Goal: Information Seeking & Learning: Learn about a topic

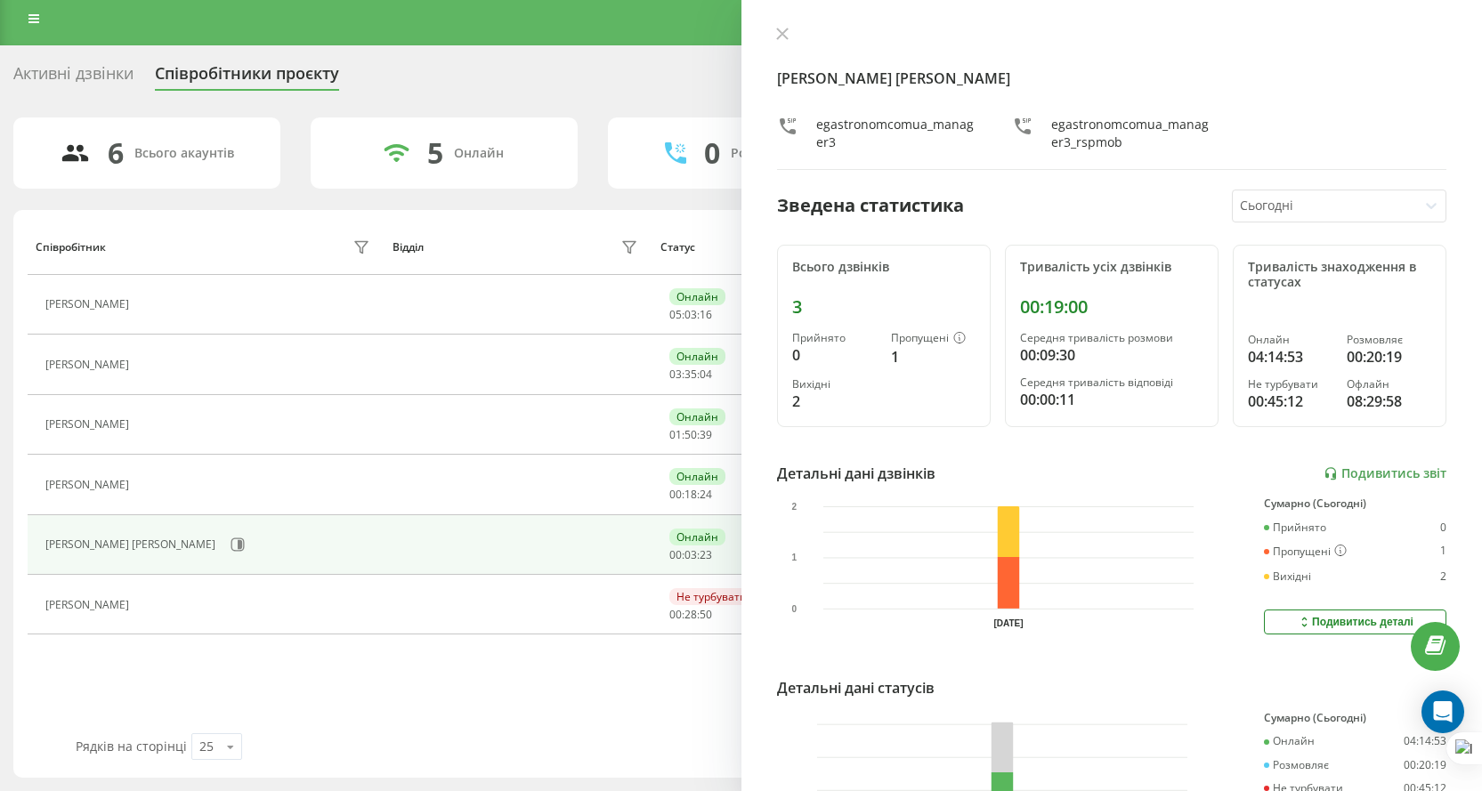
drag, startPoint x: 780, startPoint y: 39, endPoint x: 51, endPoint y: 110, distance: 732.6
click at [777, 40] on button at bounding box center [782, 35] width 23 height 17
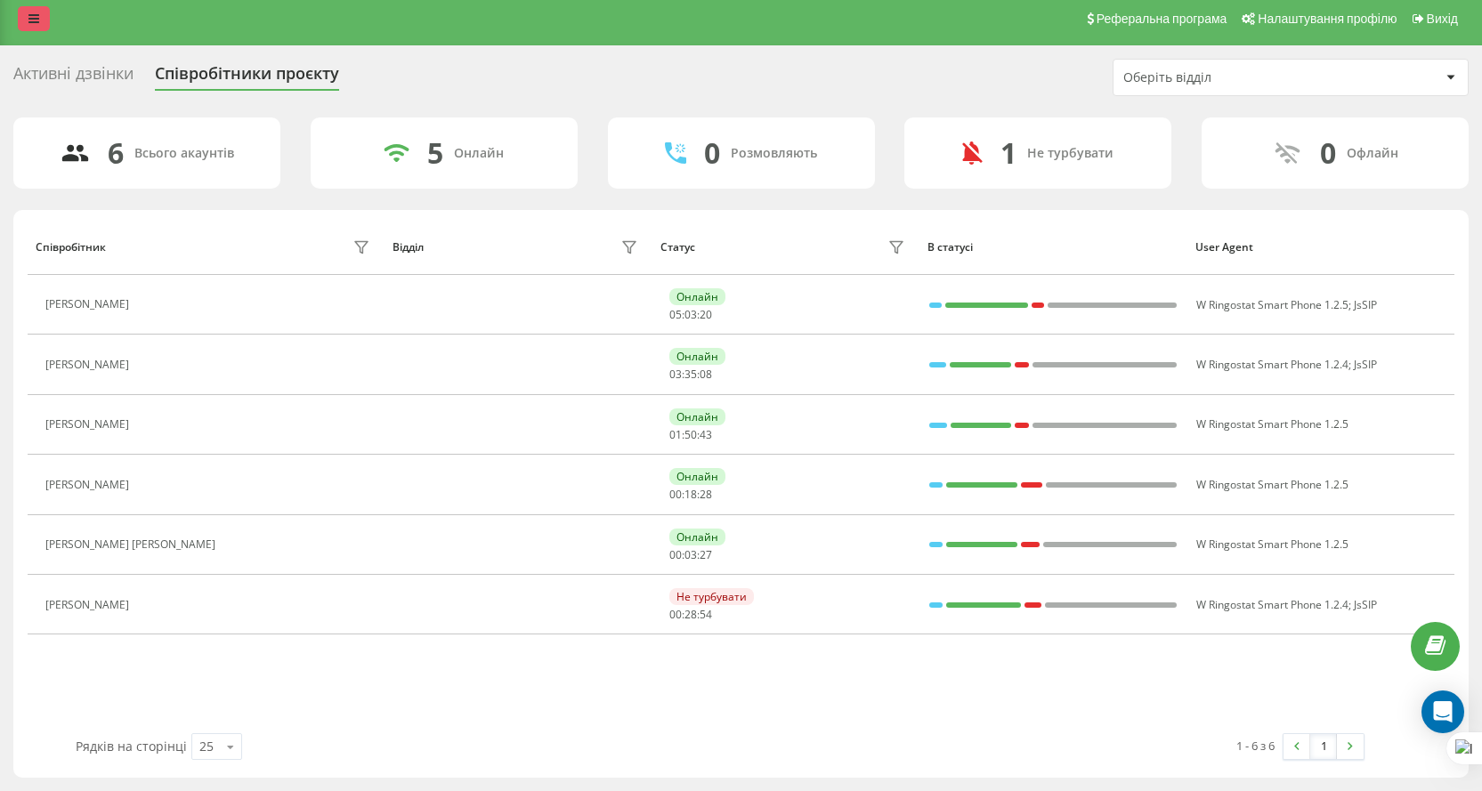
click at [37, 25] on link at bounding box center [34, 18] width 32 height 25
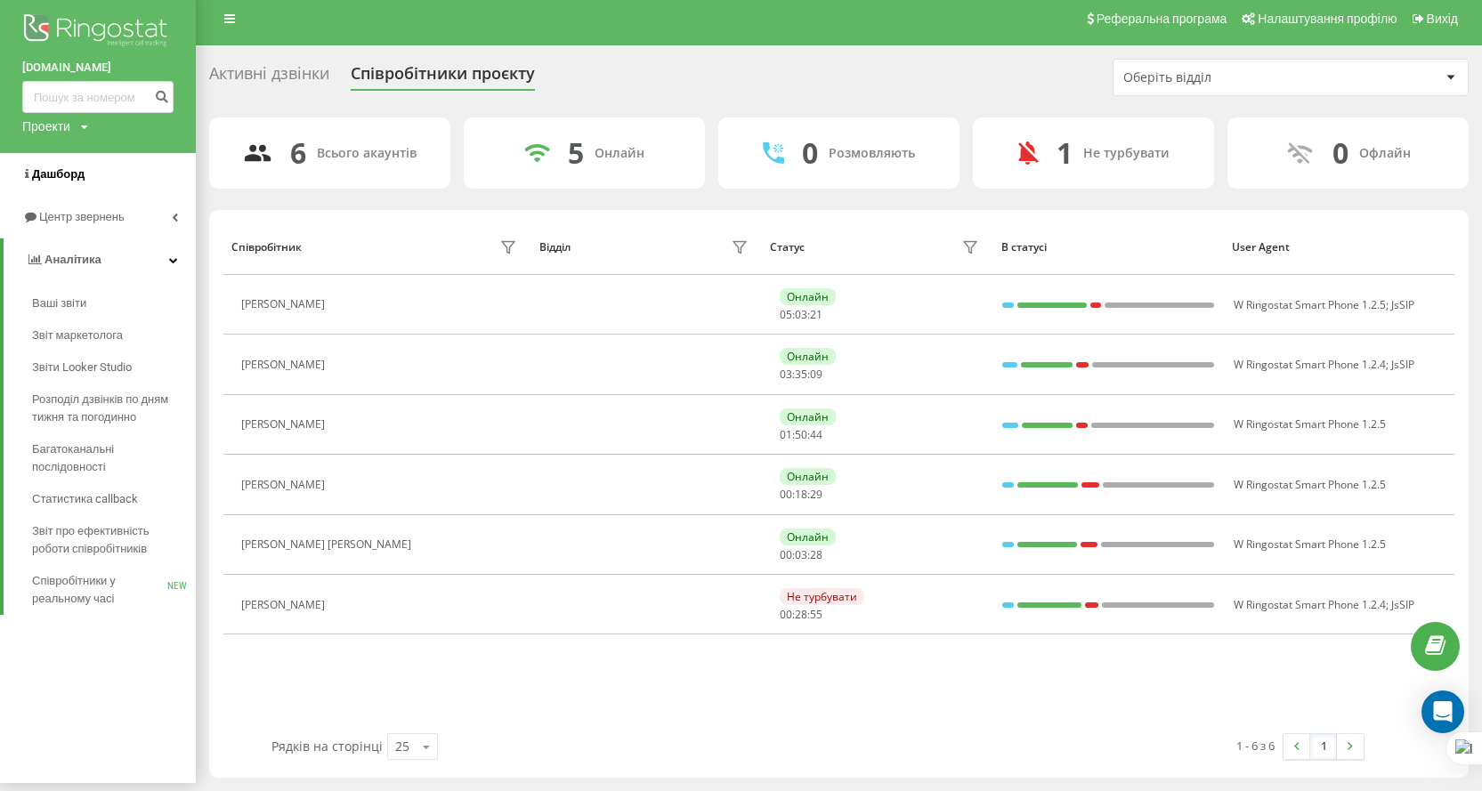
click at [87, 183] on link "Дашборд" at bounding box center [98, 174] width 196 height 43
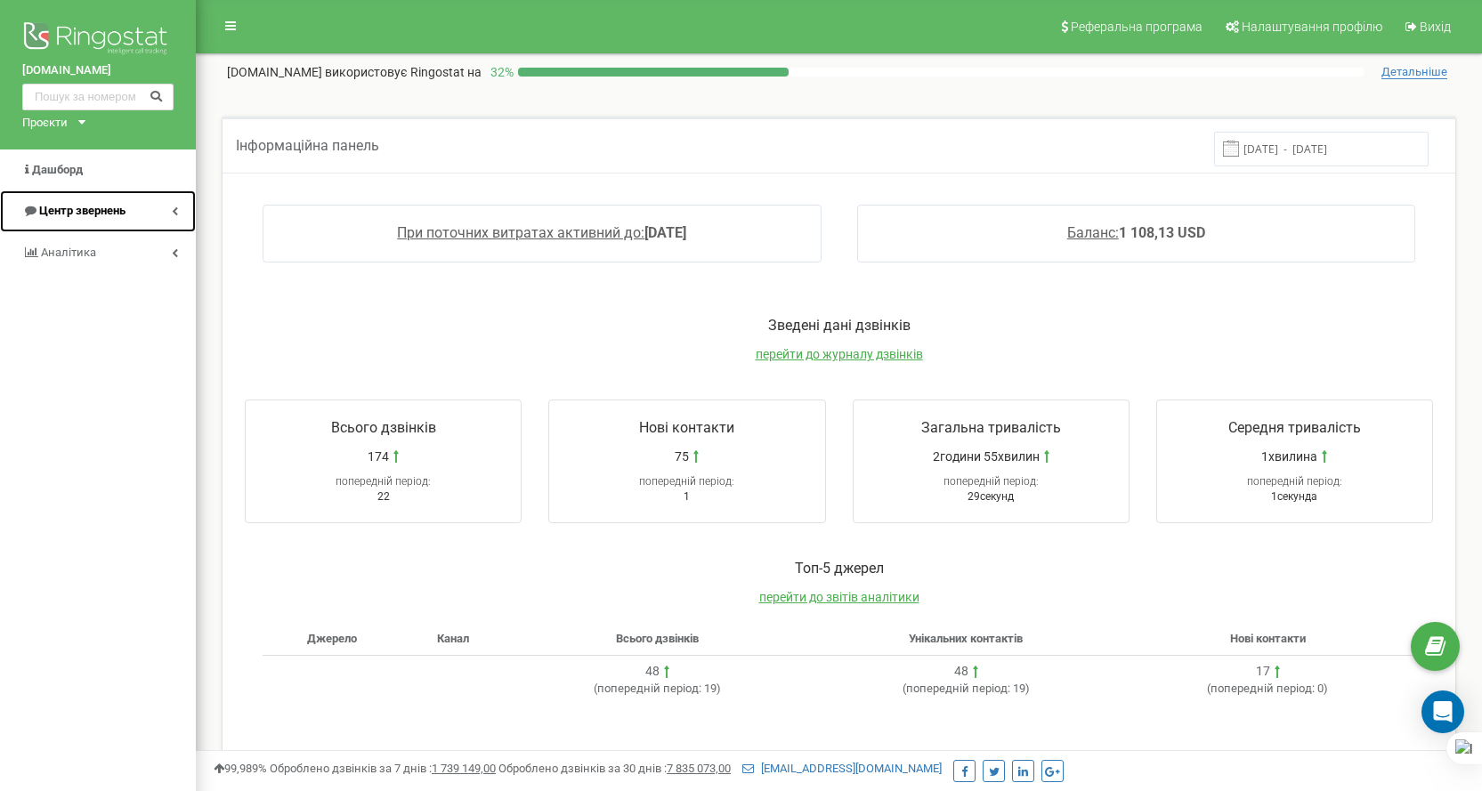
click at [80, 199] on link "Центр звернень" at bounding box center [98, 212] width 196 height 42
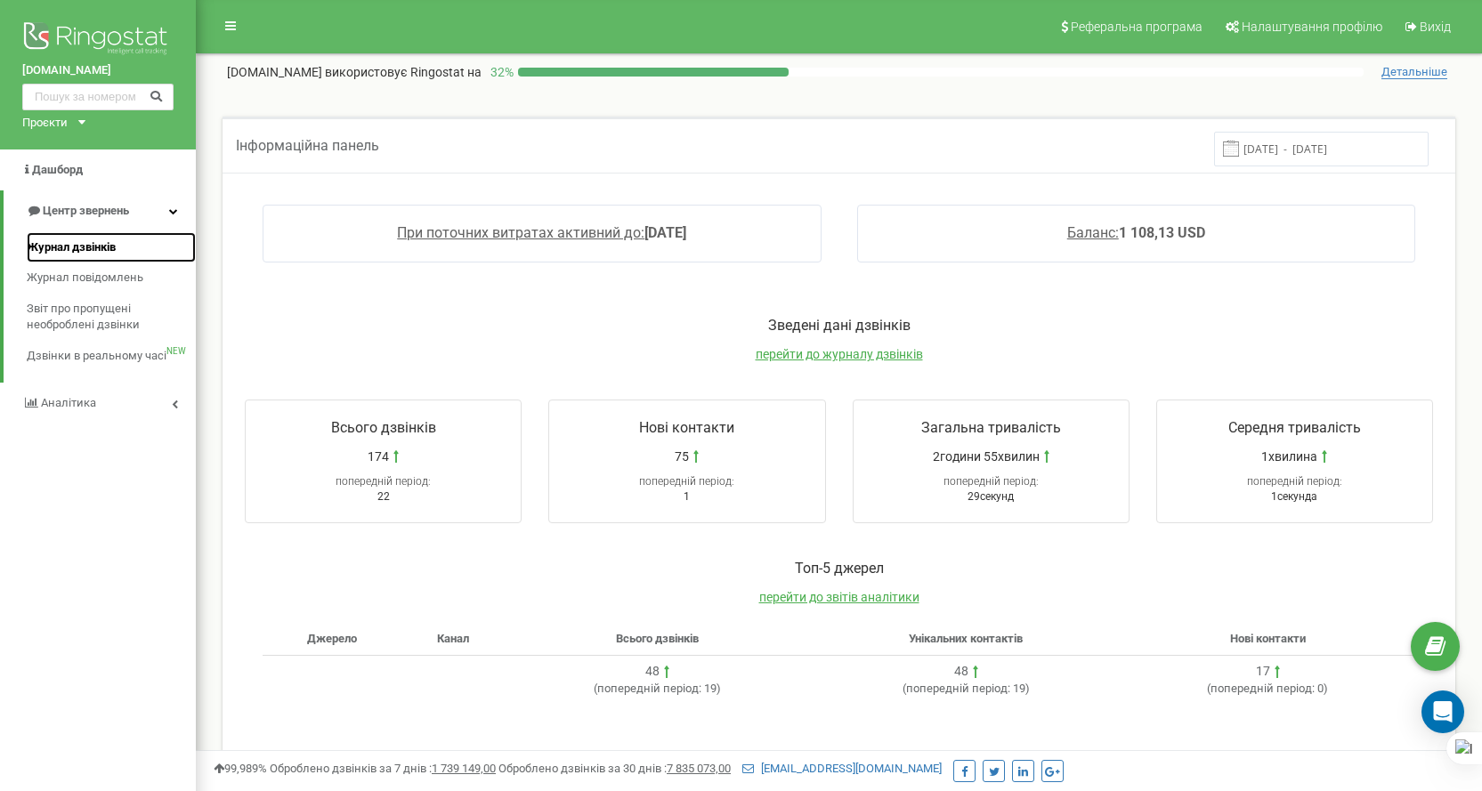
click at [114, 244] on span "Журнал дзвінків" at bounding box center [71, 247] width 89 height 17
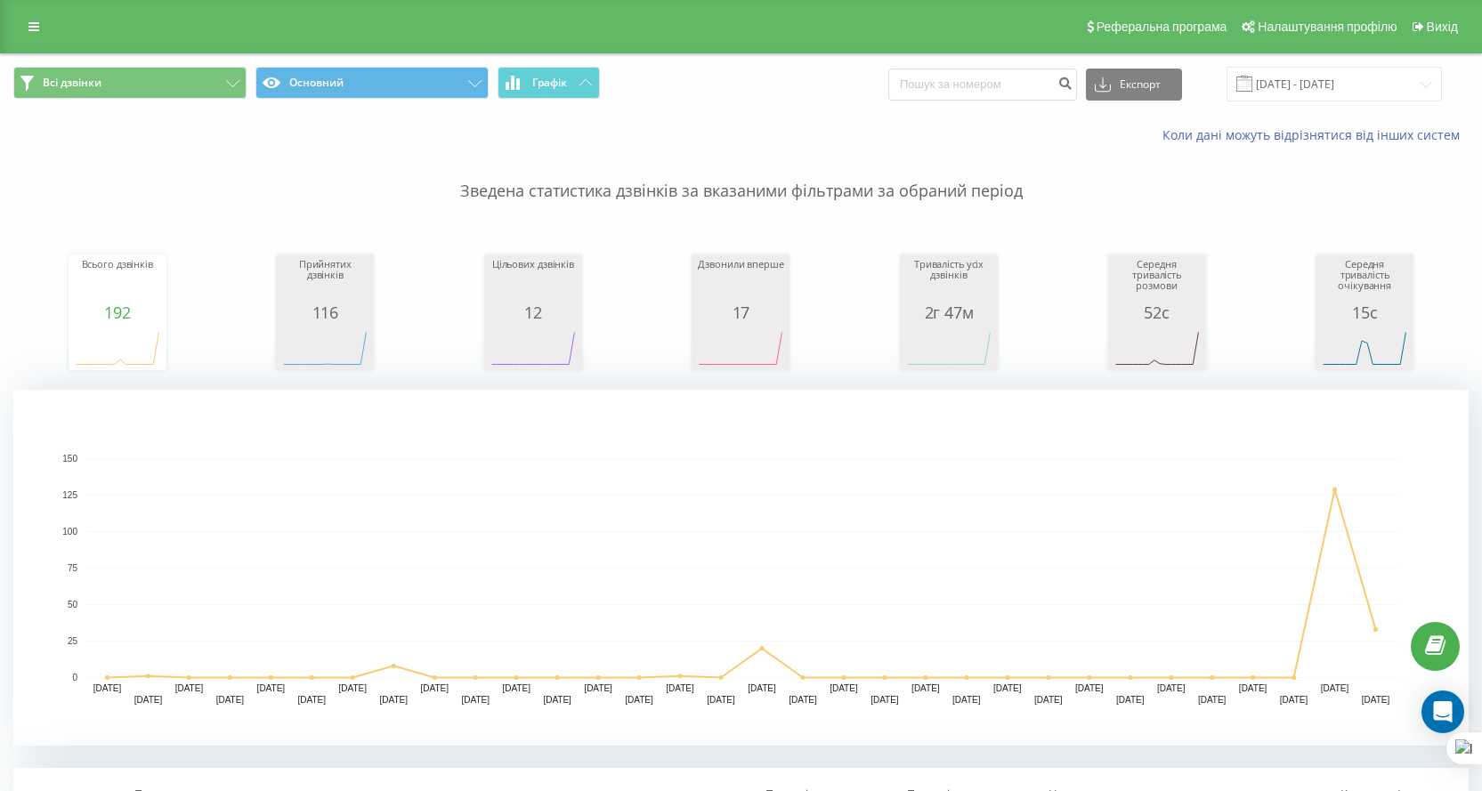
click at [27, 13] on div "Реферальна програма Налаштування профілю Вихід" at bounding box center [741, 26] width 1482 height 53
click at [22, 16] on link at bounding box center [34, 26] width 32 height 25
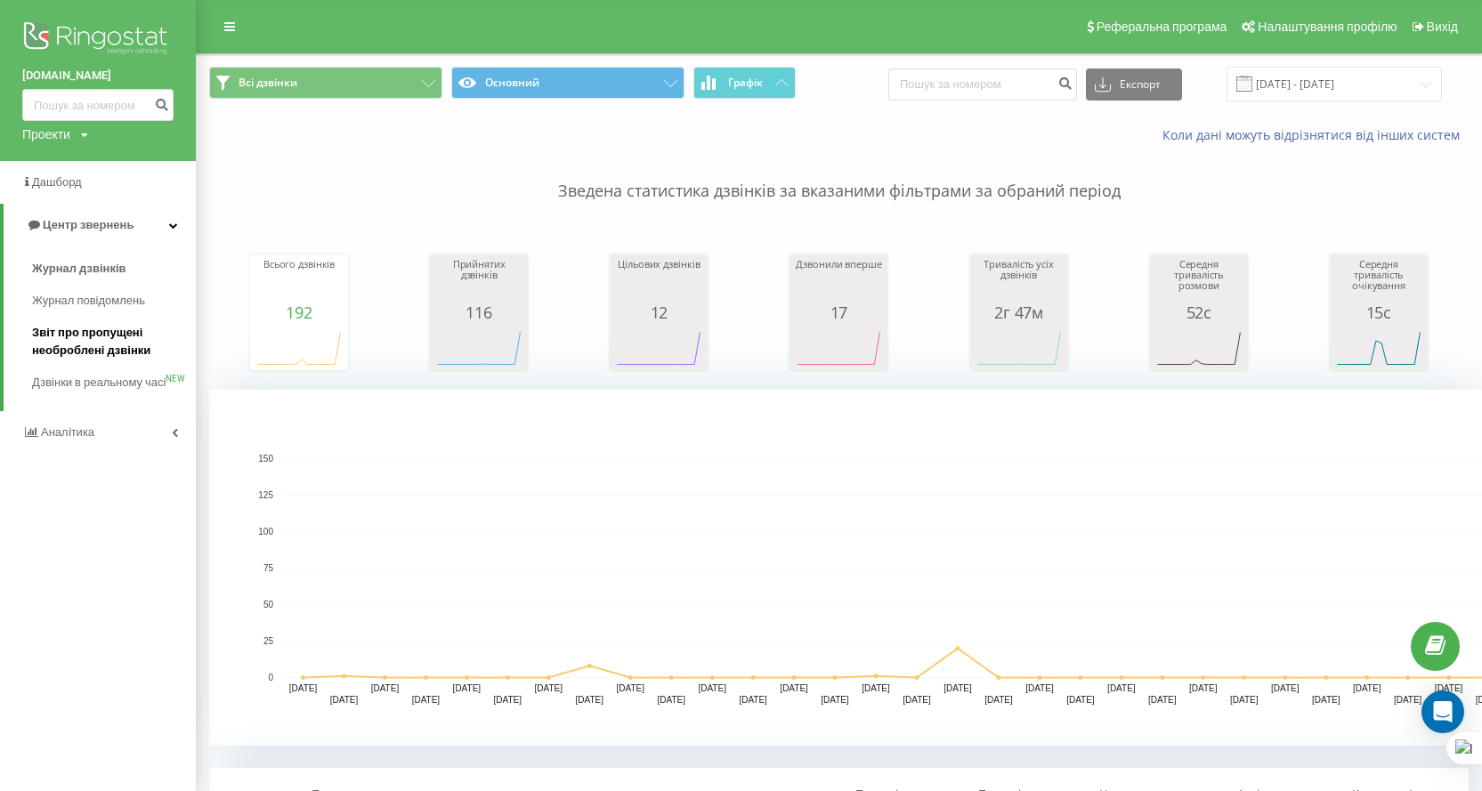
click at [89, 347] on span "Звіт про пропущені необроблені дзвінки" at bounding box center [109, 342] width 155 height 36
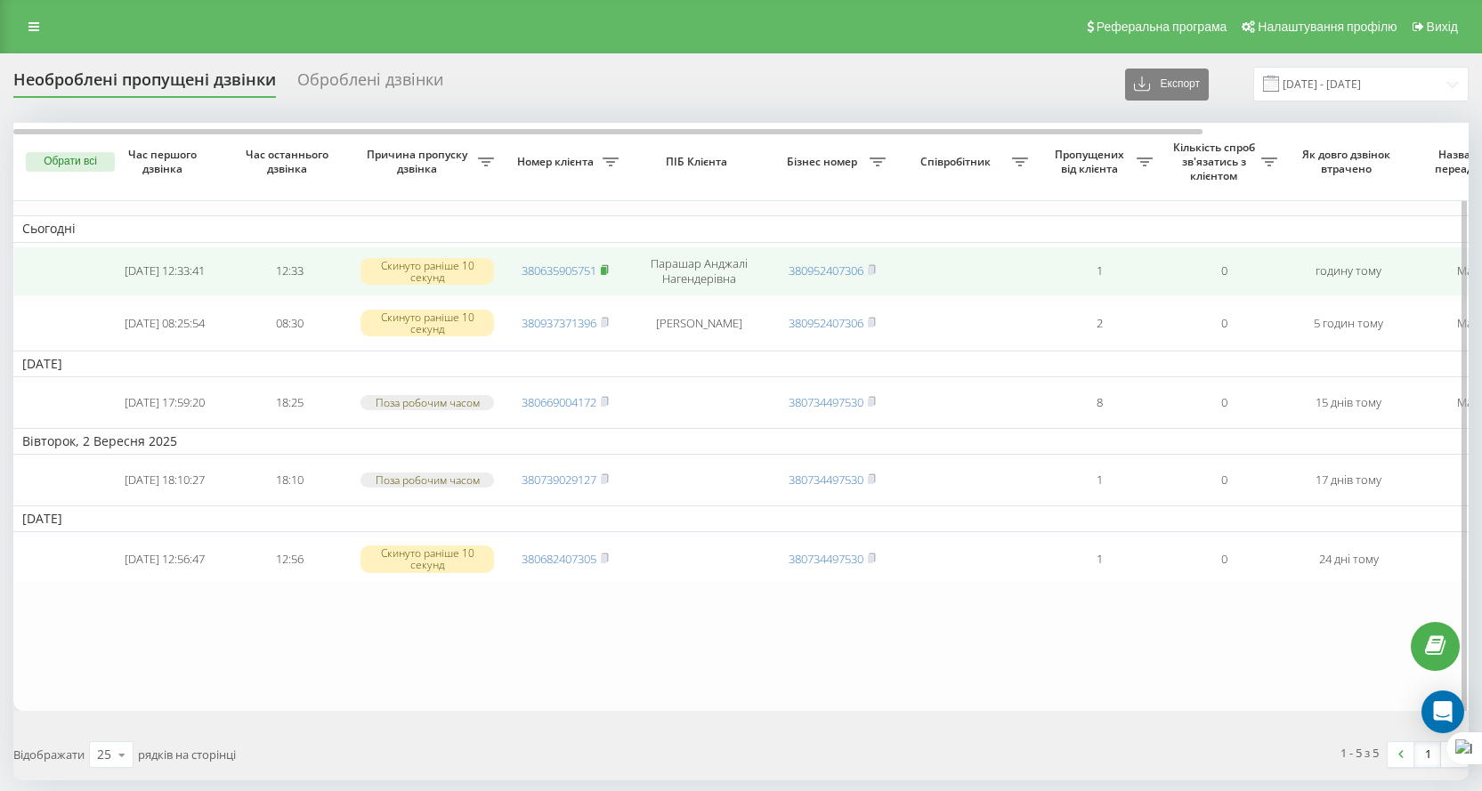
click at [608, 272] on icon at bounding box center [605, 269] width 6 height 8
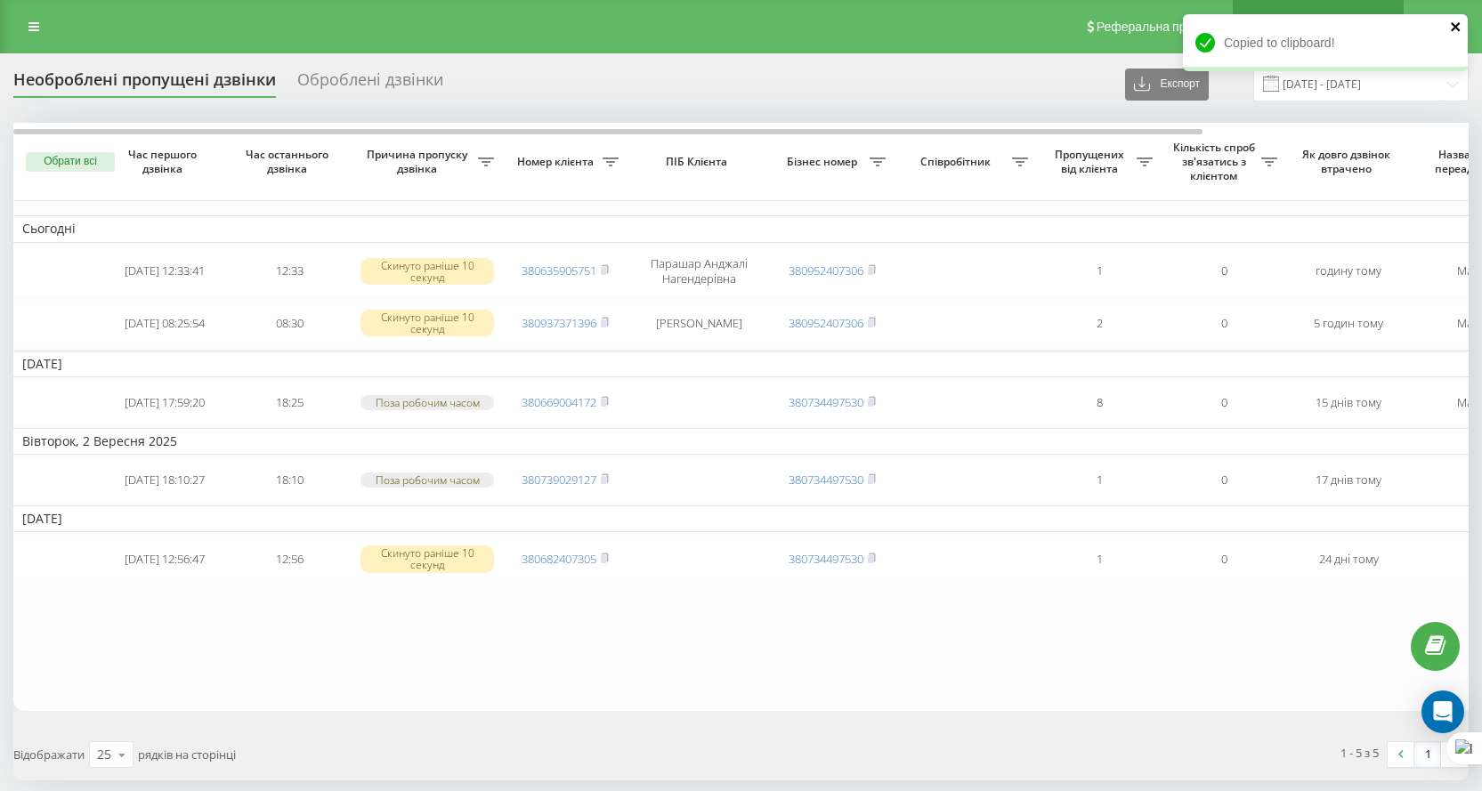
drag, startPoint x: 1457, startPoint y: 29, endPoint x: 1254, endPoint y: 2, distance: 204.9
click at [1457, 29] on icon "close" at bounding box center [1455, 26] width 9 height 9
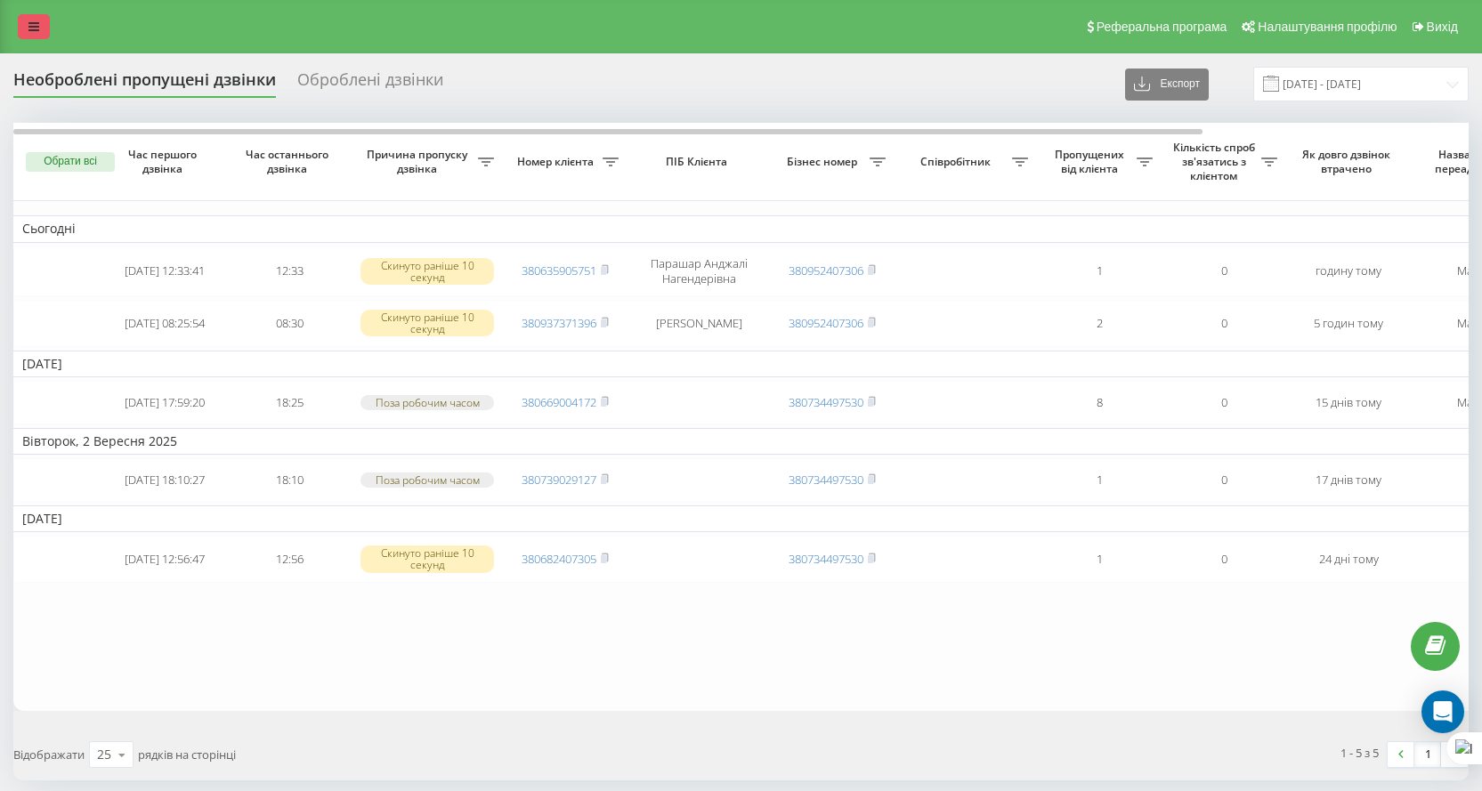
click at [28, 28] on link at bounding box center [34, 26] width 32 height 25
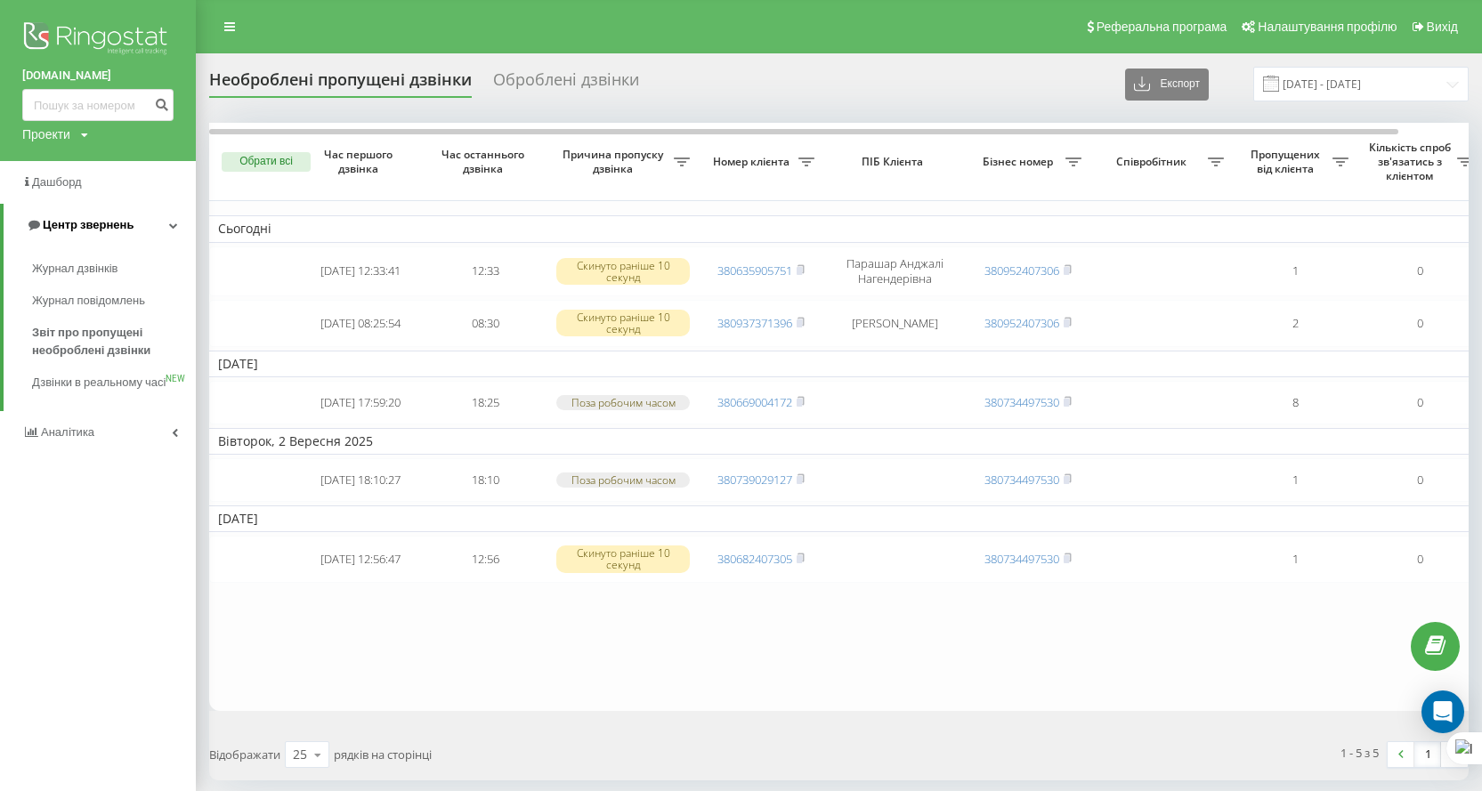
click at [89, 217] on span "Центр звернень" at bounding box center [80, 225] width 108 height 18
click at [101, 231] on span "Центр звернень" at bounding box center [84, 224] width 91 height 13
click at [97, 281] on link "Журнал дзвінків" at bounding box center [114, 269] width 164 height 32
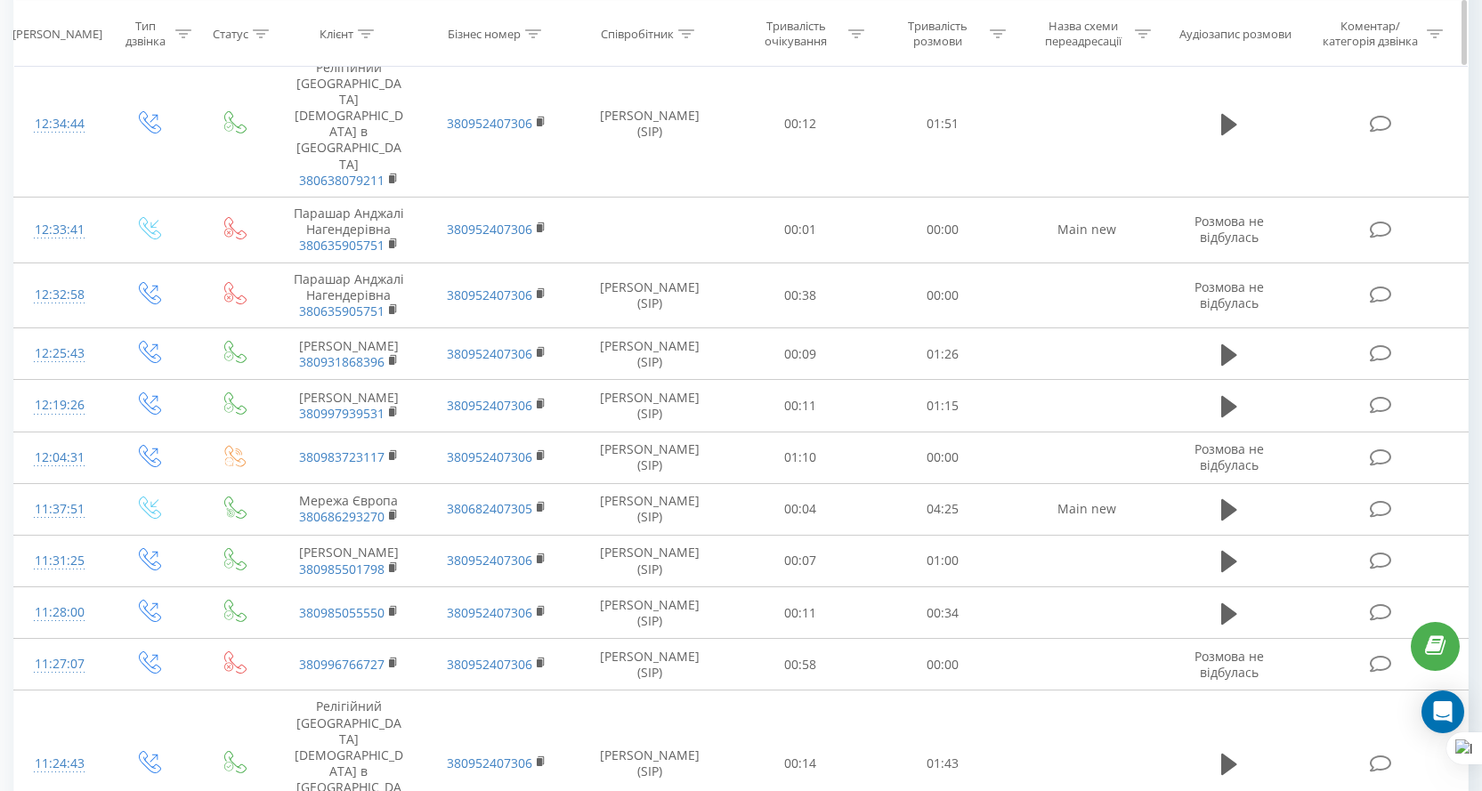
scroll to position [1672, 0]
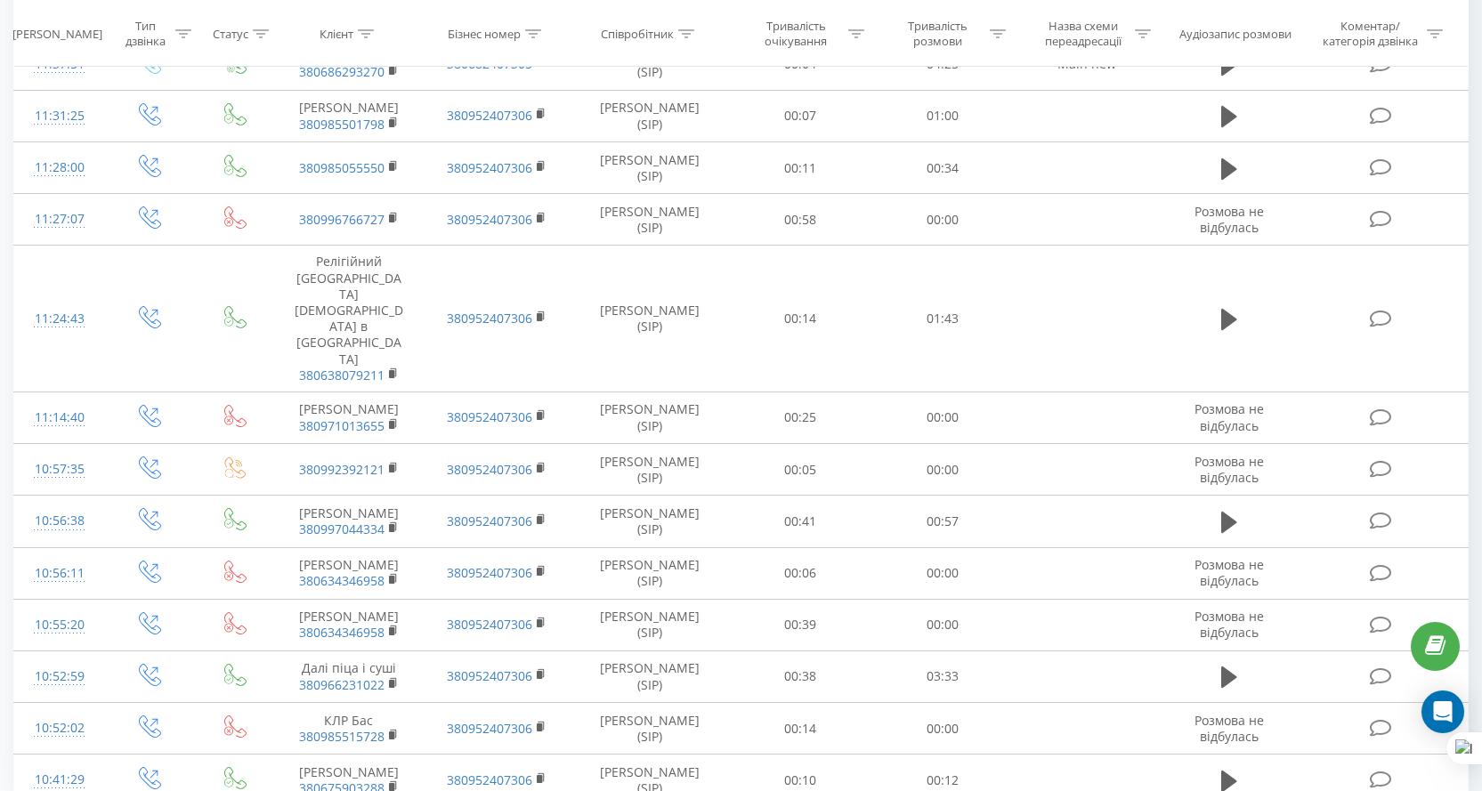
click at [155, 783] on div "50" at bounding box center [159, 796] width 43 height 26
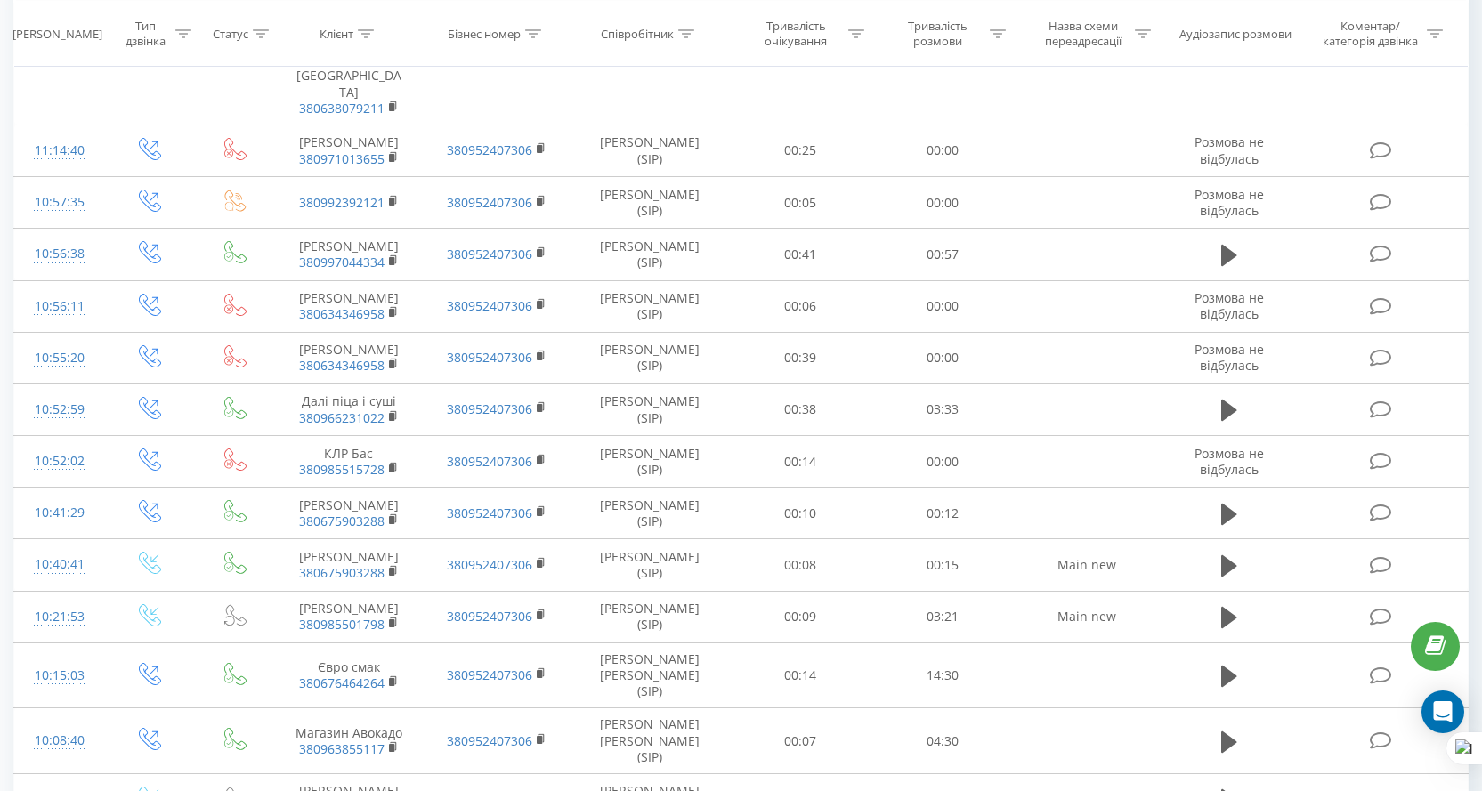
scroll to position [2028, 0]
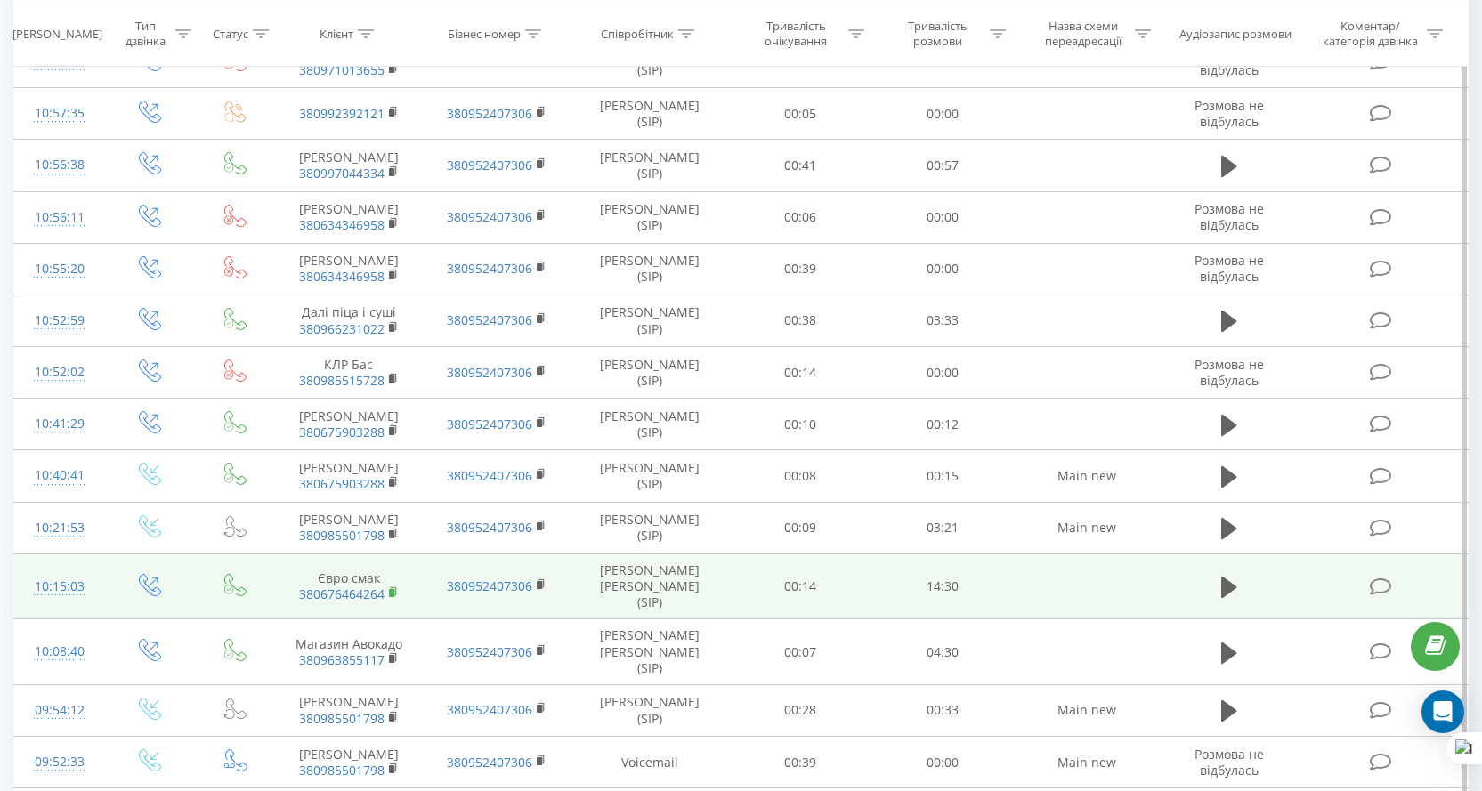
click at [394, 589] on rect at bounding box center [391, 593] width 5 height 8
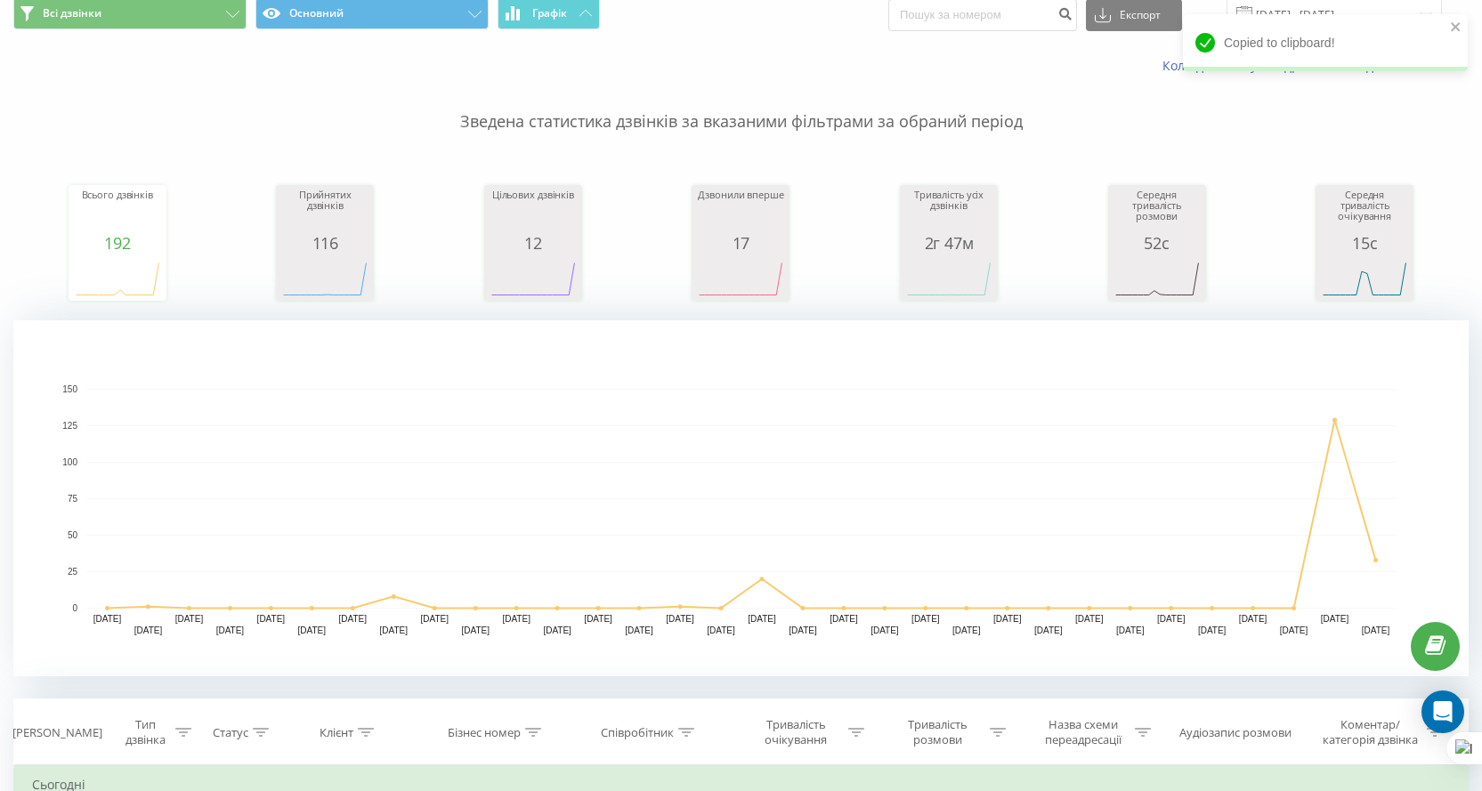
scroll to position [0, 0]
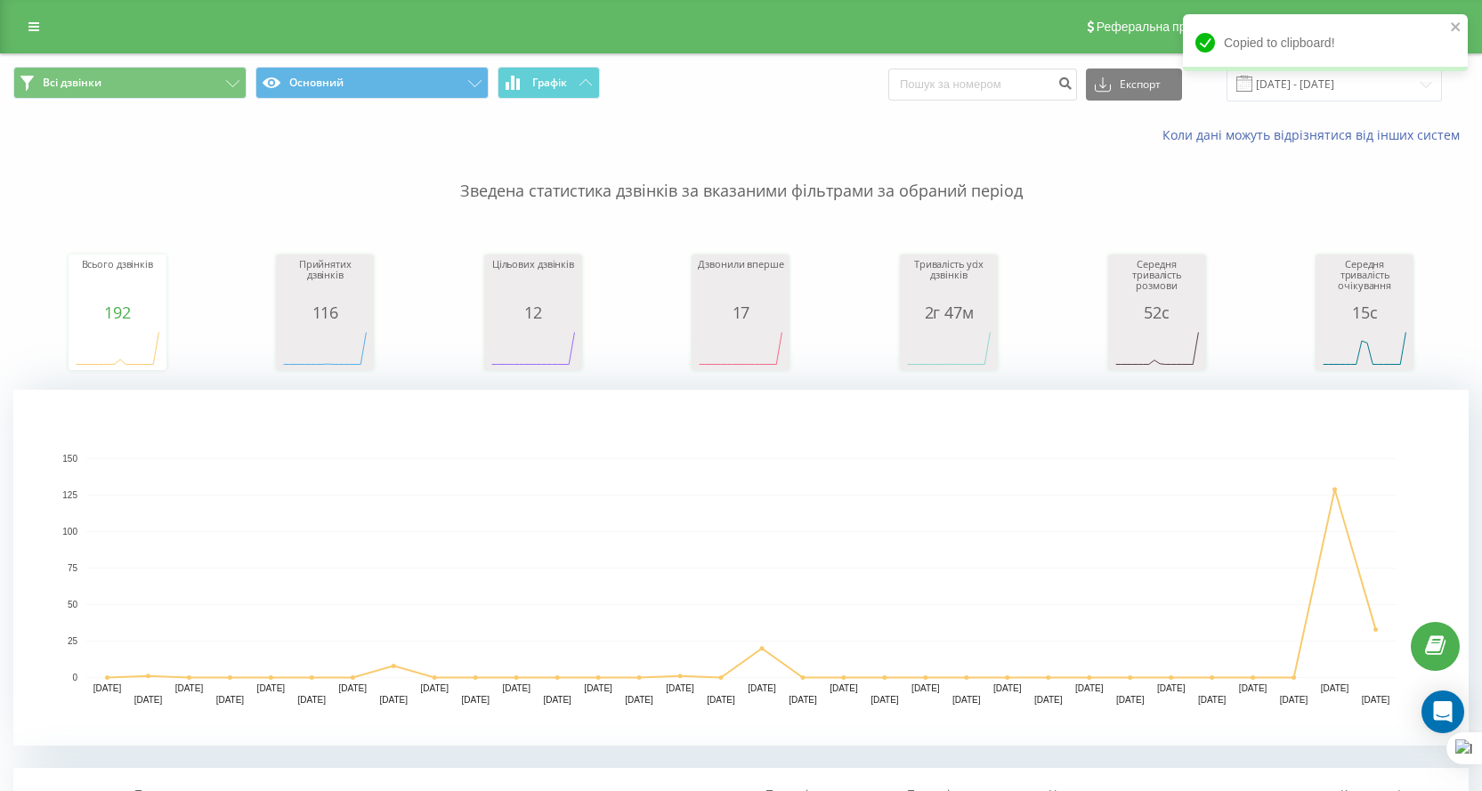
click at [65, 38] on div "Реферальна програма Налаштування профілю Вихід" at bounding box center [741, 26] width 1482 height 53
click at [29, 35] on link at bounding box center [34, 26] width 32 height 25
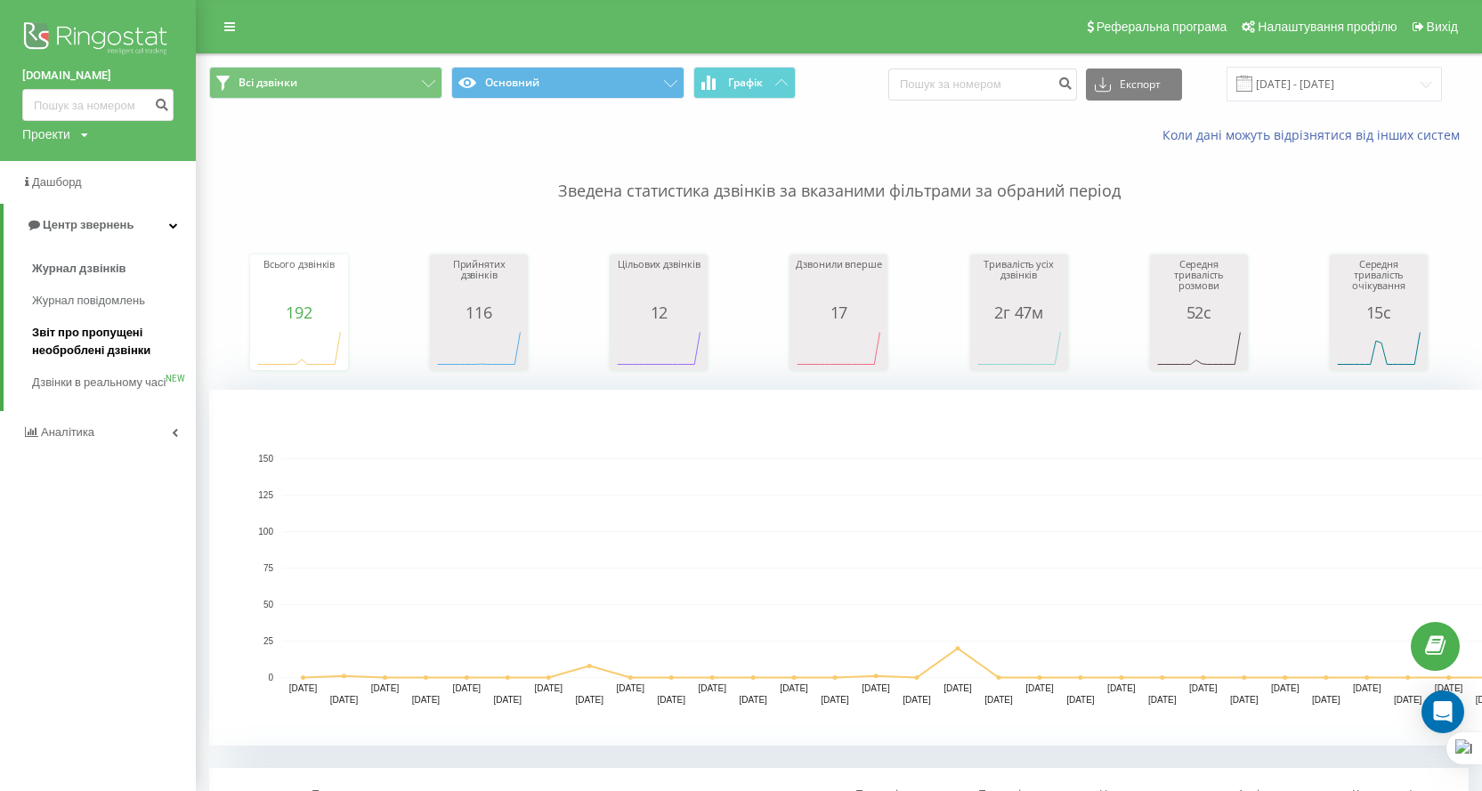
click at [93, 339] on span "Звіт про пропущені необроблені дзвінки" at bounding box center [109, 342] width 155 height 36
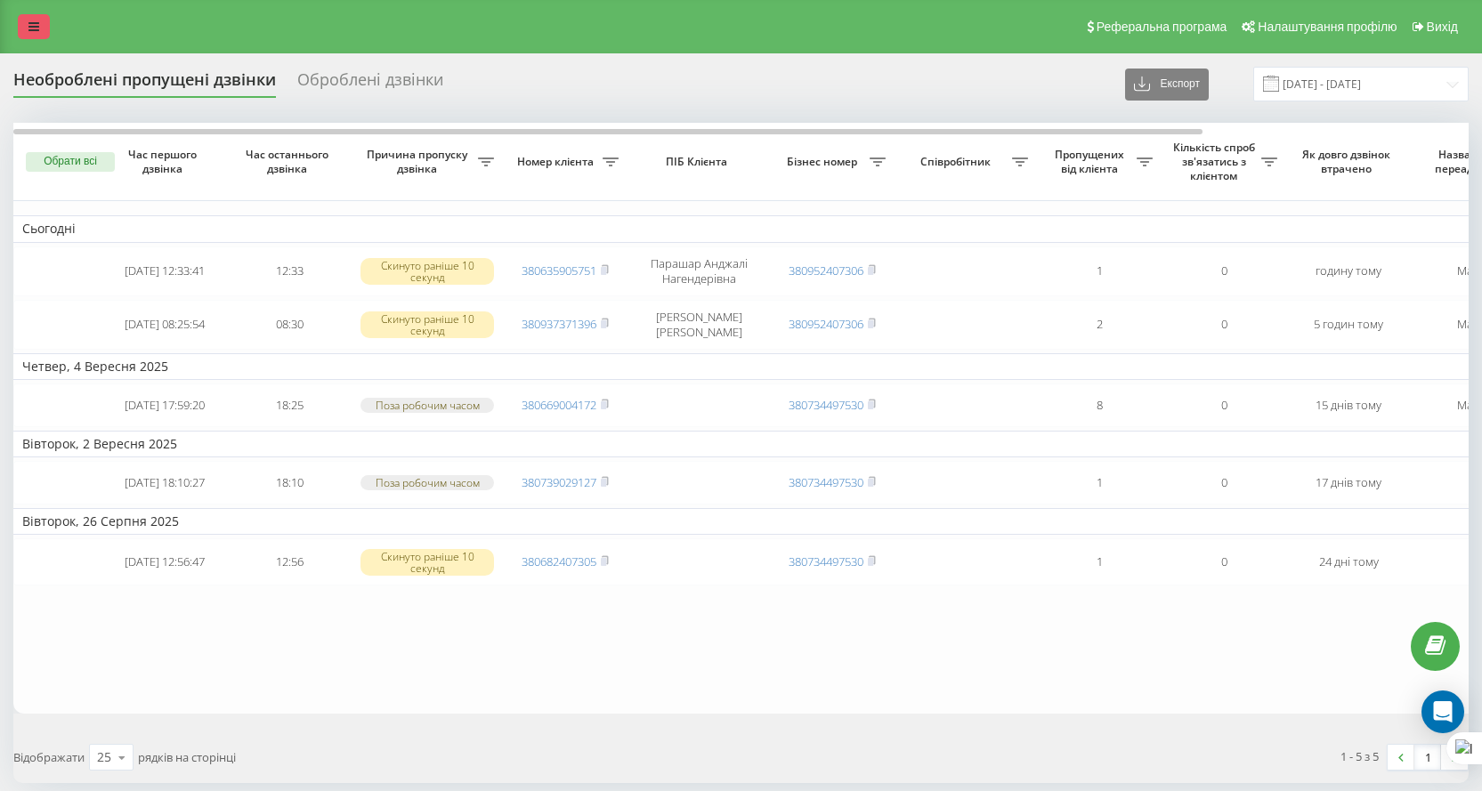
click at [26, 14] on link at bounding box center [34, 26] width 32 height 25
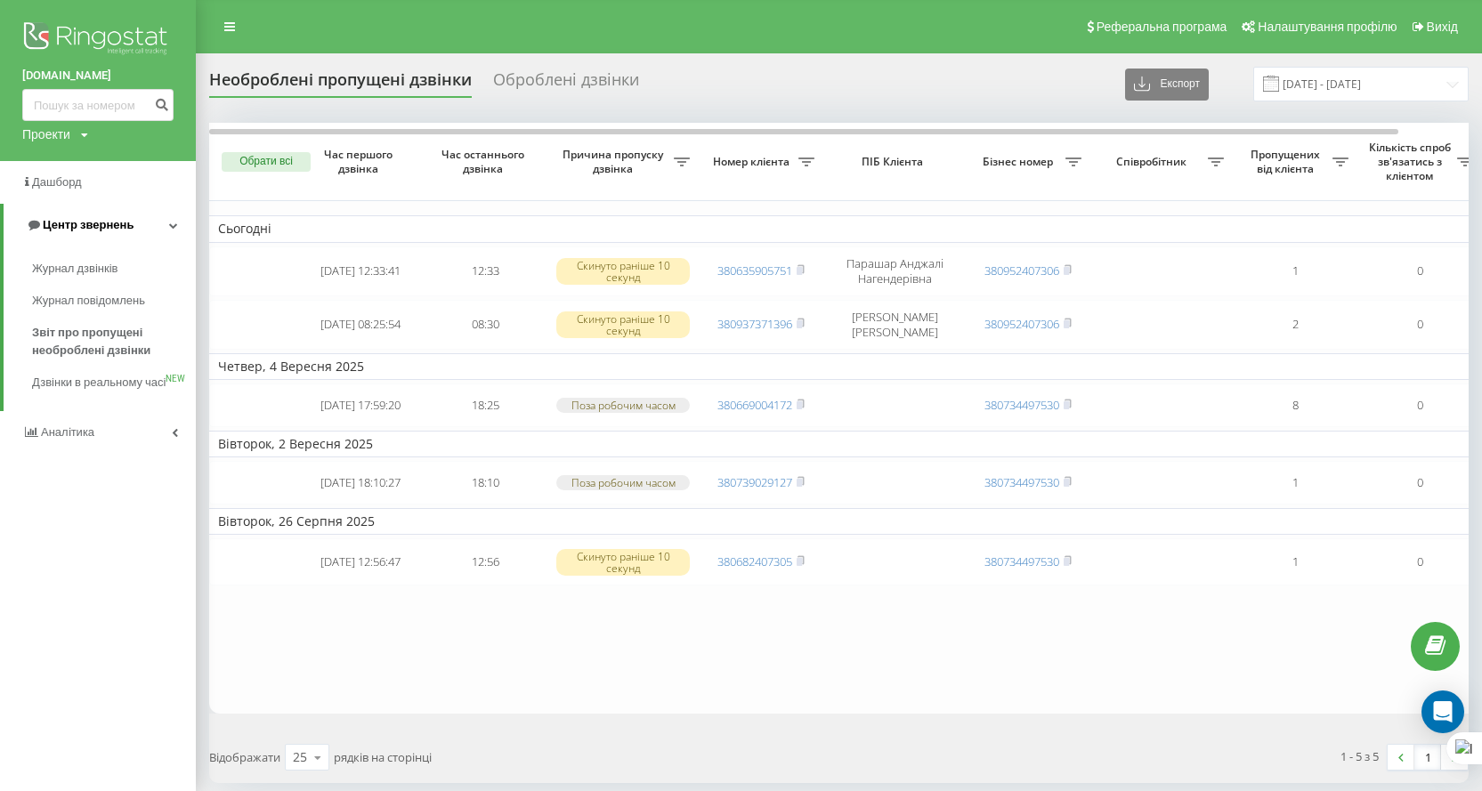
click at [71, 224] on span "Центр звернень" at bounding box center [88, 224] width 91 height 13
click at [71, 224] on span "Центр звернень" at bounding box center [84, 224] width 91 height 13
click at [93, 273] on span "Журнал дзвінків" at bounding box center [79, 269] width 94 height 18
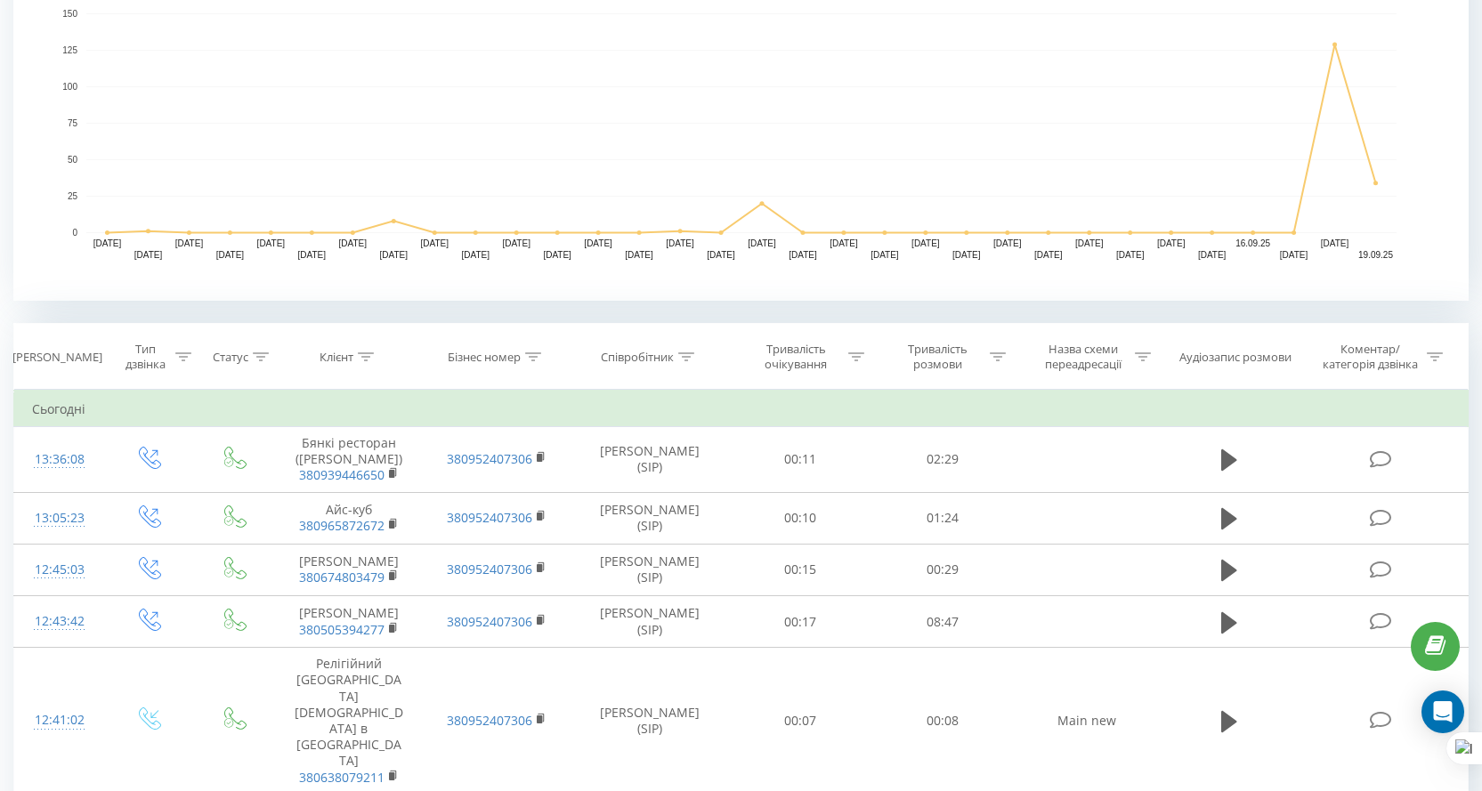
scroll to position [534, 0]
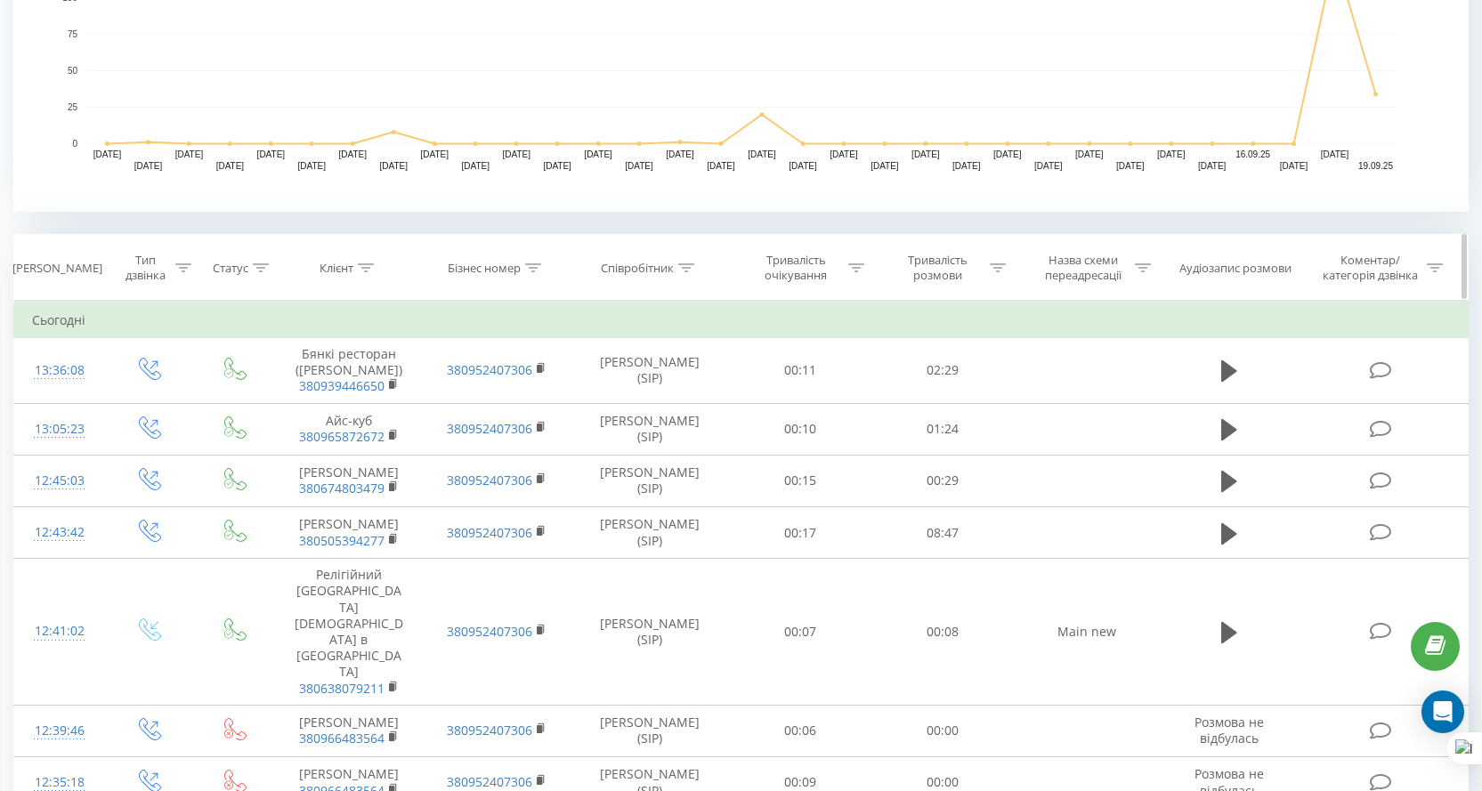
click at [685, 264] on icon at bounding box center [686, 268] width 16 height 9
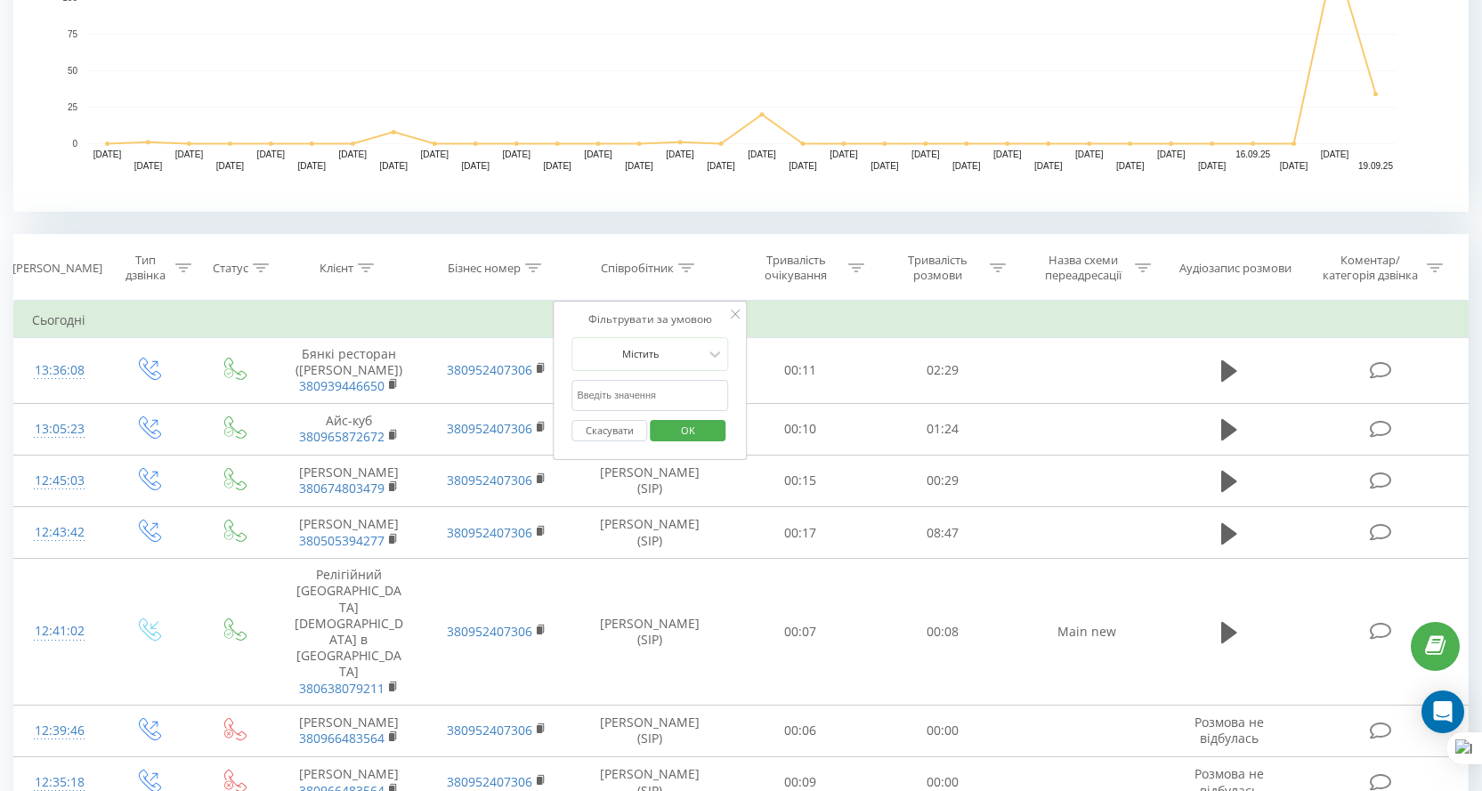
click at [653, 398] on input "text" at bounding box center [650, 395] width 157 height 31
type input "кірієнко"
click at [684, 434] on span "OK" at bounding box center [688, 431] width 50 height 28
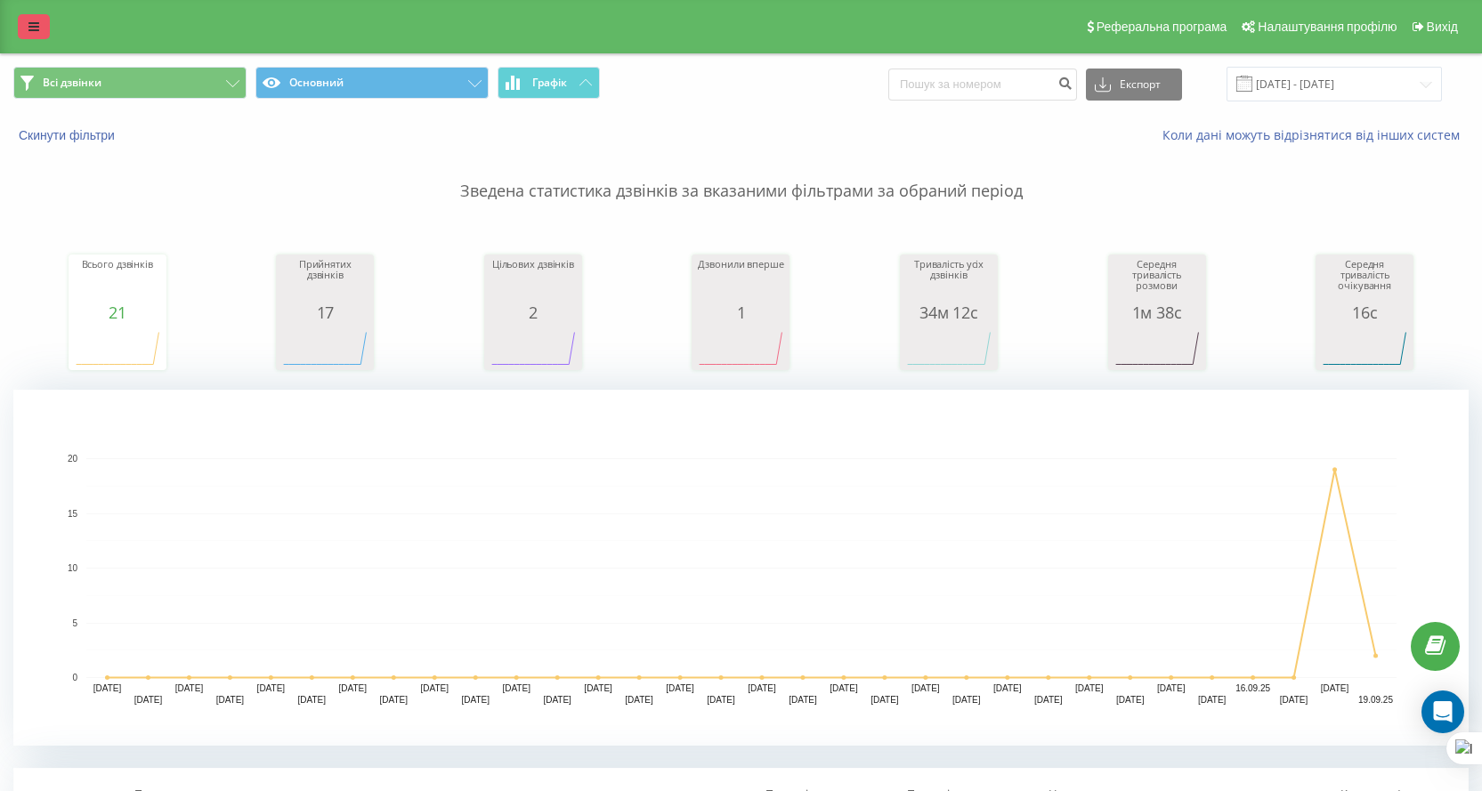
click at [28, 23] on link at bounding box center [34, 26] width 32 height 25
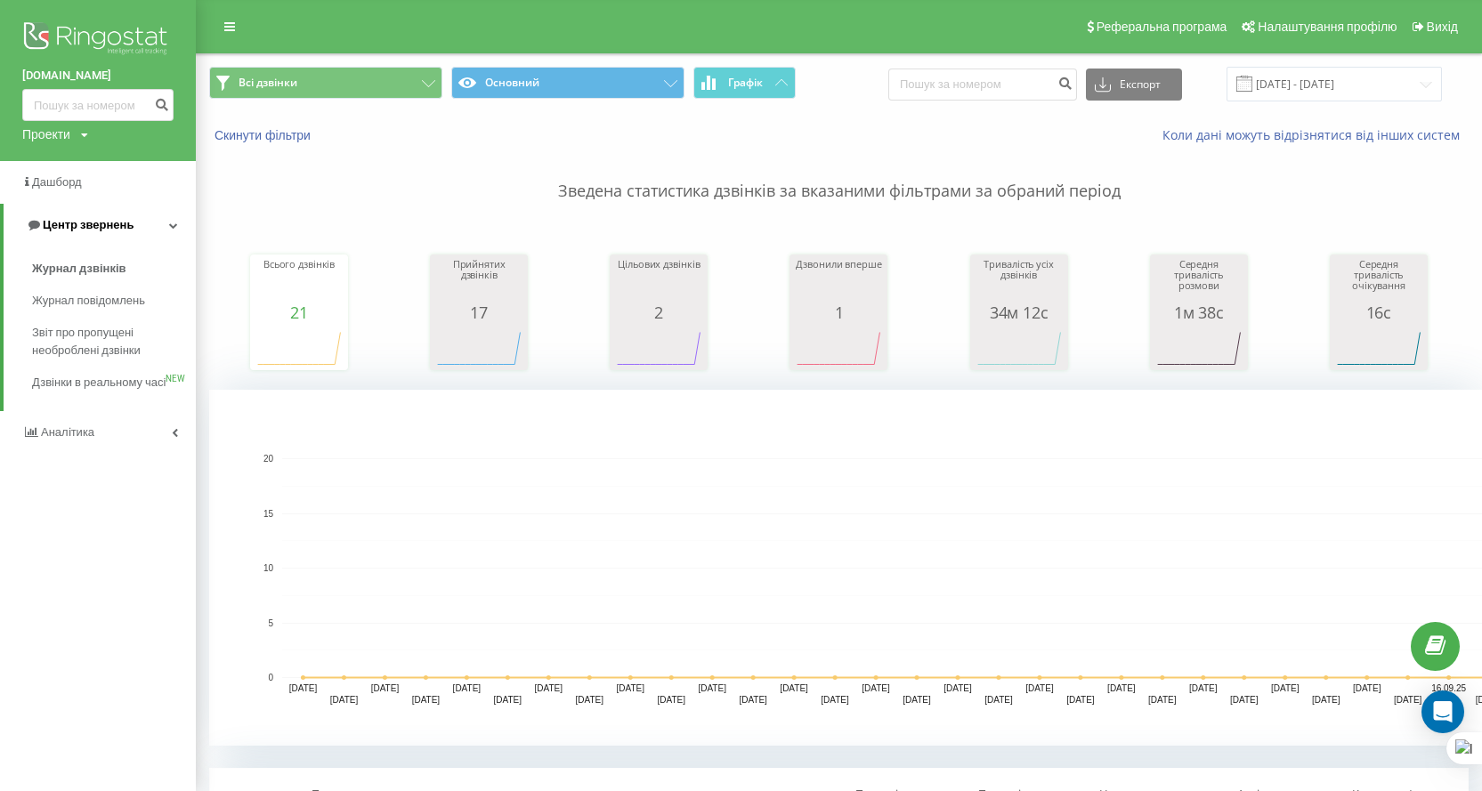
click at [100, 225] on span "Центр звернень" at bounding box center [88, 224] width 91 height 13
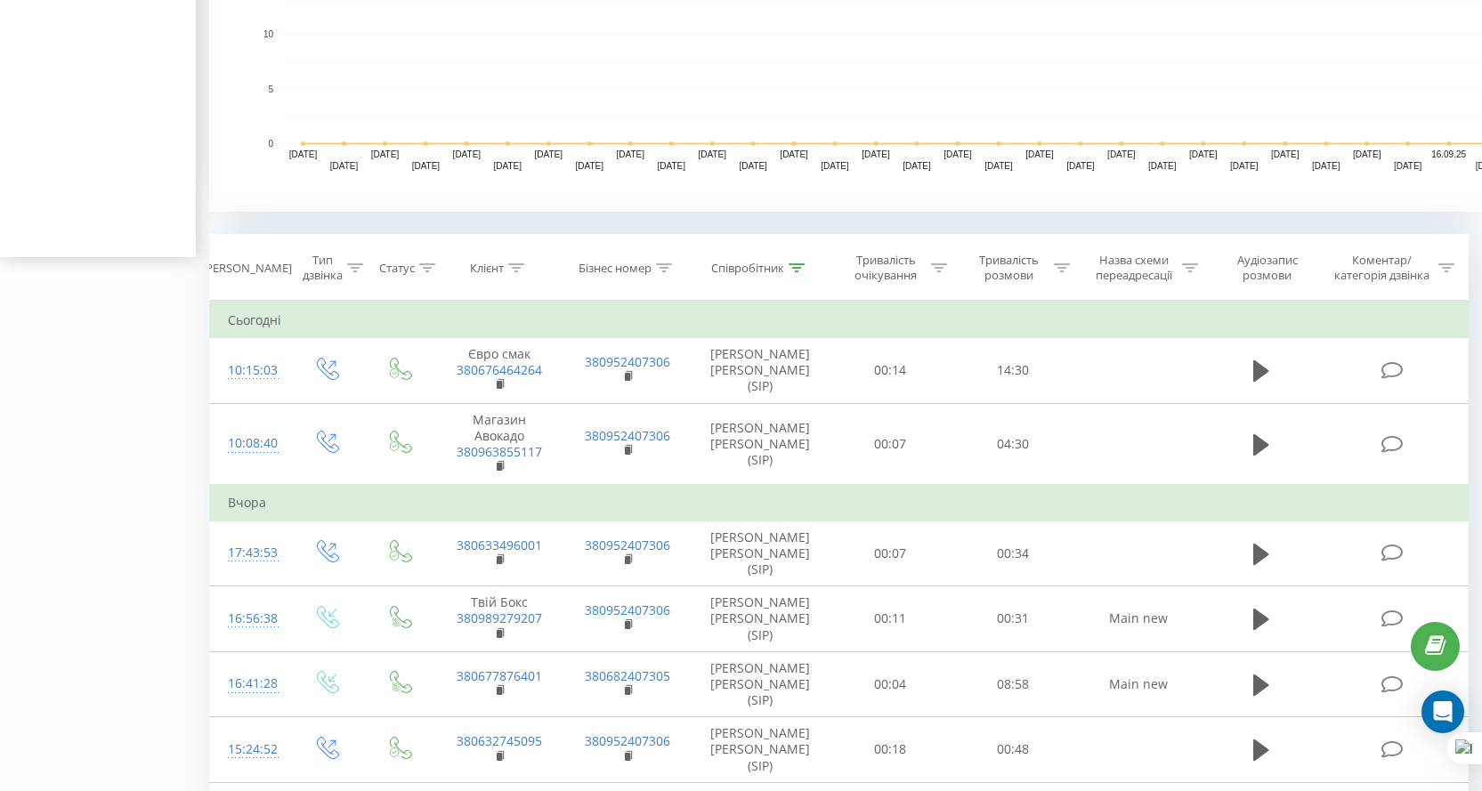
scroll to position [445, 0]
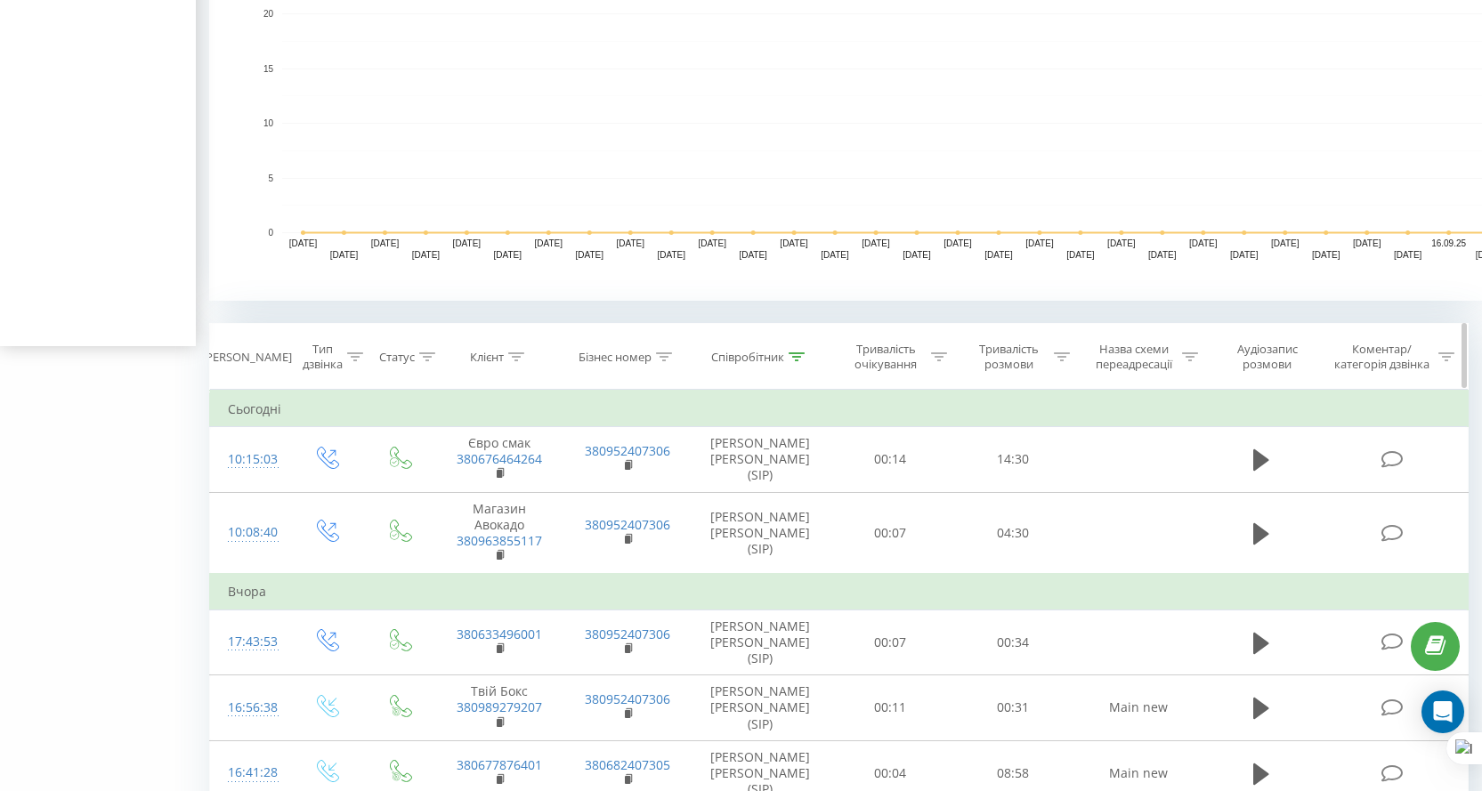
click at [800, 351] on div at bounding box center [797, 357] width 16 height 15
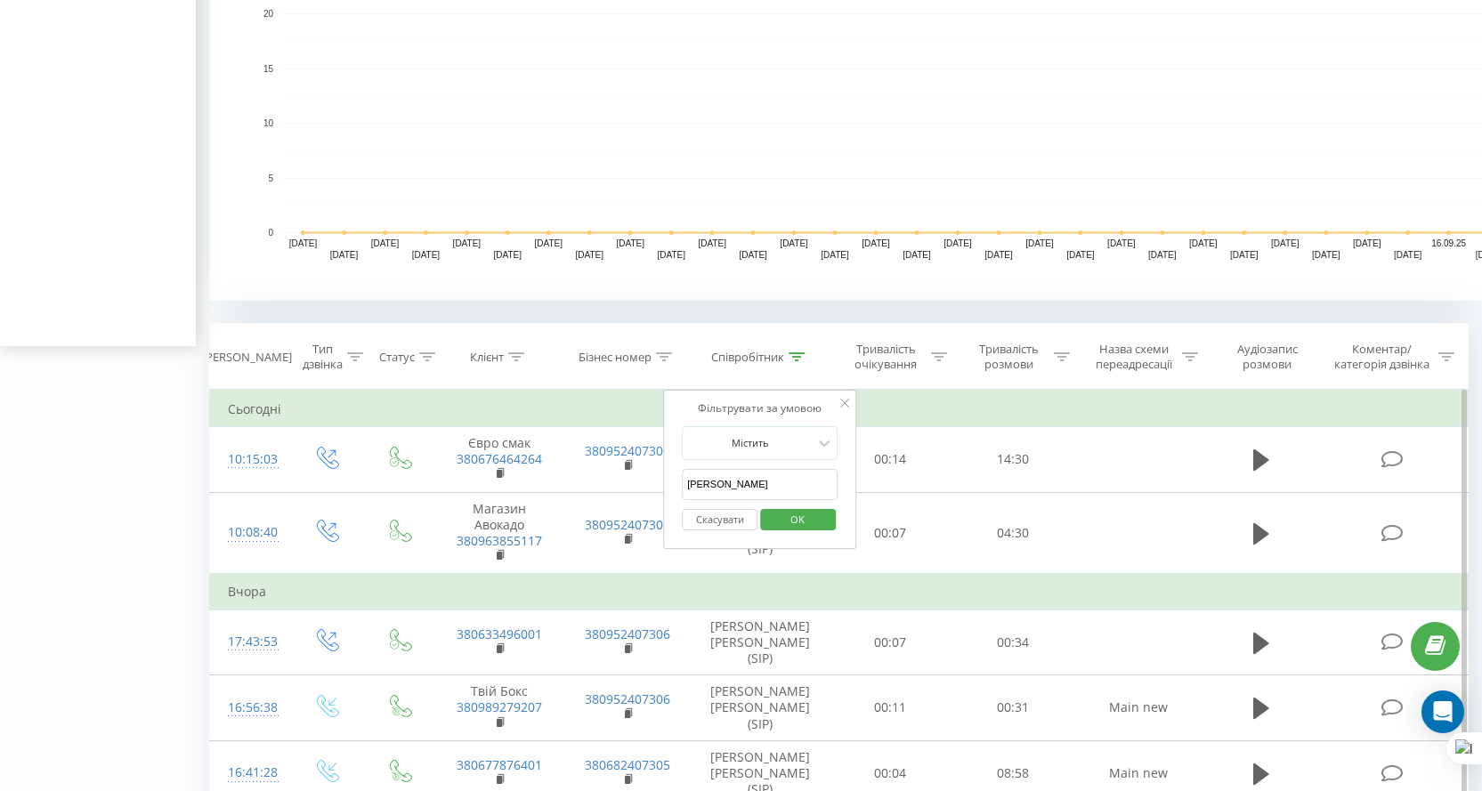
click at [799, 475] on input "кірієнко" at bounding box center [760, 484] width 157 height 31
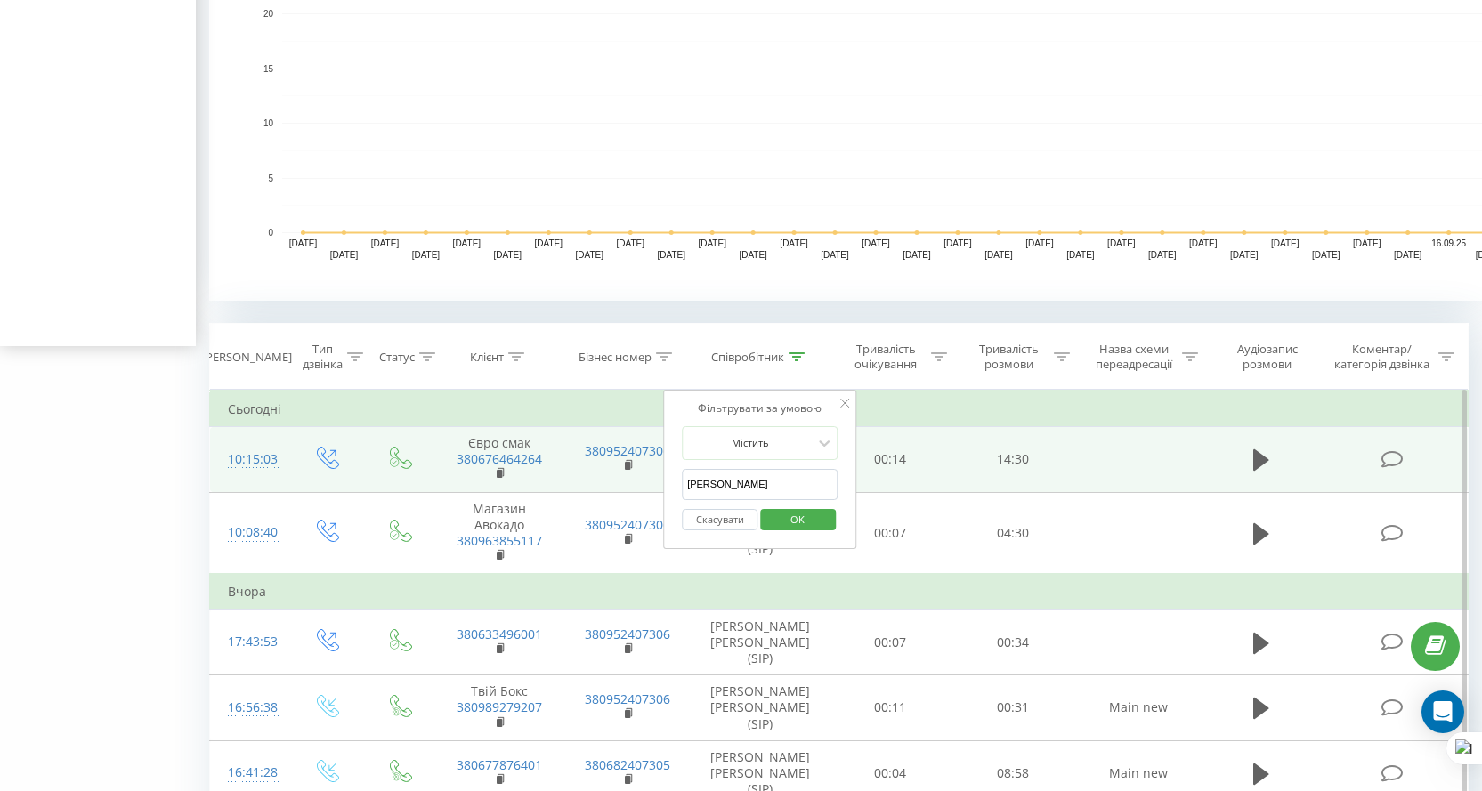
drag, startPoint x: 780, startPoint y: 483, endPoint x: 567, endPoint y: 480, distance: 212.8
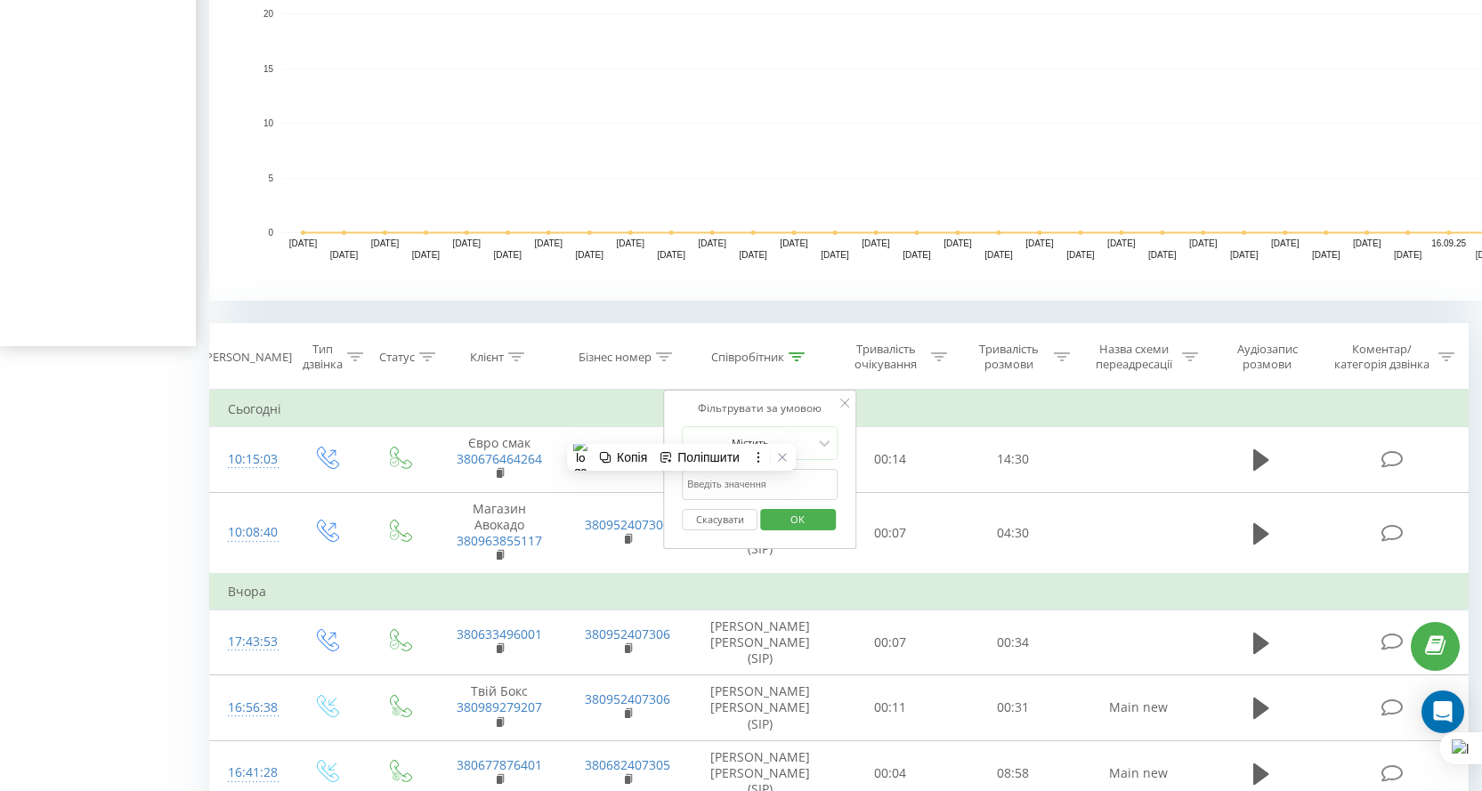
click button "OK" at bounding box center [798, 520] width 76 height 22
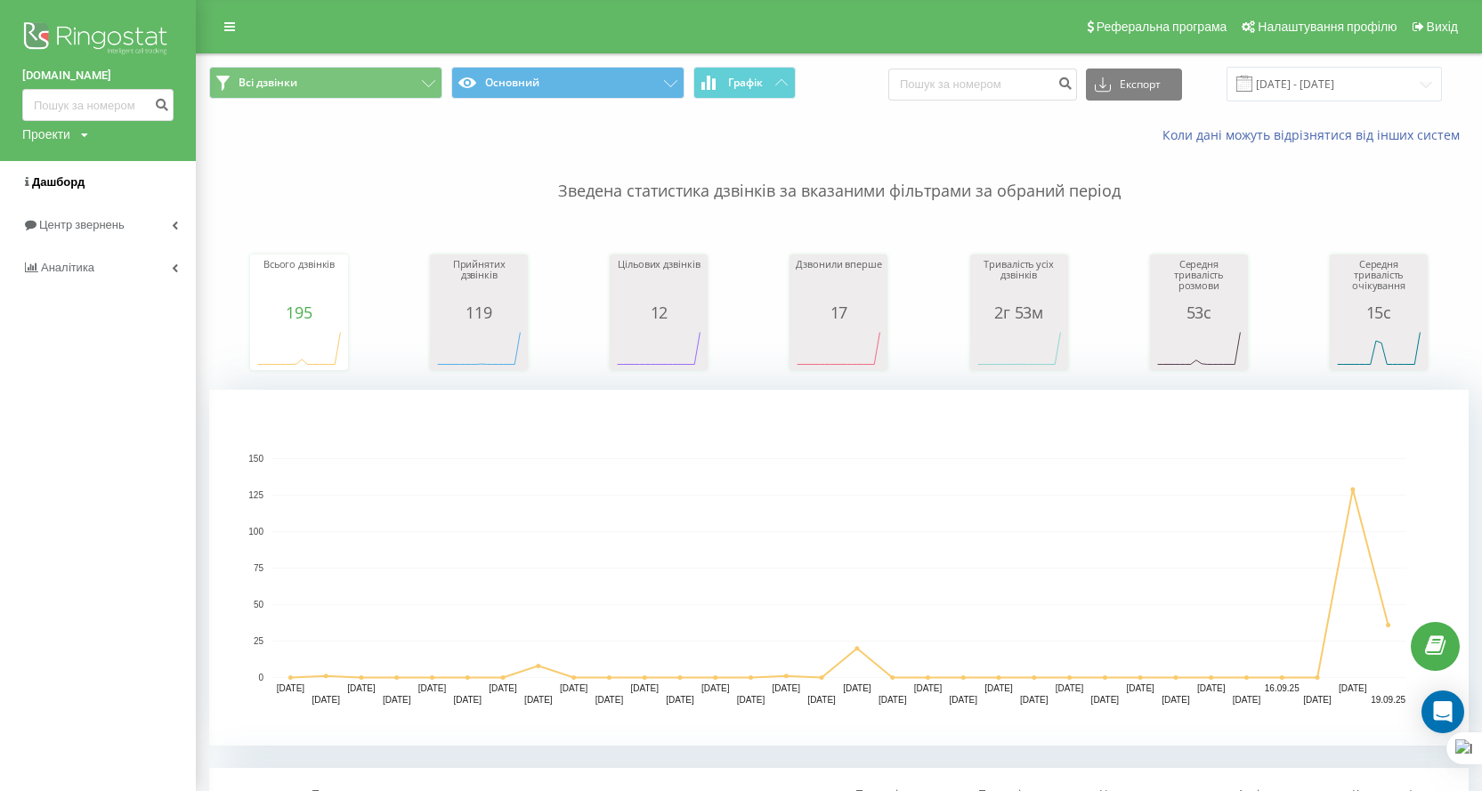
click at [85, 191] on link "Дашборд" at bounding box center [98, 182] width 196 height 43
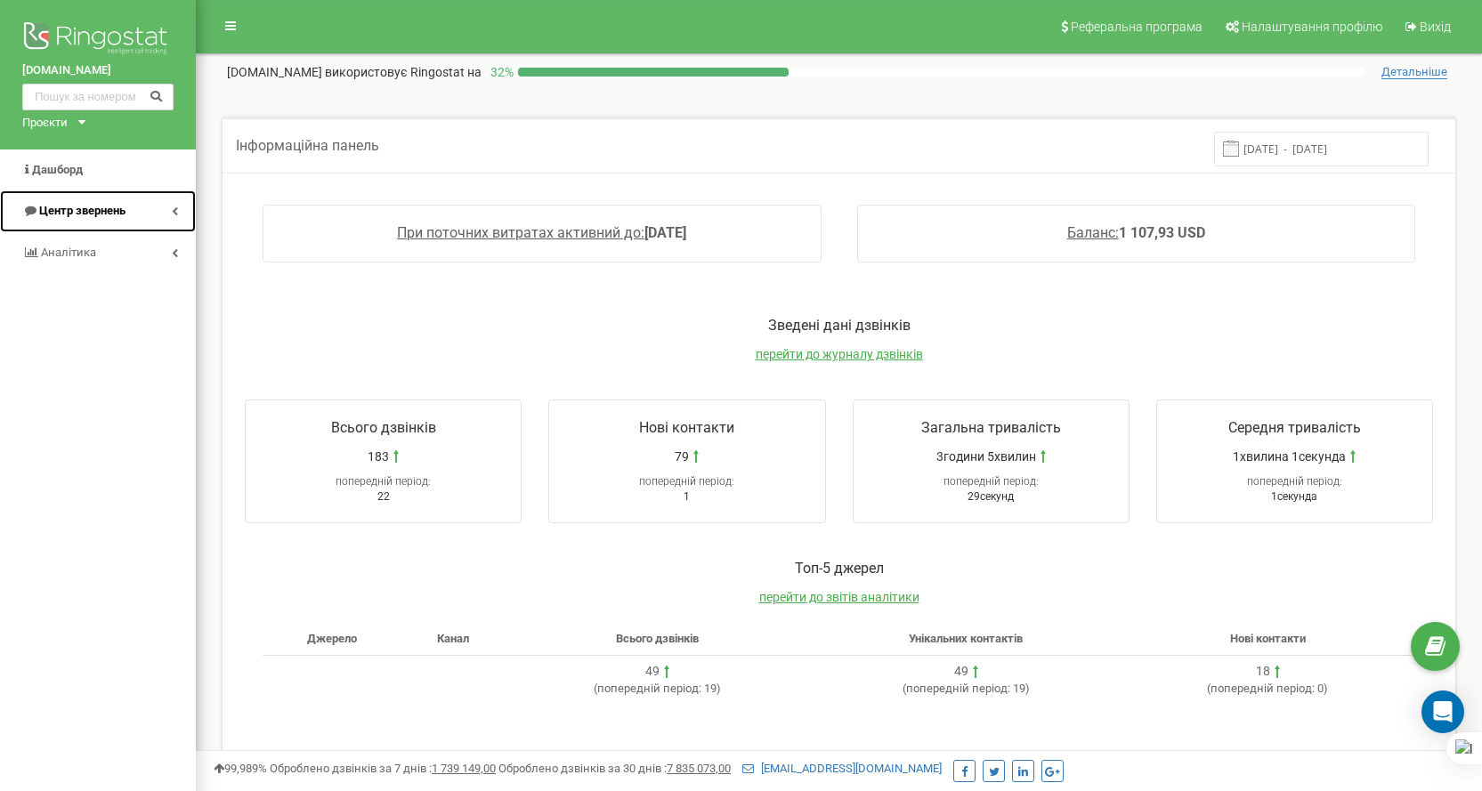
click at [80, 215] on span "Центр звернень" at bounding box center [82, 210] width 86 height 13
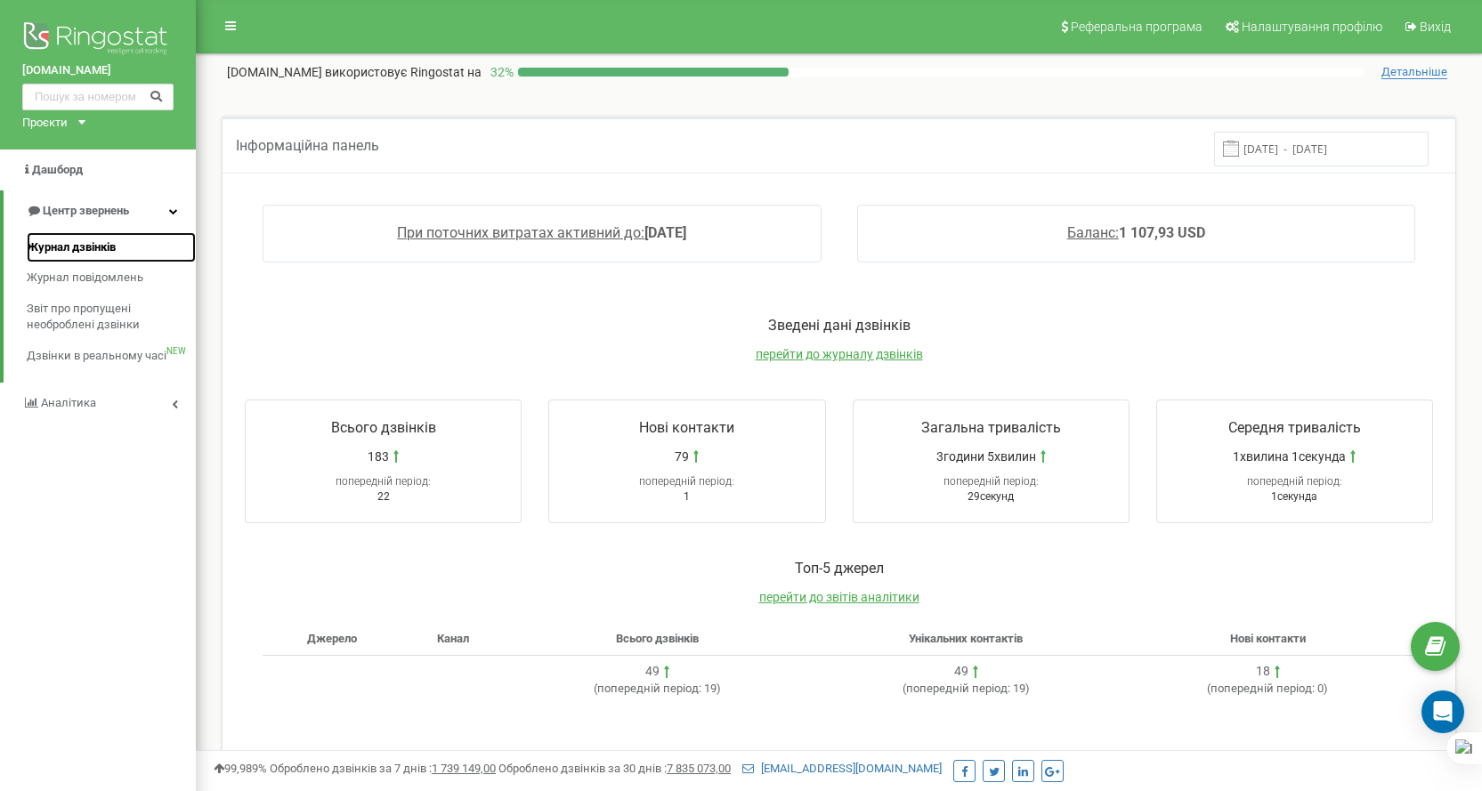
click at [56, 255] on span "Журнал дзвінків" at bounding box center [71, 247] width 89 height 17
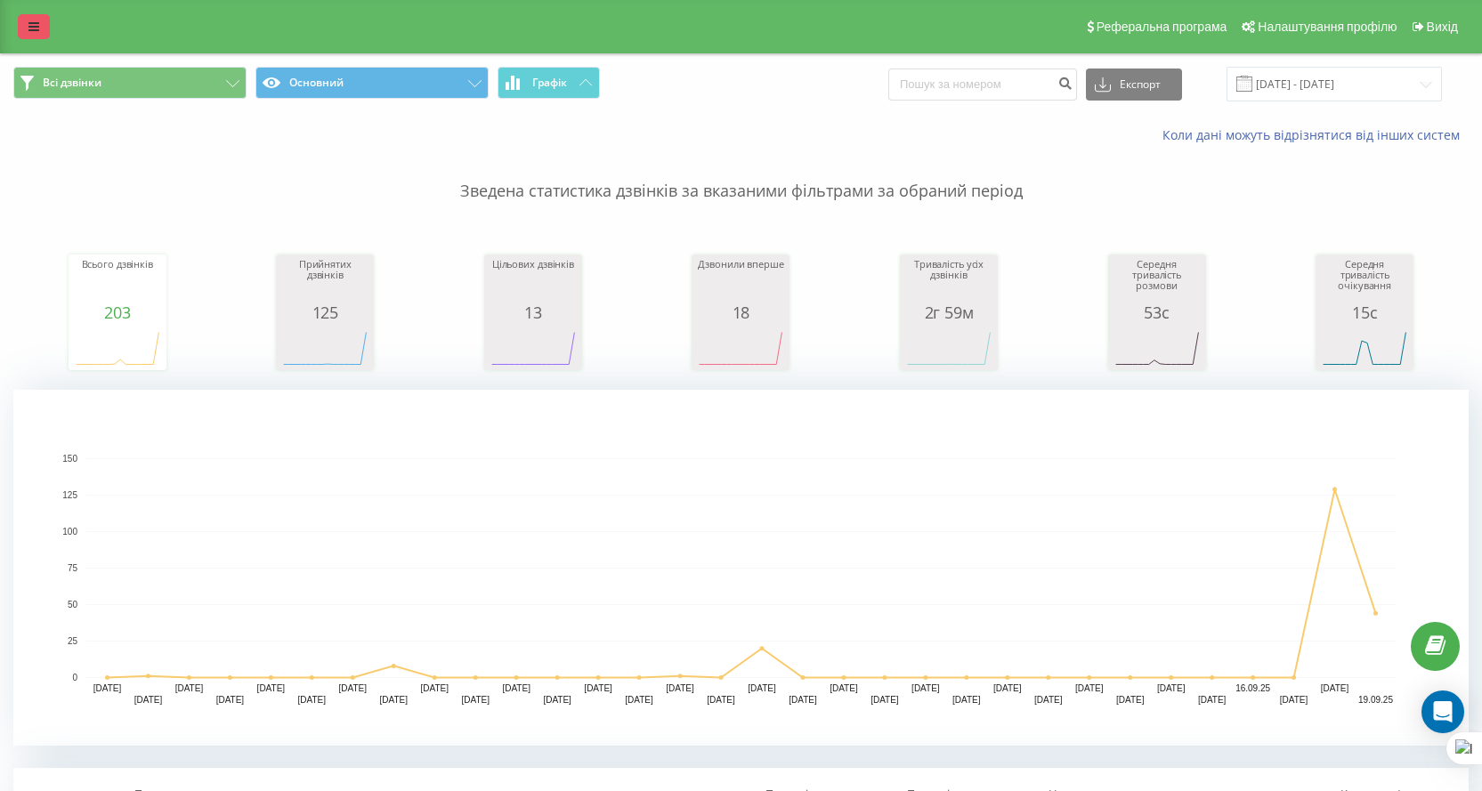
click at [25, 25] on link at bounding box center [34, 26] width 32 height 25
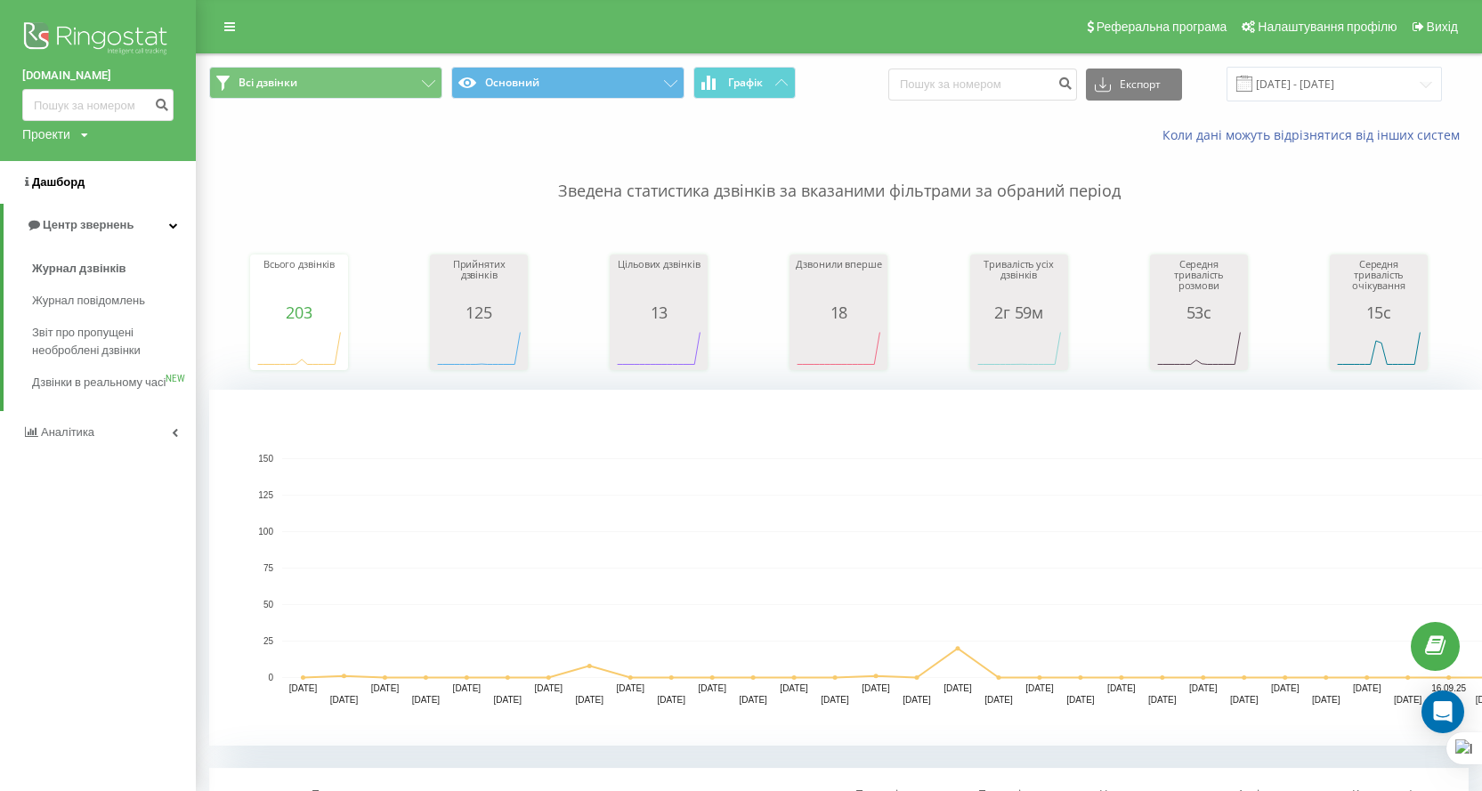
click at [66, 189] on span "Дашборд" at bounding box center [58, 181] width 53 height 13
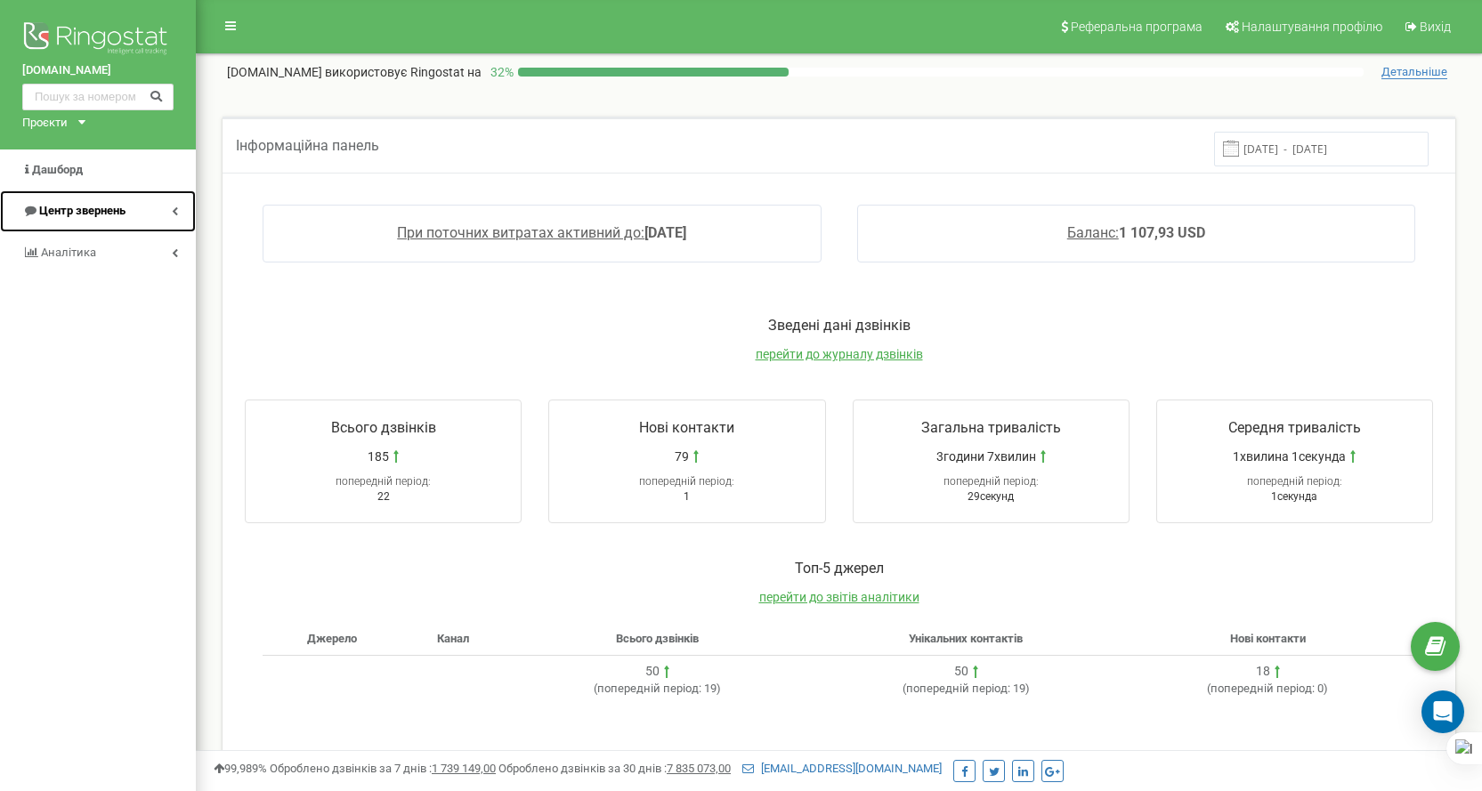
click at [93, 211] on span "Центр звернень" at bounding box center [82, 210] width 86 height 13
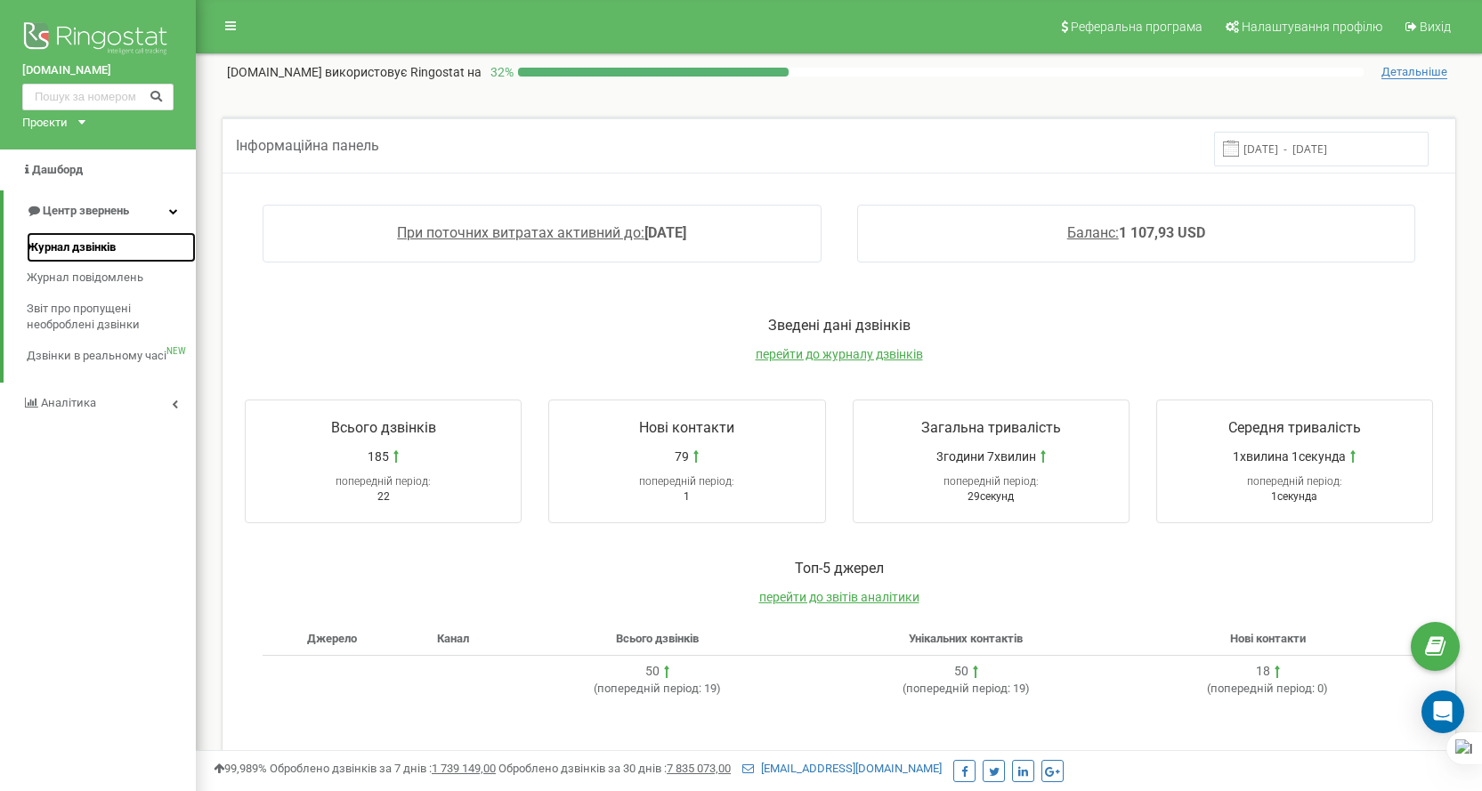
click at [99, 237] on link "Журнал дзвінків" at bounding box center [111, 247] width 169 height 31
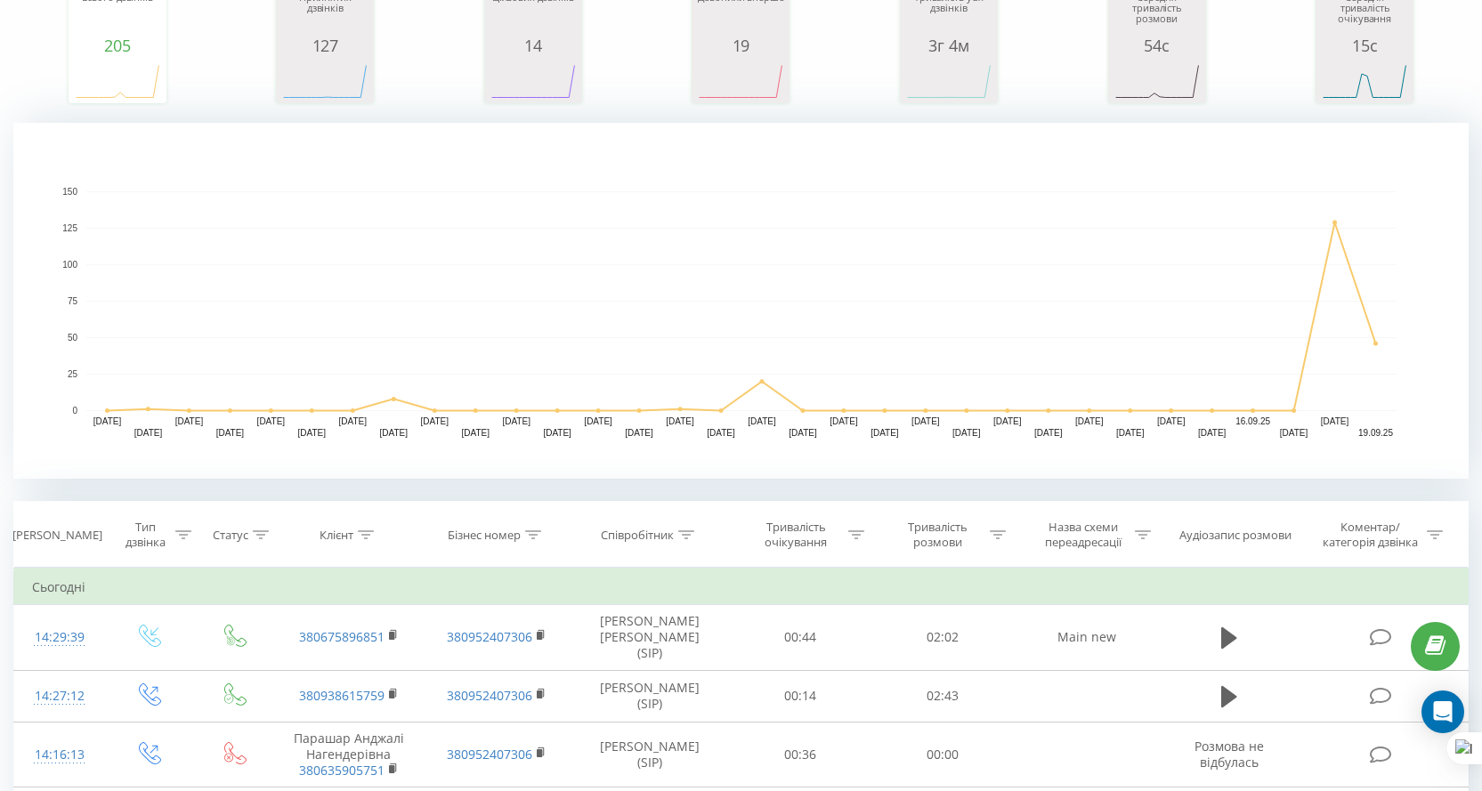
scroll to position [445, 0]
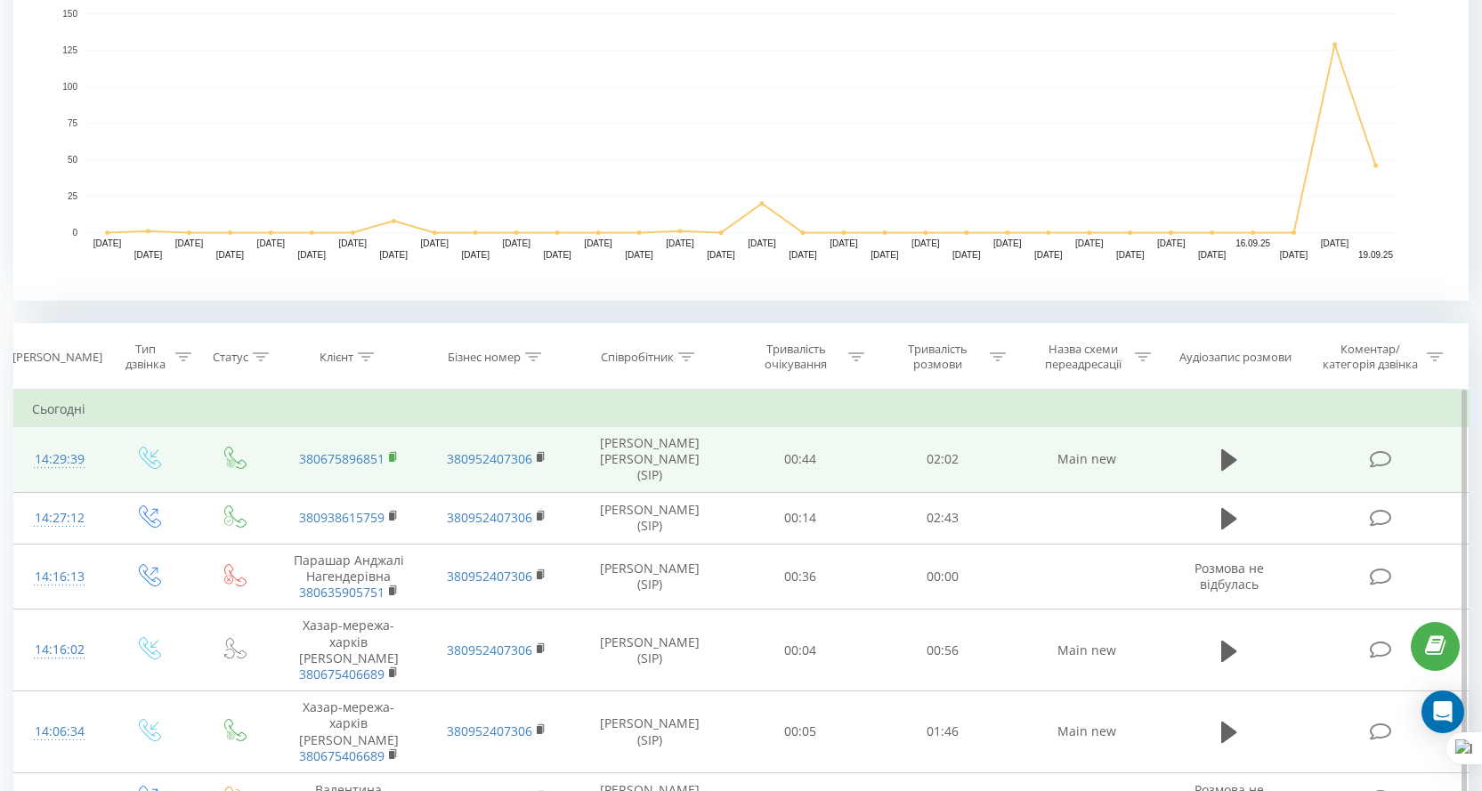
click at [395, 451] on icon at bounding box center [394, 457] width 10 height 12
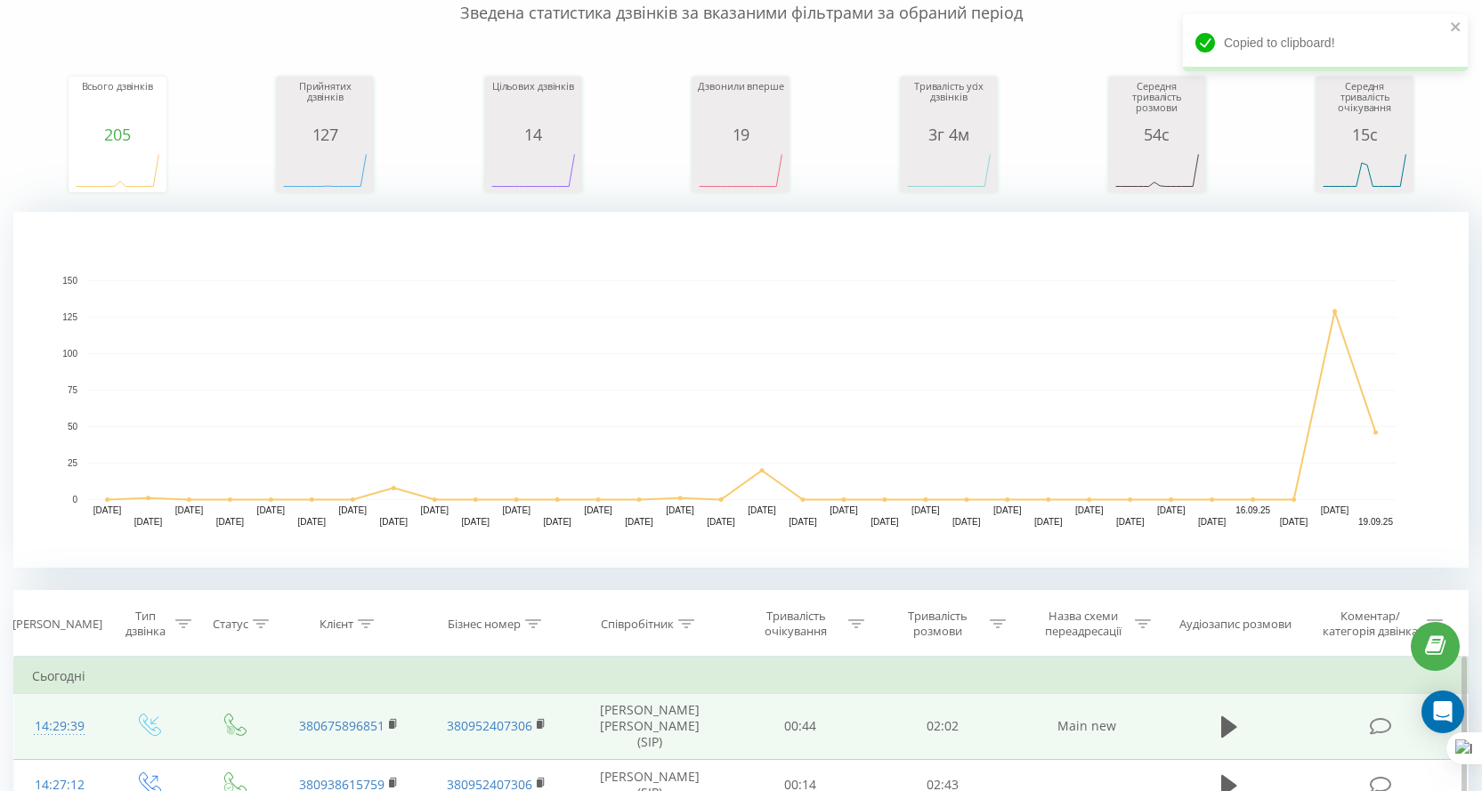
scroll to position [0, 0]
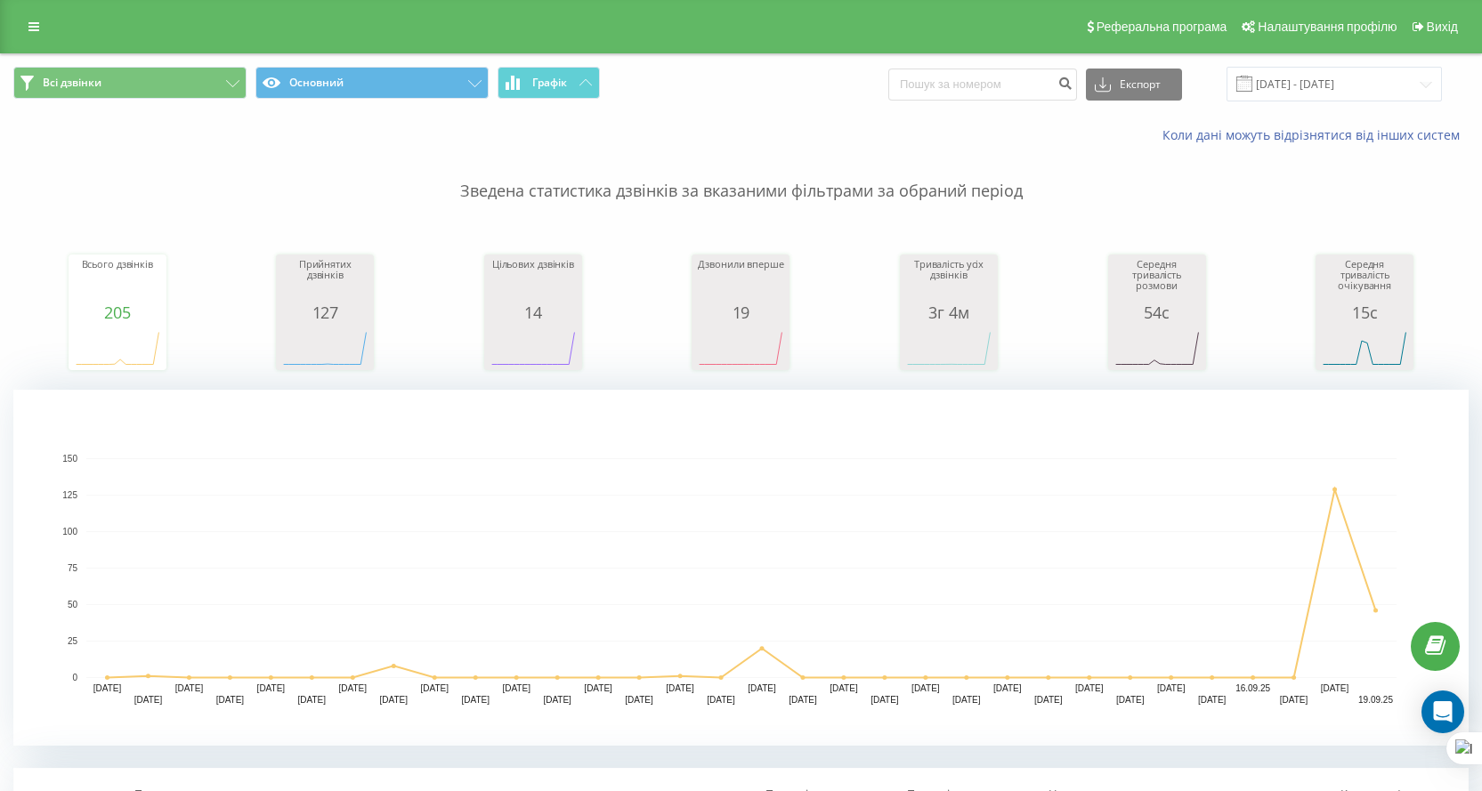
click at [61, 28] on div "Реферальна програма Налаштування профілю Вихід" at bounding box center [741, 26] width 1482 height 53
click at [20, 23] on link at bounding box center [34, 26] width 32 height 25
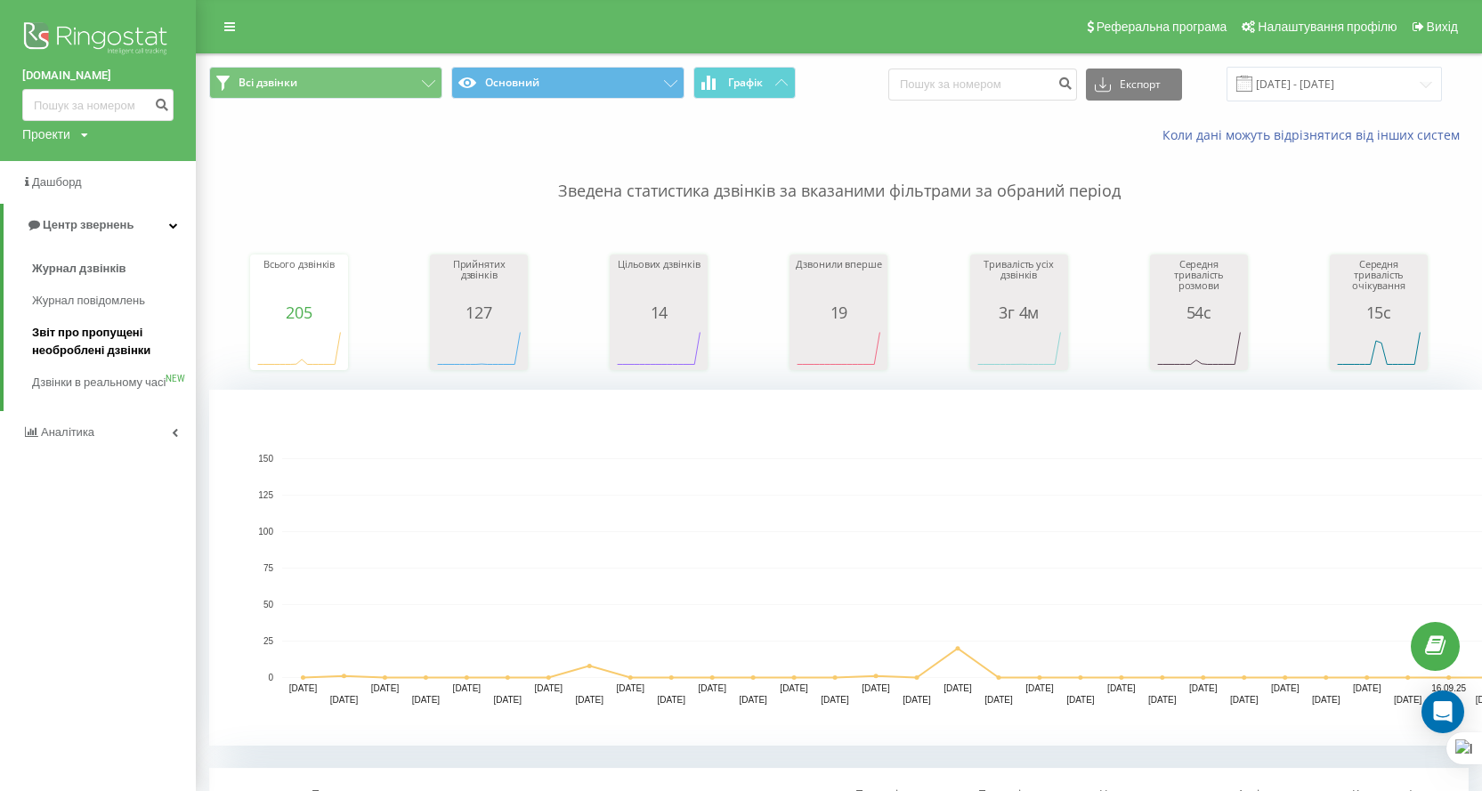
click at [86, 345] on span "Звіт про пропущені необроблені дзвінки" at bounding box center [109, 342] width 155 height 36
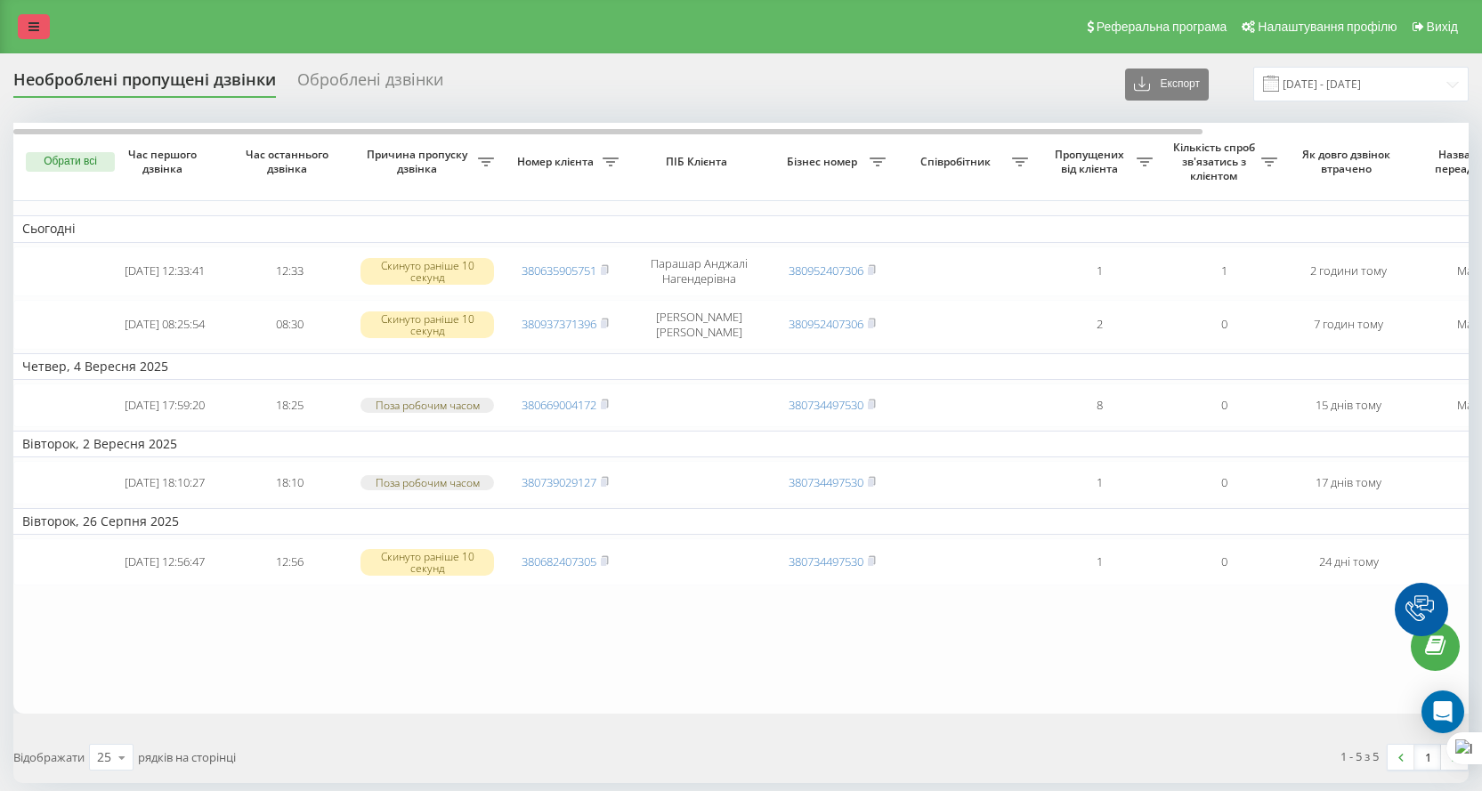
click at [25, 27] on link at bounding box center [34, 26] width 32 height 25
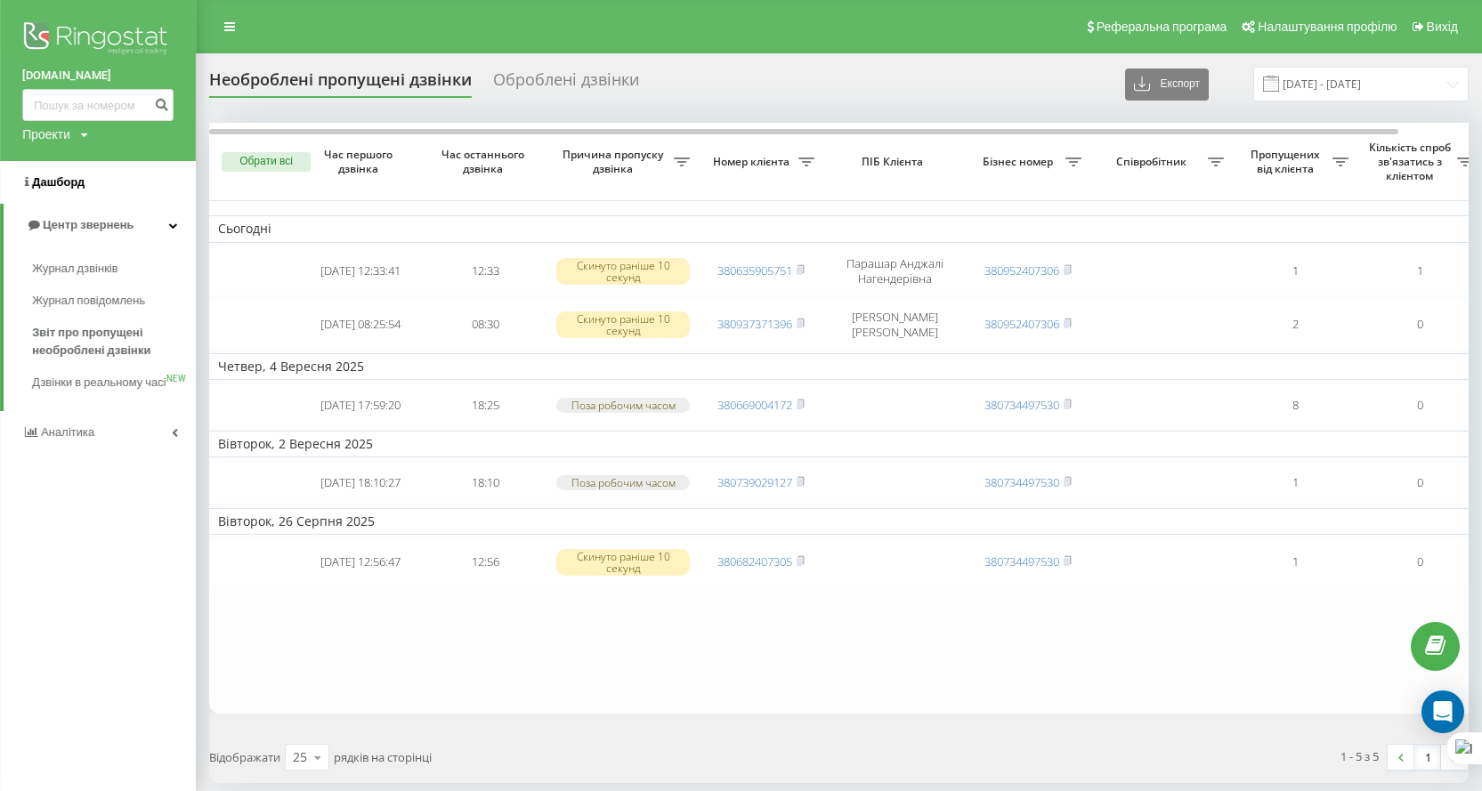
click at [103, 169] on link "Дашборд" at bounding box center [98, 182] width 196 height 43
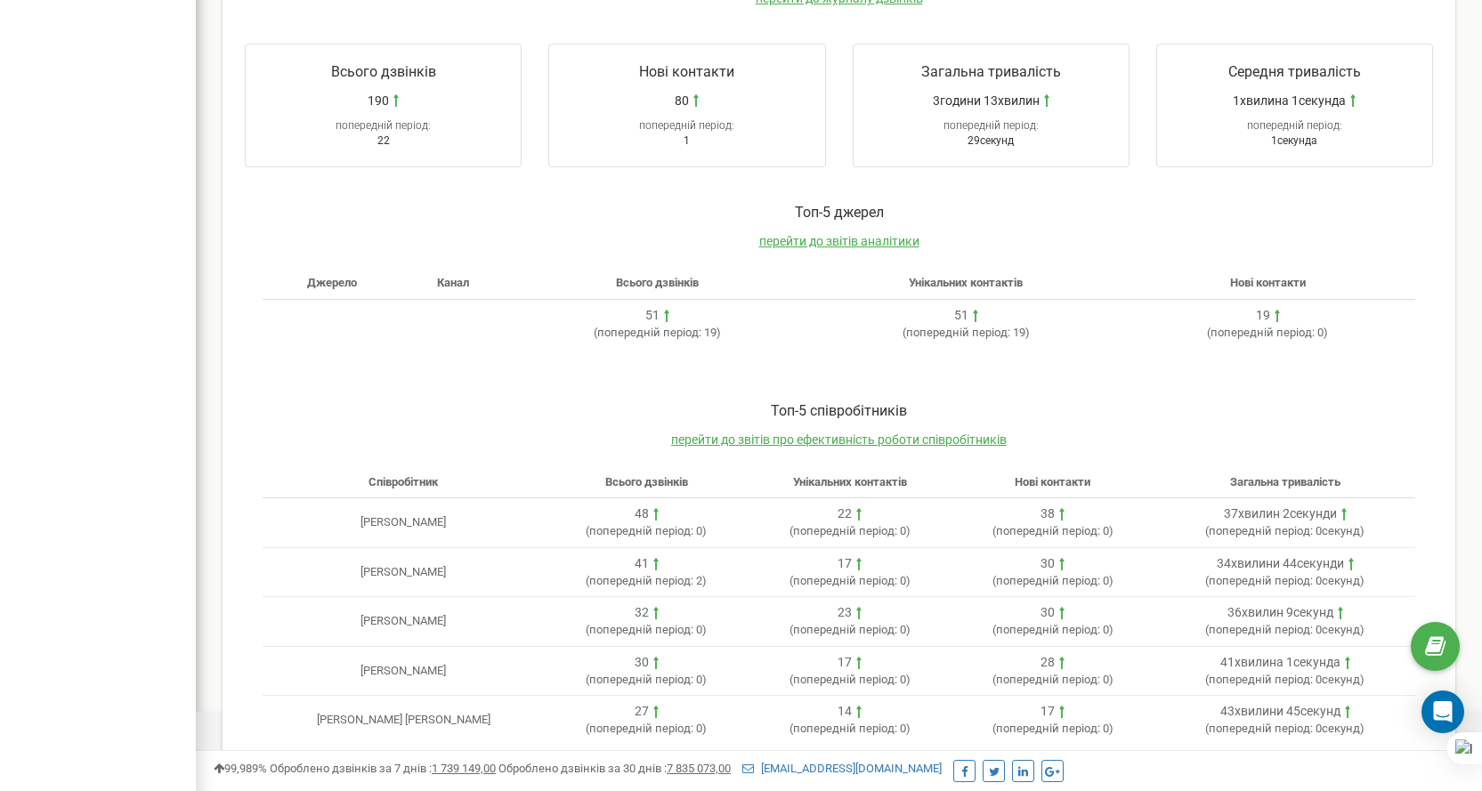
scroll to position [384, 0]
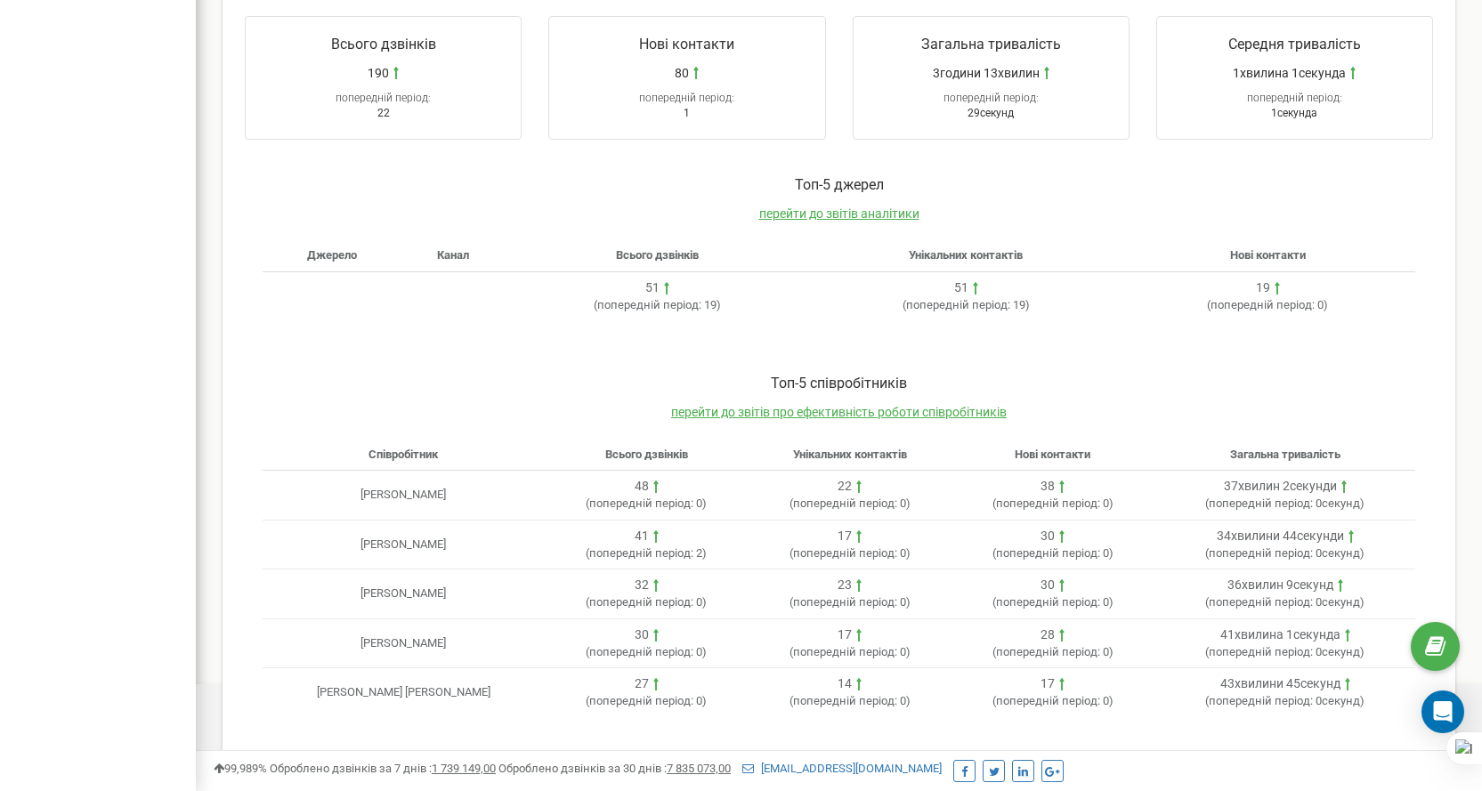
click at [890, 455] on span "Унікальних контактів" at bounding box center [850, 454] width 114 height 13
click at [1340, 440] on th "Загальна тривалість" at bounding box center [1285, 455] width 261 height 31
click at [1317, 450] on span "Загальна тривалість" at bounding box center [1285, 454] width 110 height 13
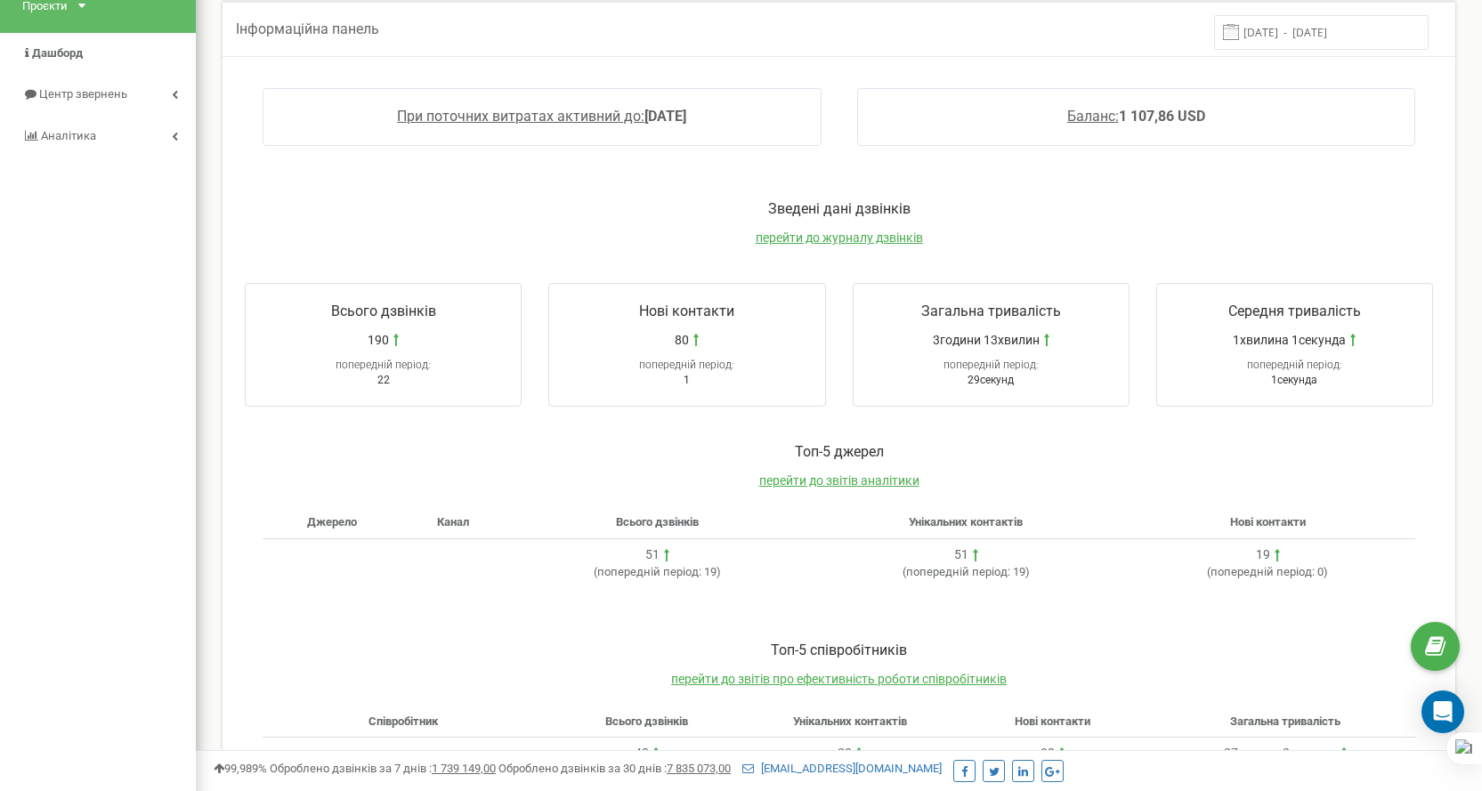
scroll to position [0, 0]
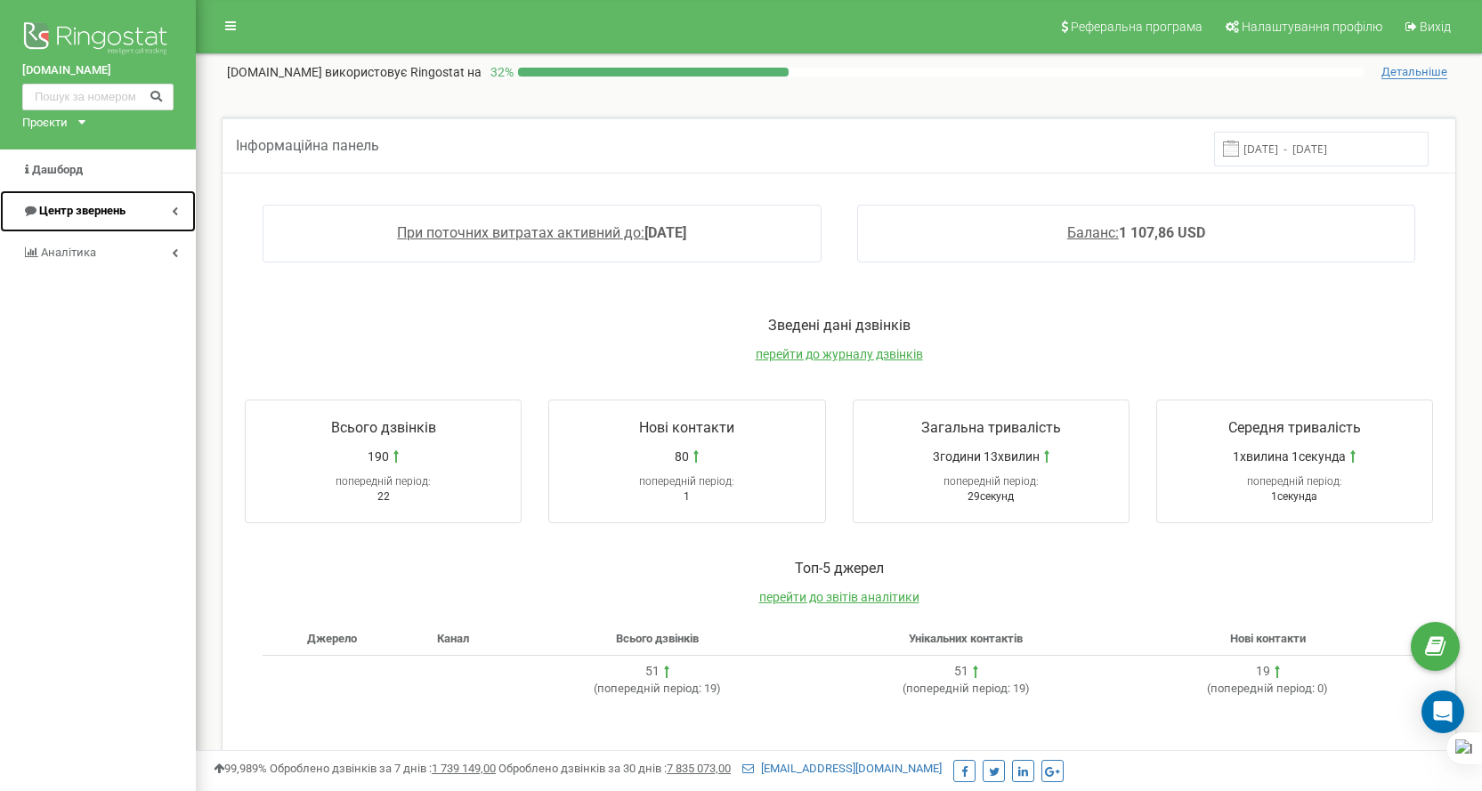
click at [101, 214] on span "Центр звернень" at bounding box center [82, 210] width 86 height 13
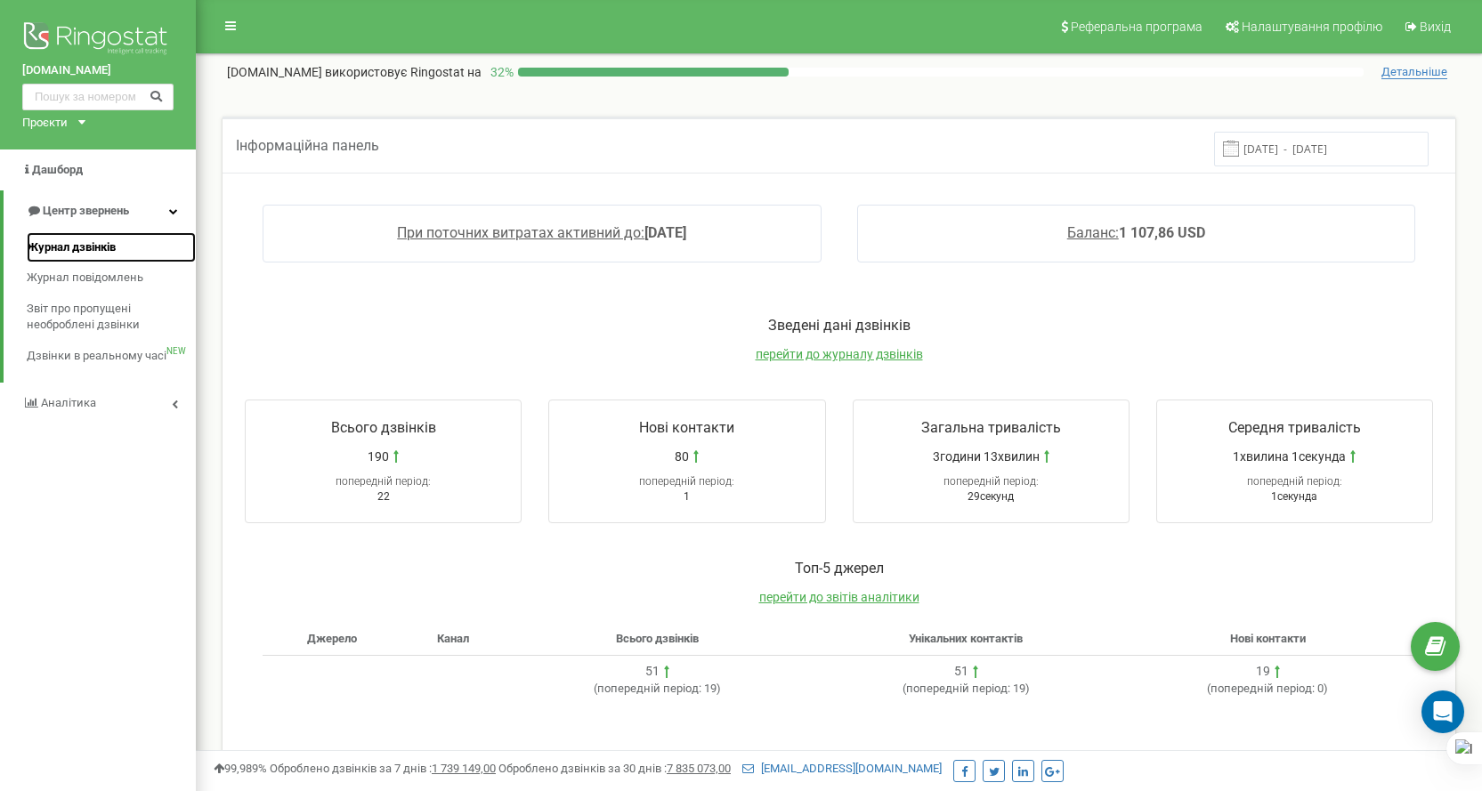
click at [110, 245] on span "Журнал дзвінків" at bounding box center [71, 247] width 89 height 17
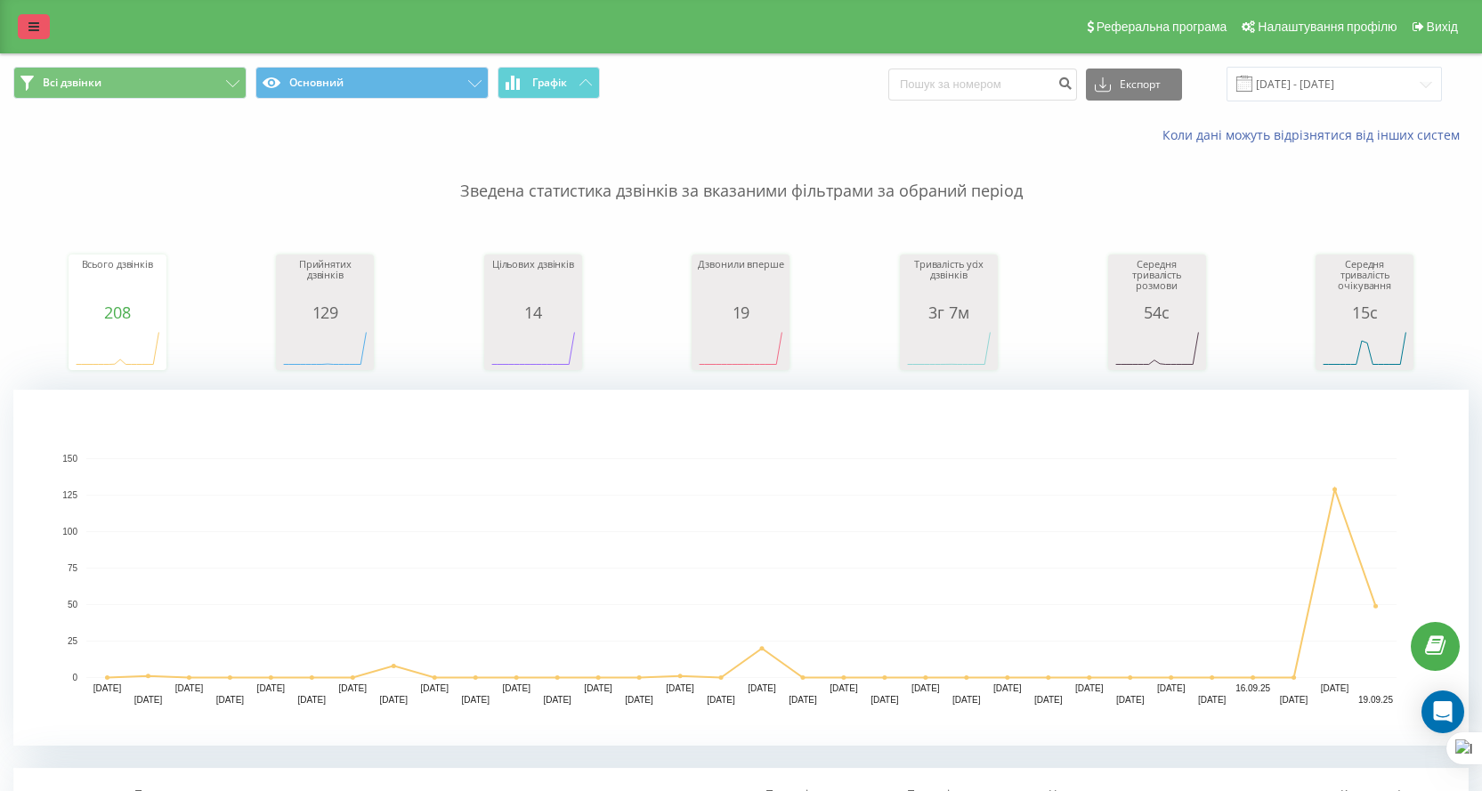
click at [40, 36] on link at bounding box center [34, 26] width 32 height 25
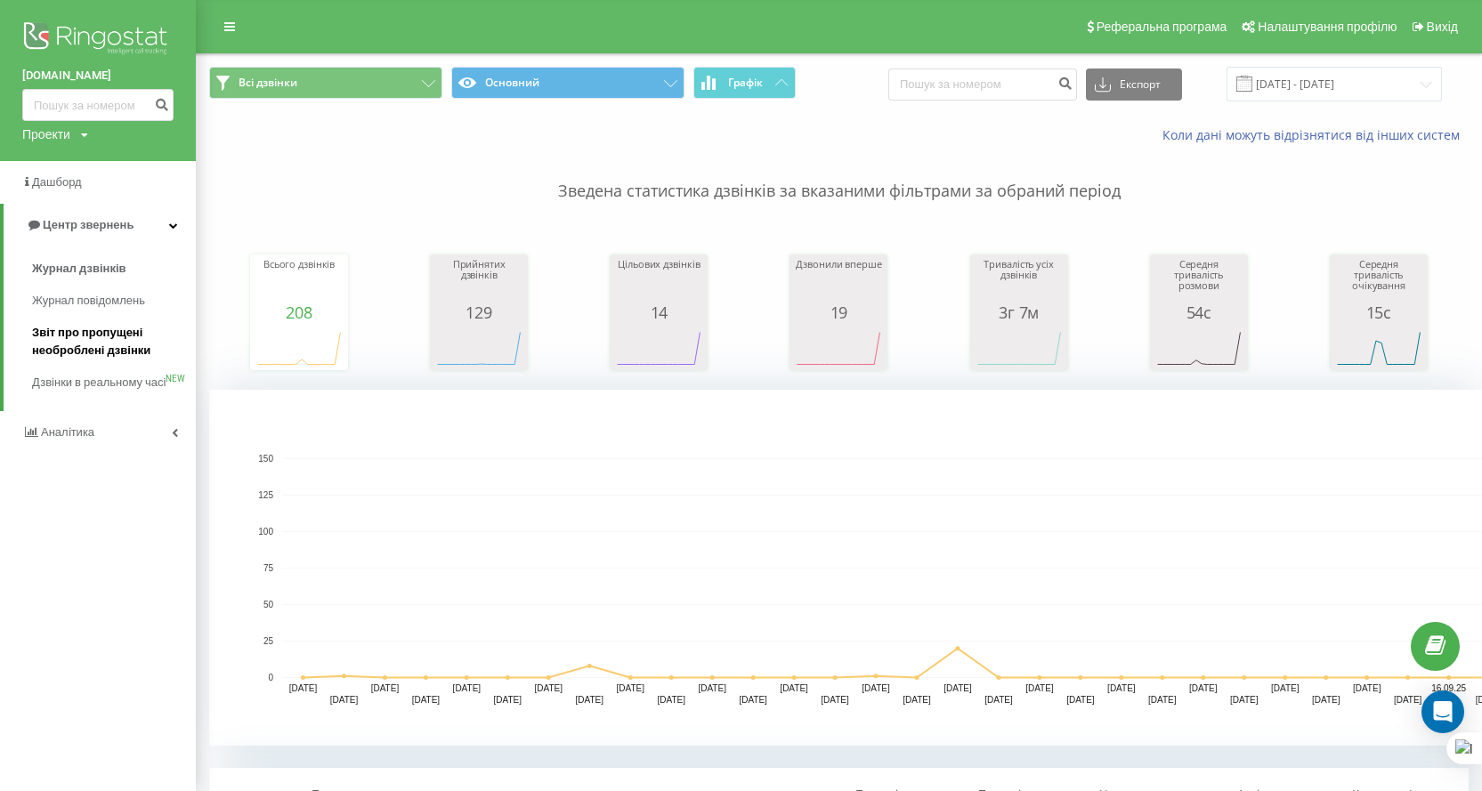
click at [109, 345] on span "Звіт про пропущені необроблені дзвінки" at bounding box center [109, 342] width 155 height 36
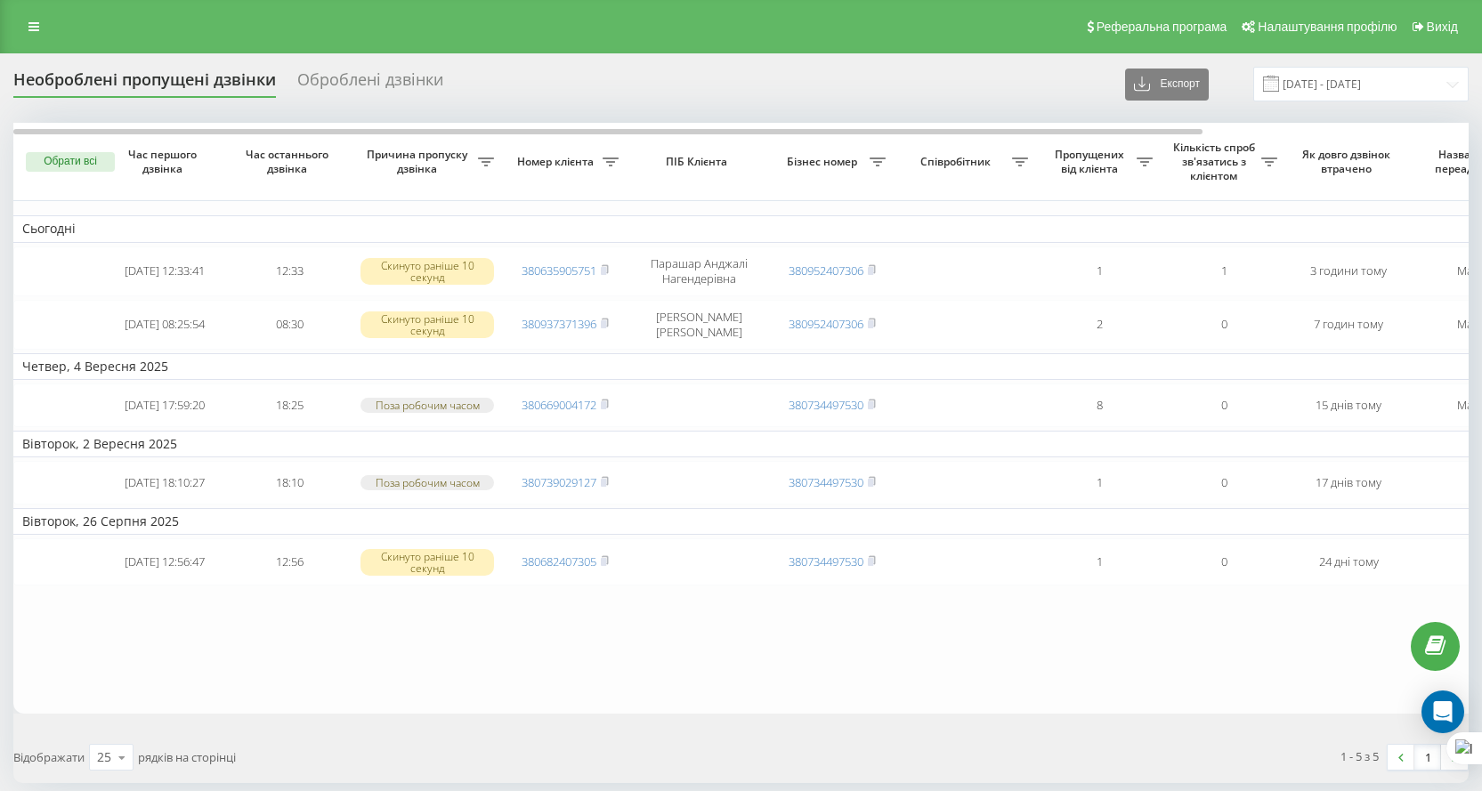
click at [16, 15] on div "Реферальна програма Налаштування профілю Вихід" at bounding box center [741, 26] width 1482 height 53
click at [43, 23] on link at bounding box center [34, 26] width 32 height 25
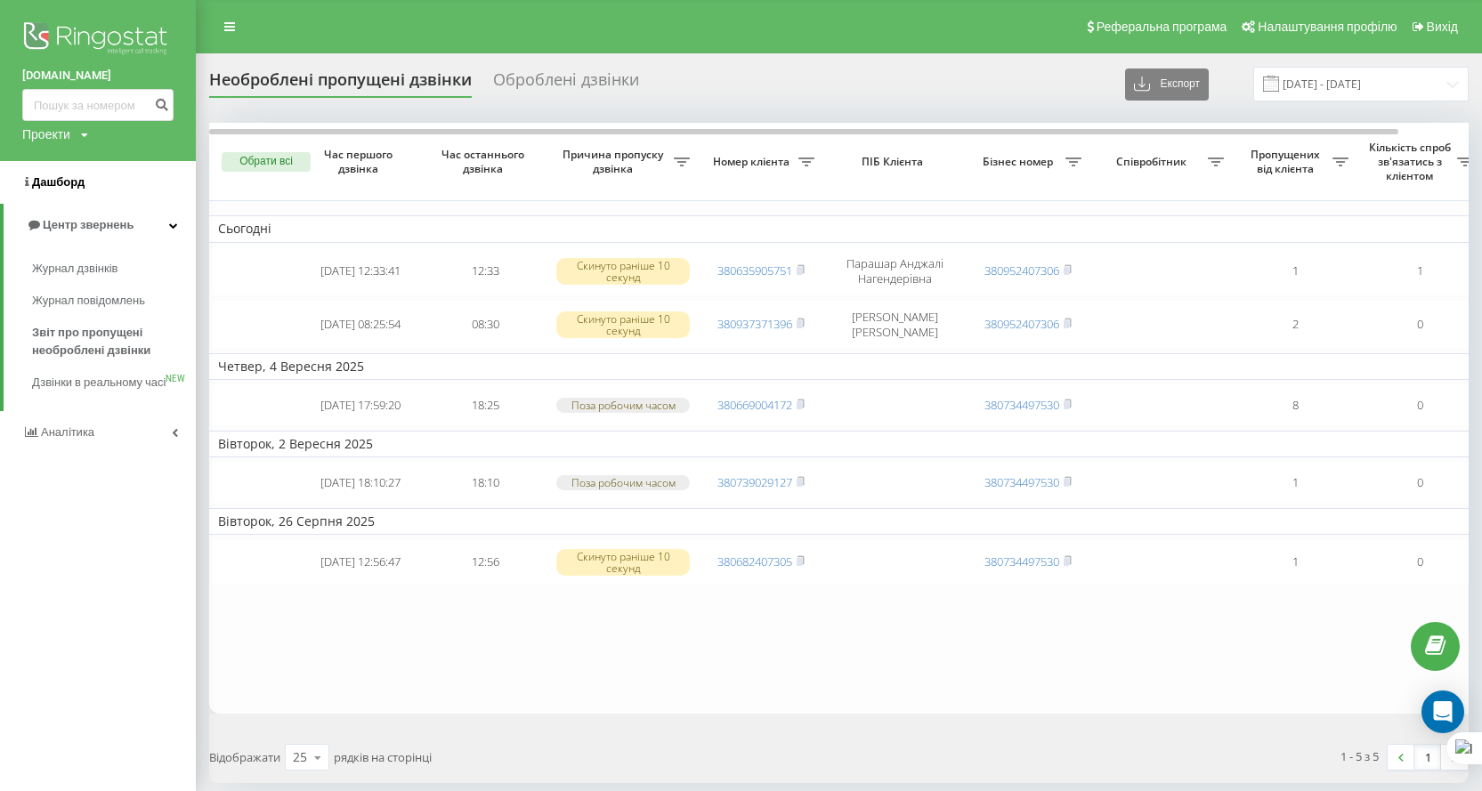
click at [68, 177] on span "Дашборд" at bounding box center [58, 181] width 53 height 13
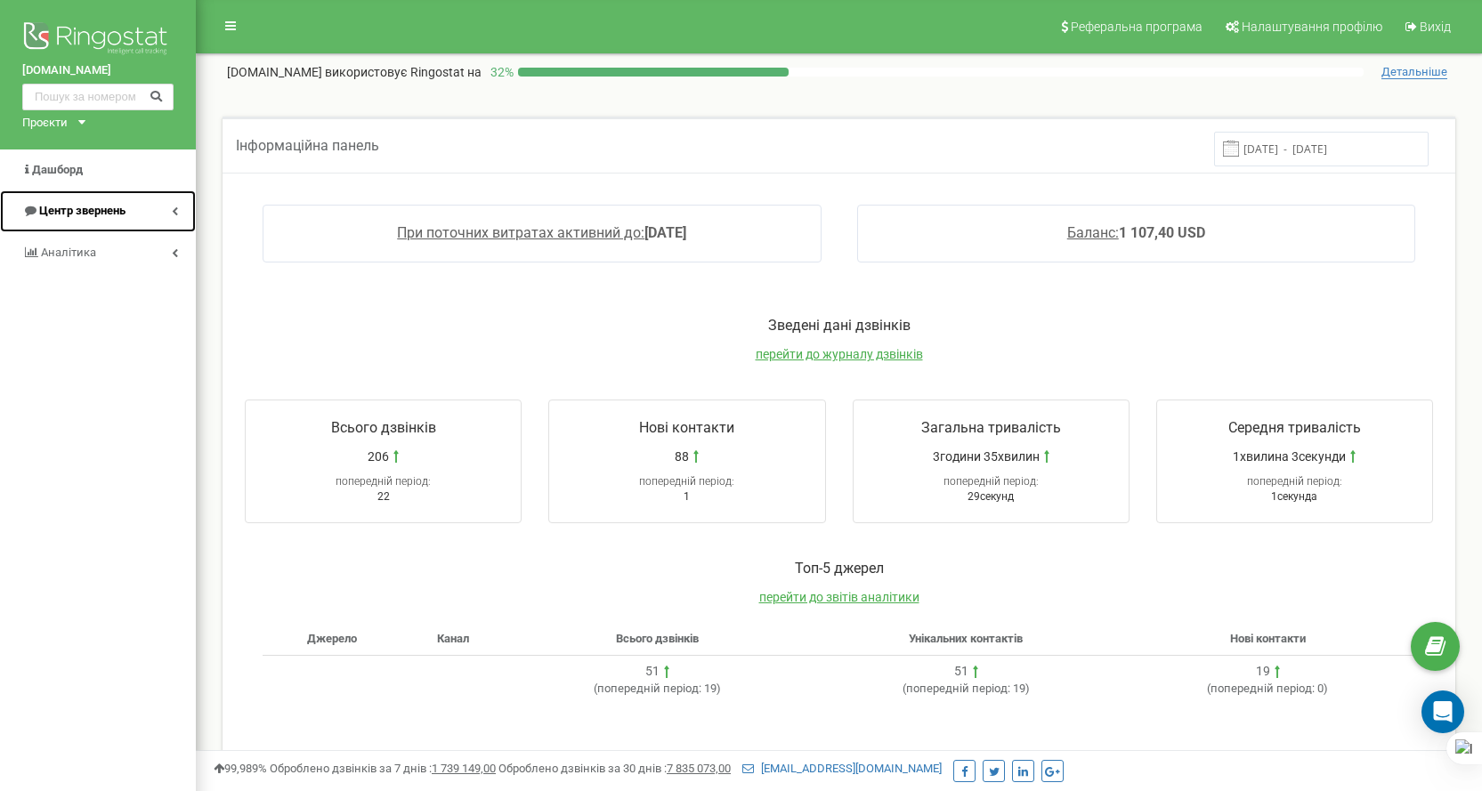
click at [70, 208] on span "Центр звернень" at bounding box center [82, 210] width 86 height 13
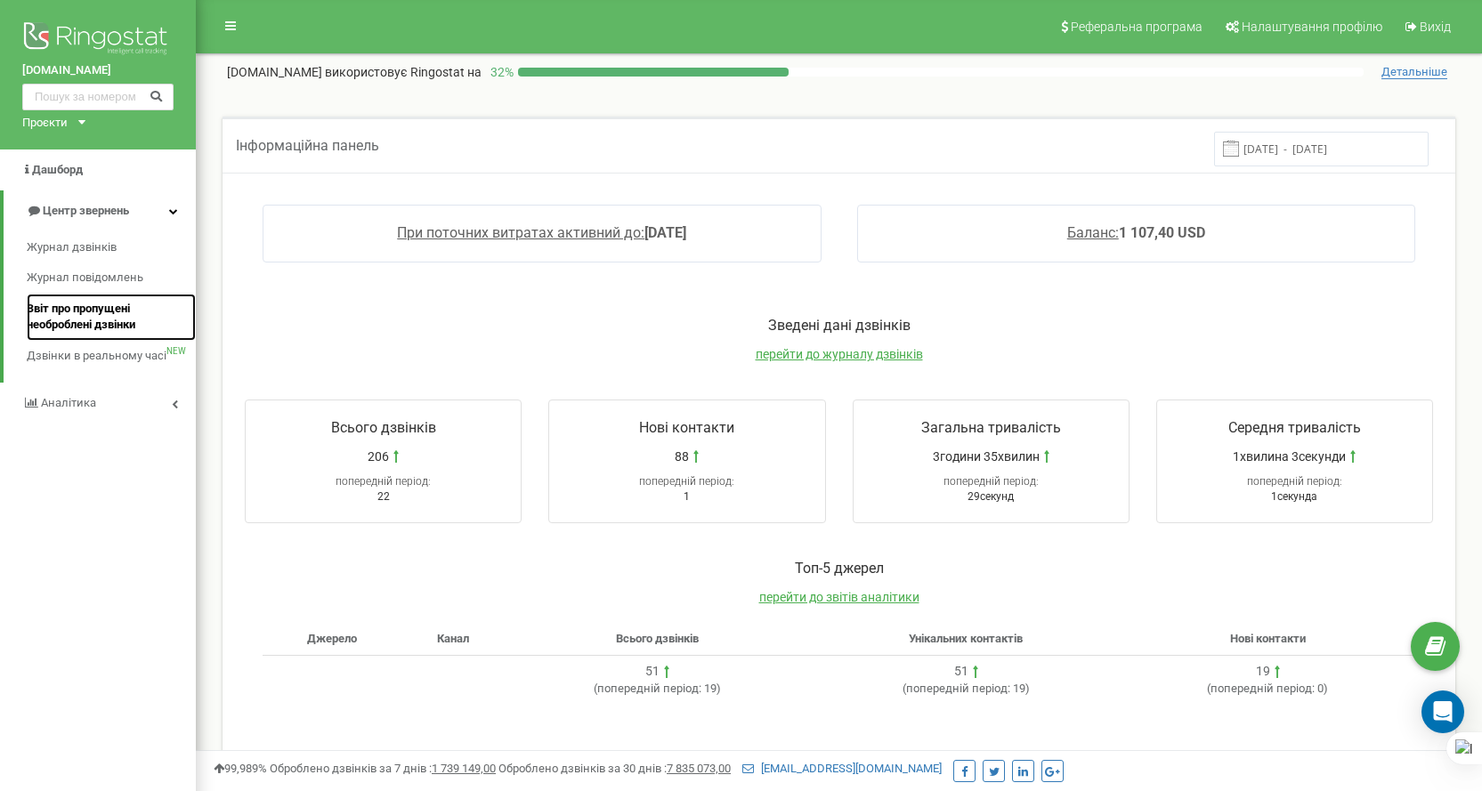
click at [89, 318] on span "Звіт про пропущені необроблені дзвінки" at bounding box center [107, 317] width 160 height 33
click at [65, 311] on span "Звіт про пропущені необроблені дзвінки" at bounding box center [107, 317] width 160 height 33
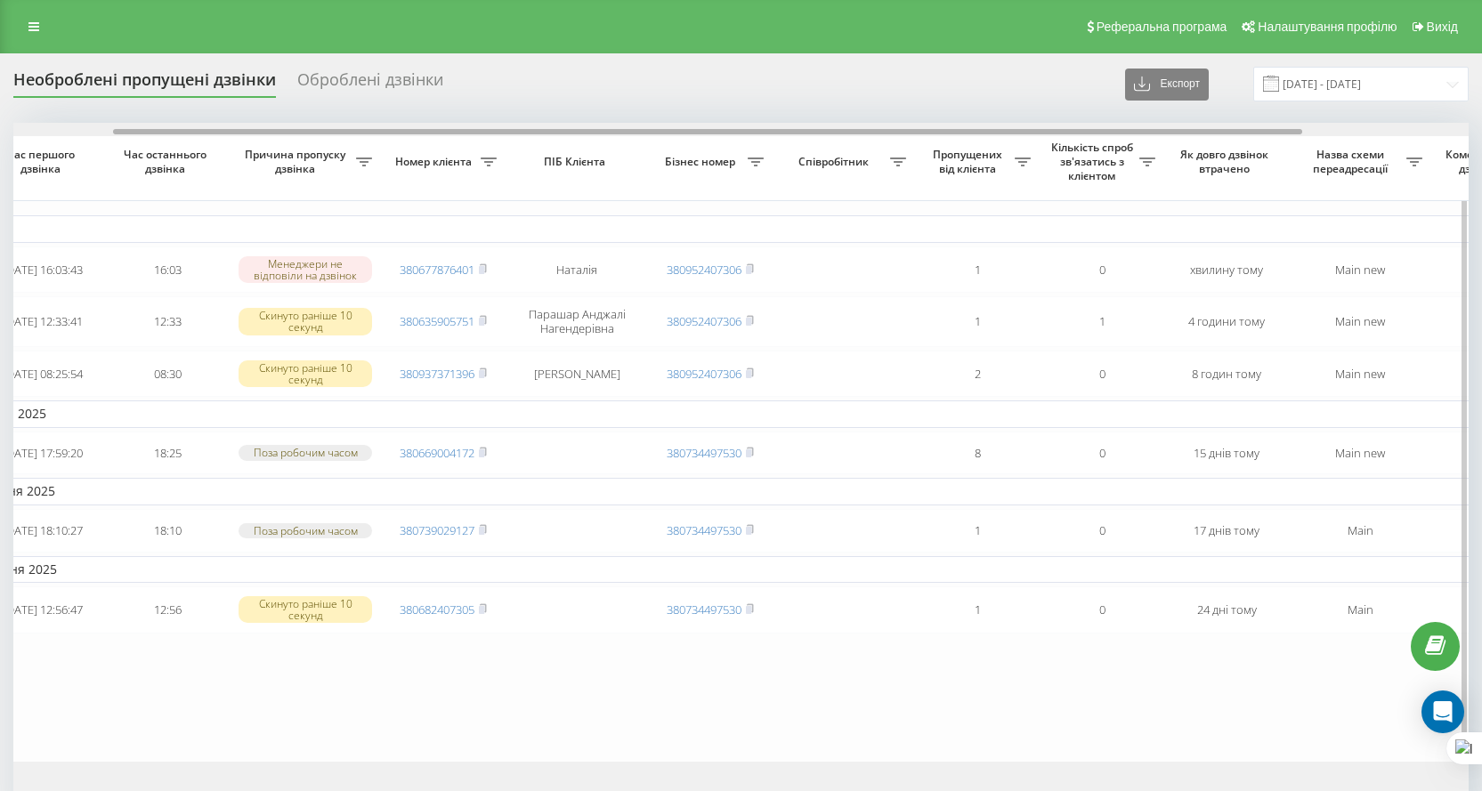
drag, startPoint x: 987, startPoint y: 129, endPoint x: 1087, endPoint y: 135, distance: 99.9
click at [1087, 135] on div at bounding box center [741, 129] width 1456 height 13
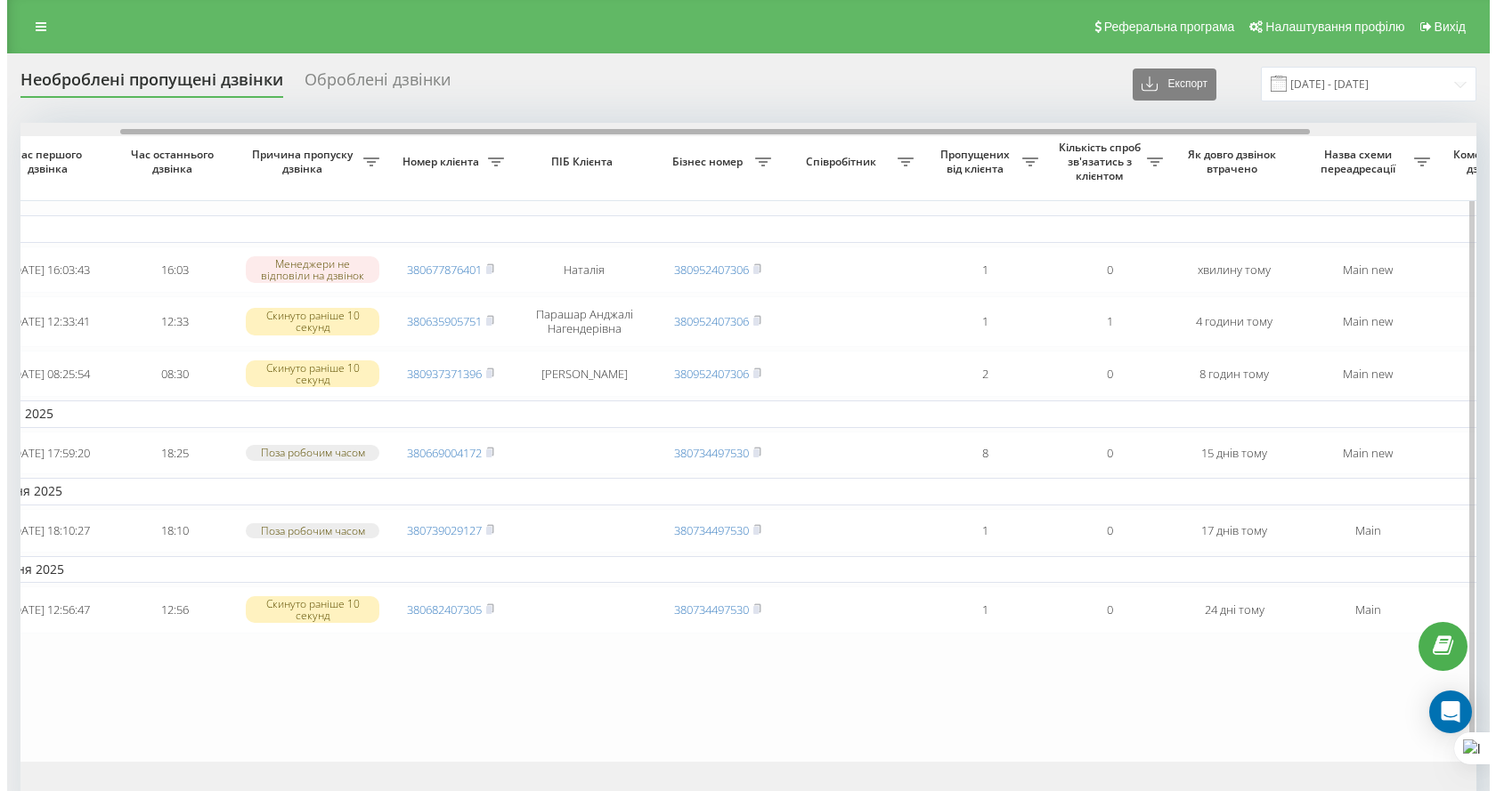
scroll to position [0, 325]
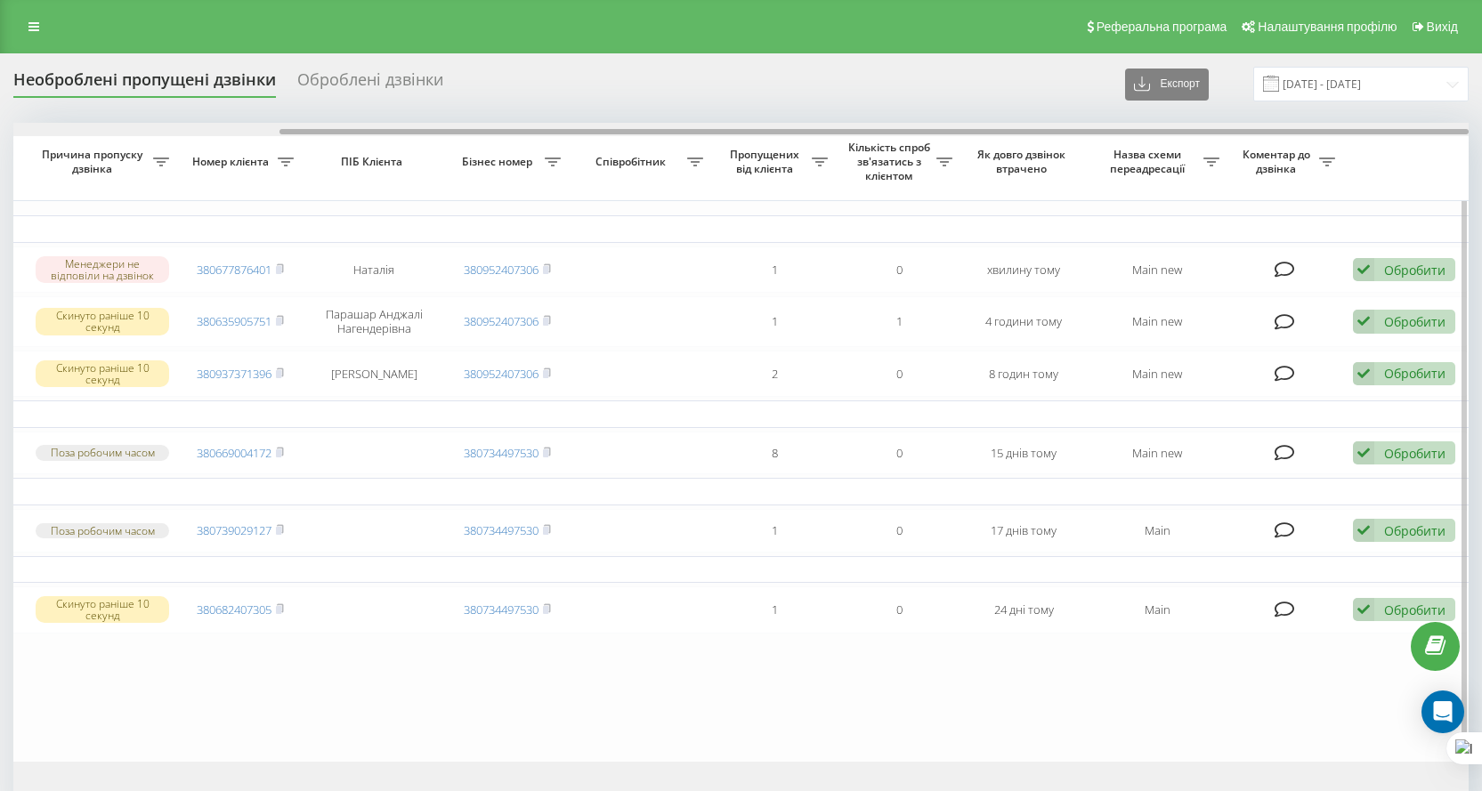
click at [1087, 135] on div at bounding box center [741, 129] width 1456 height 13
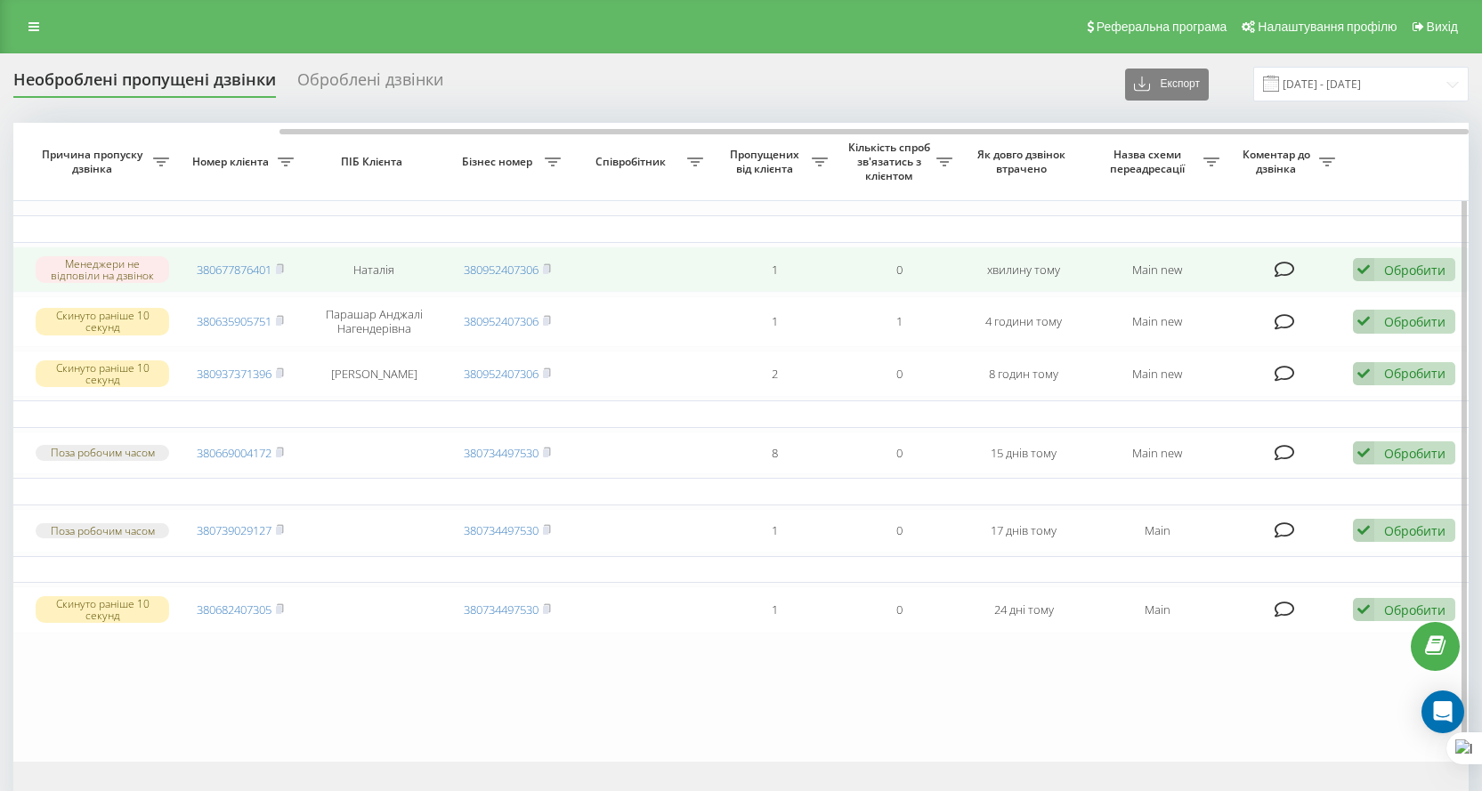
click at [1276, 266] on icon at bounding box center [1285, 270] width 20 height 18
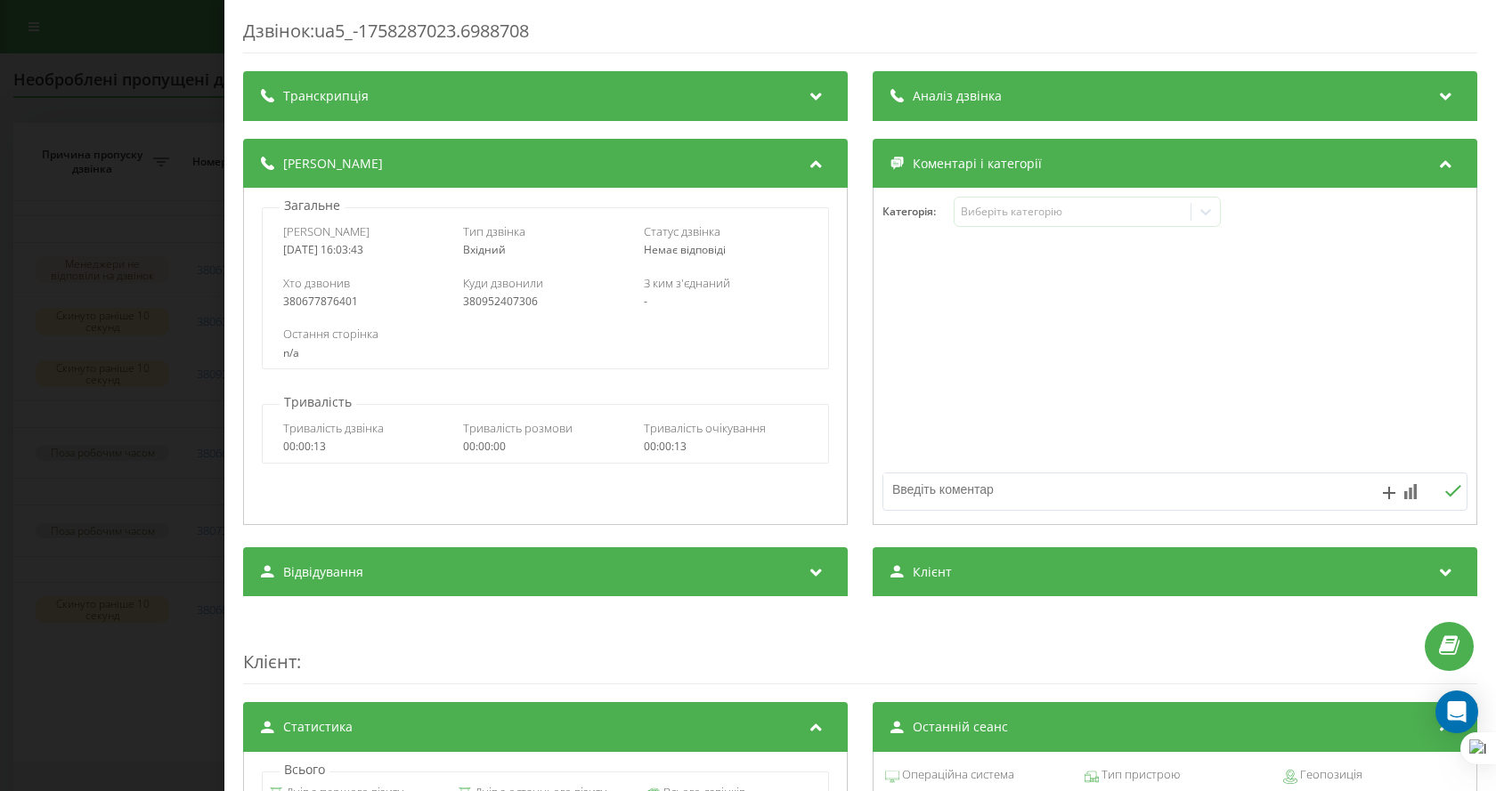
scroll to position [267, 0]
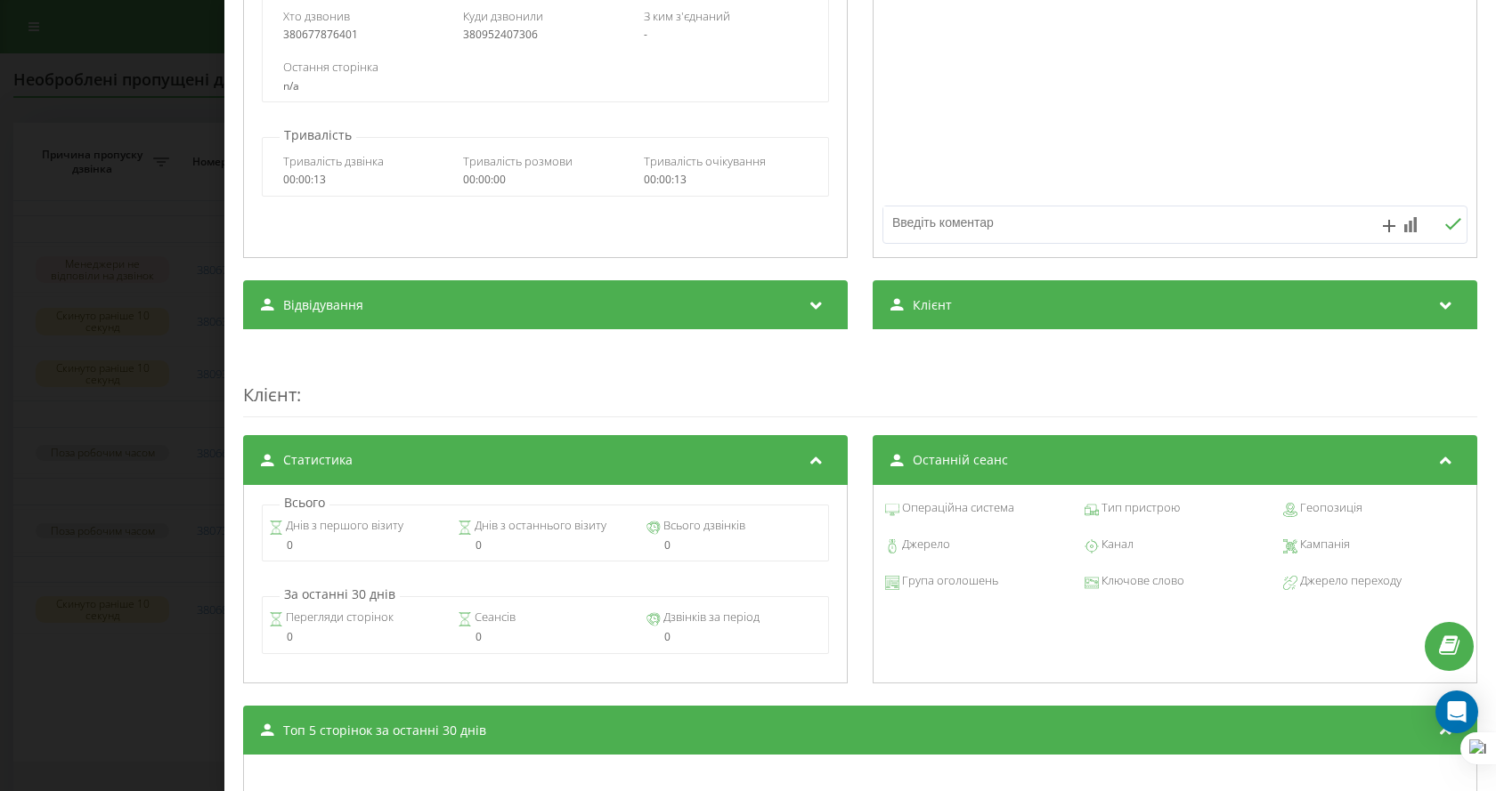
click at [965, 215] on textarea at bounding box center [1116, 223] width 467 height 32
type textarea "опр"
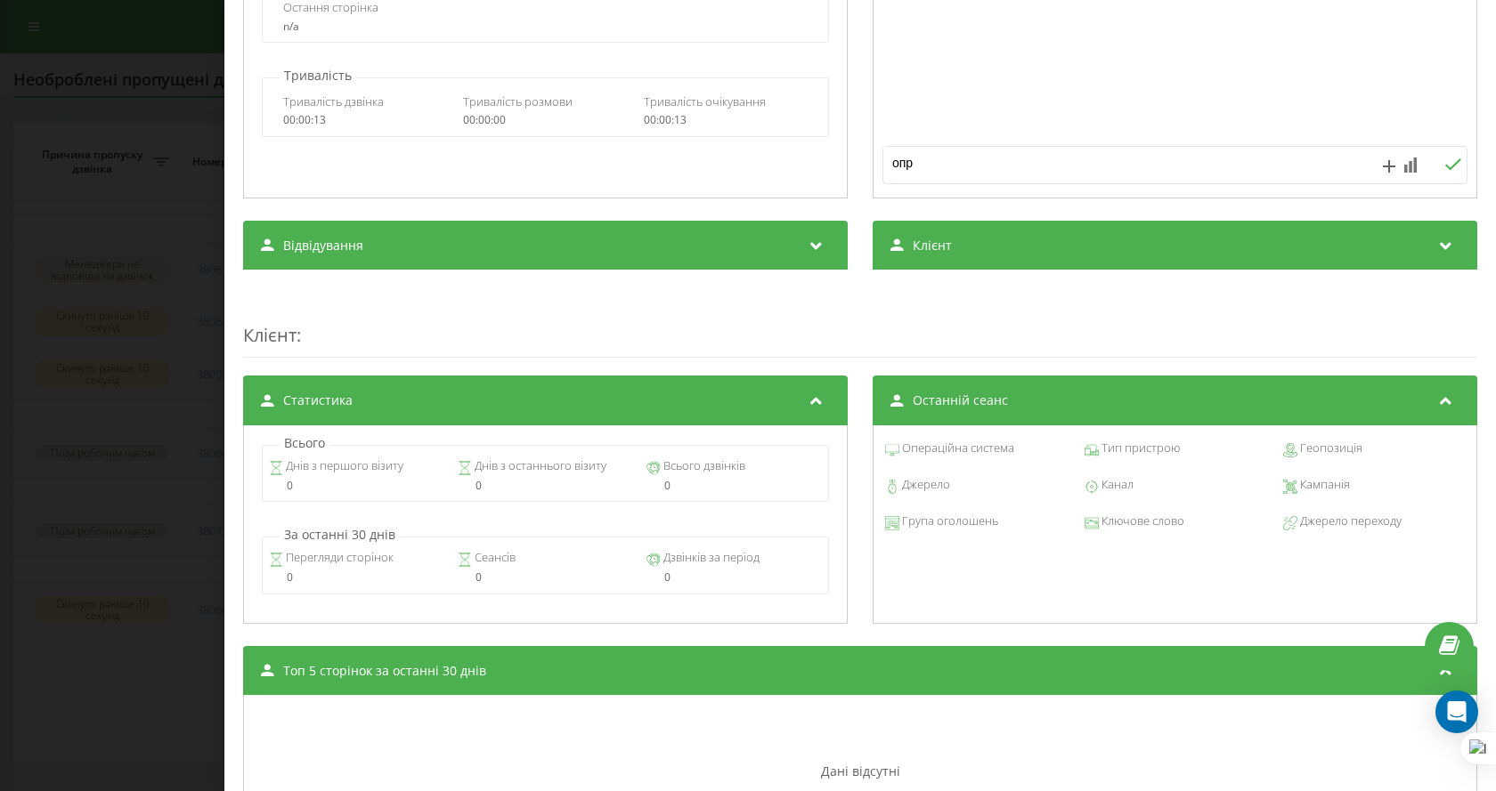
scroll to position [149, 0]
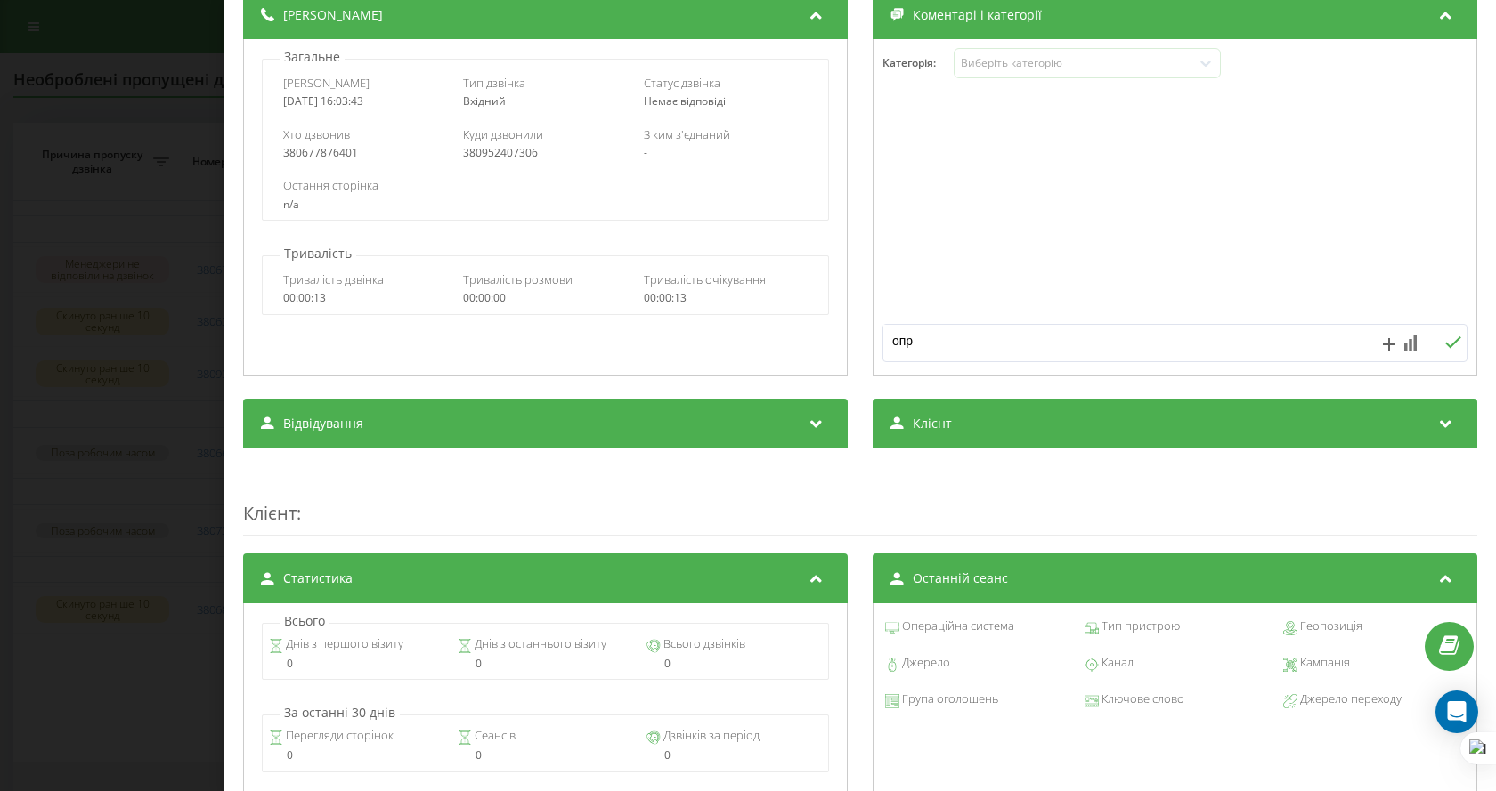
click at [1439, 345] on button at bounding box center [1453, 343] width 28 height 15
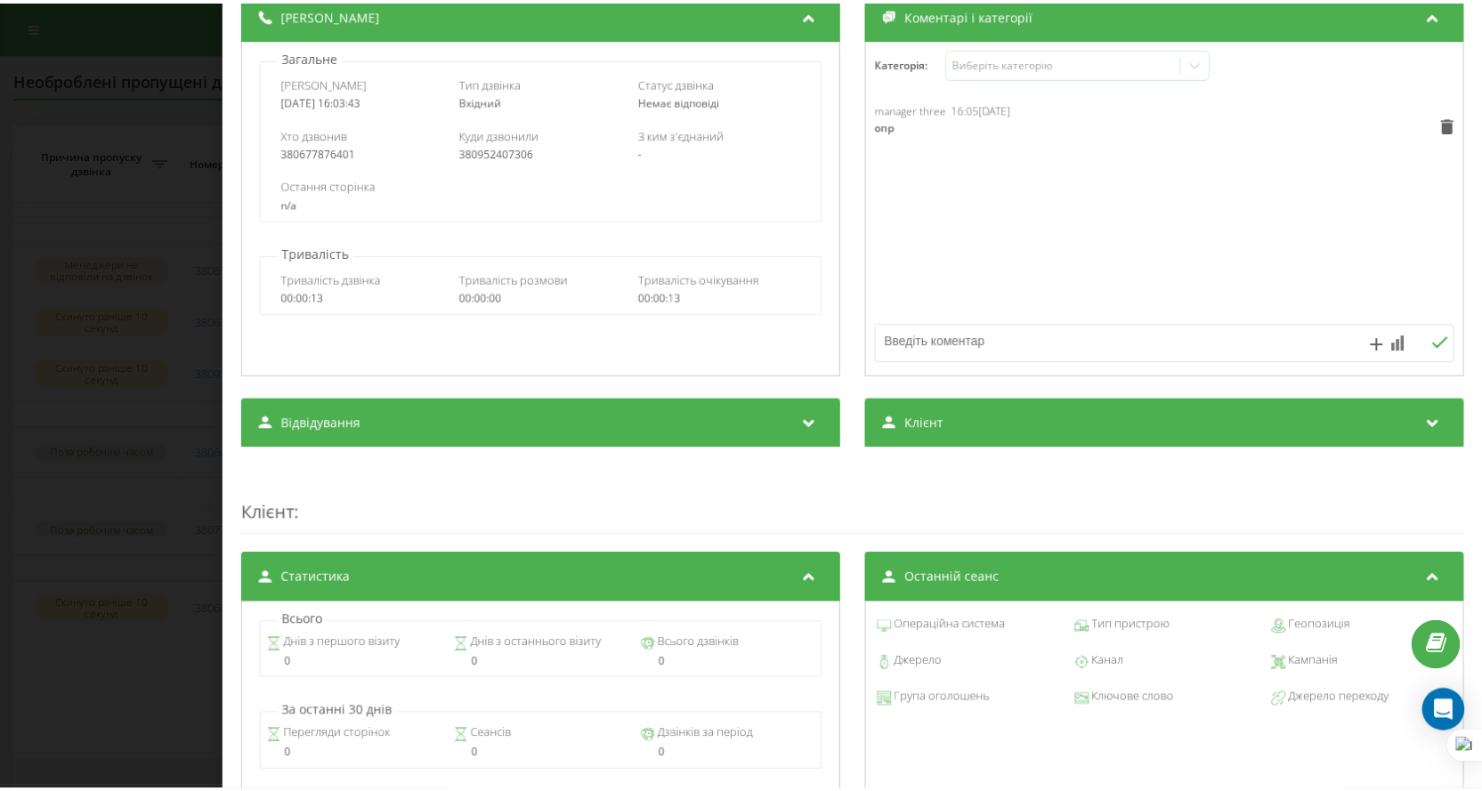
scroll to position [0, 0]
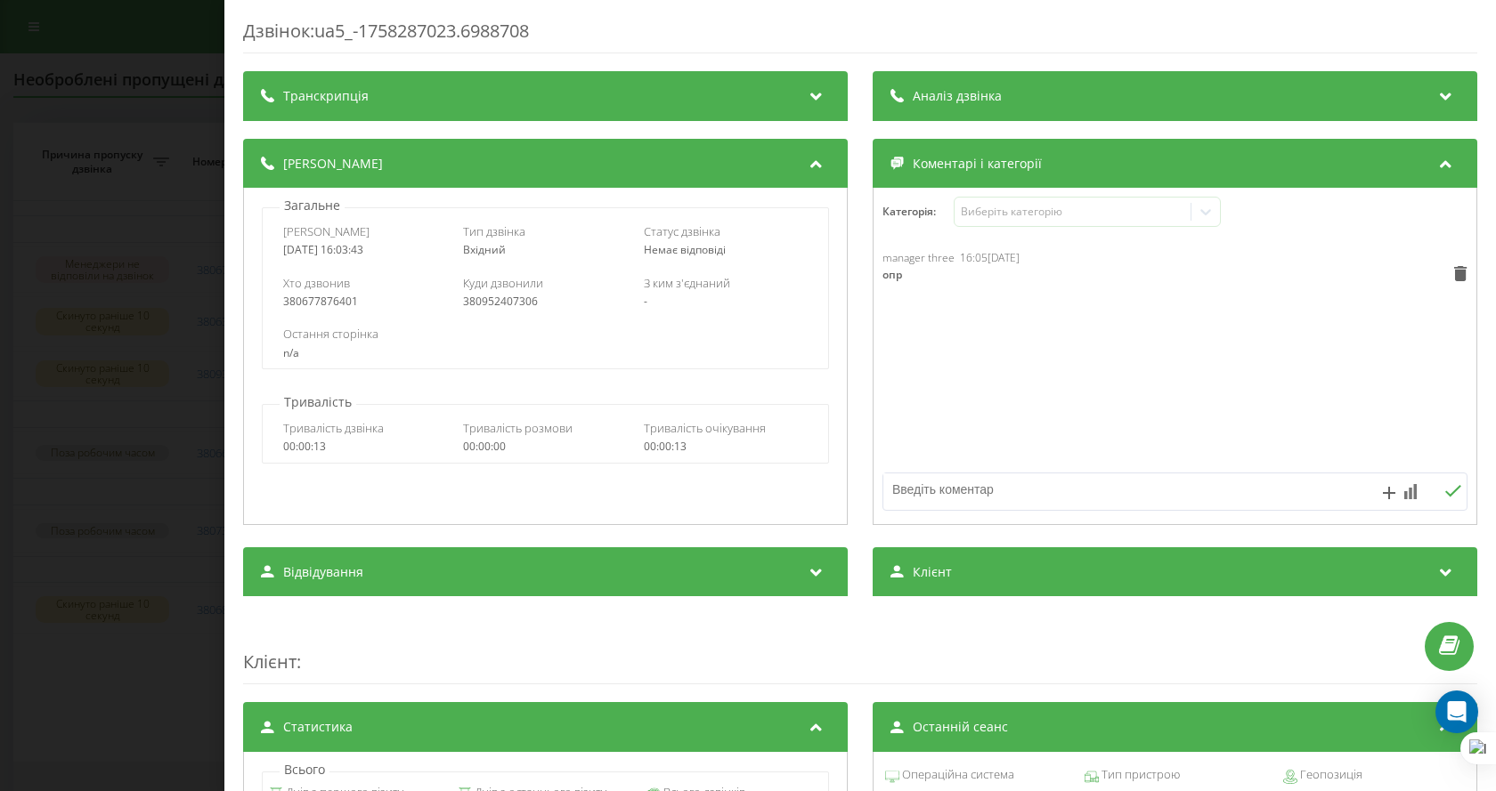
drag, startPoint x: 117, startPoint y: 168, endPoint x: 95, endPoint y: 96, distance: 75.2
click at [115, 159] on div "Дзвінок : ua5_-1758287023.6988708 Транскрипція Для AI-аналізу майбутніх дзвінкі…" at bounding box center [748, 395] width 1496 height 791
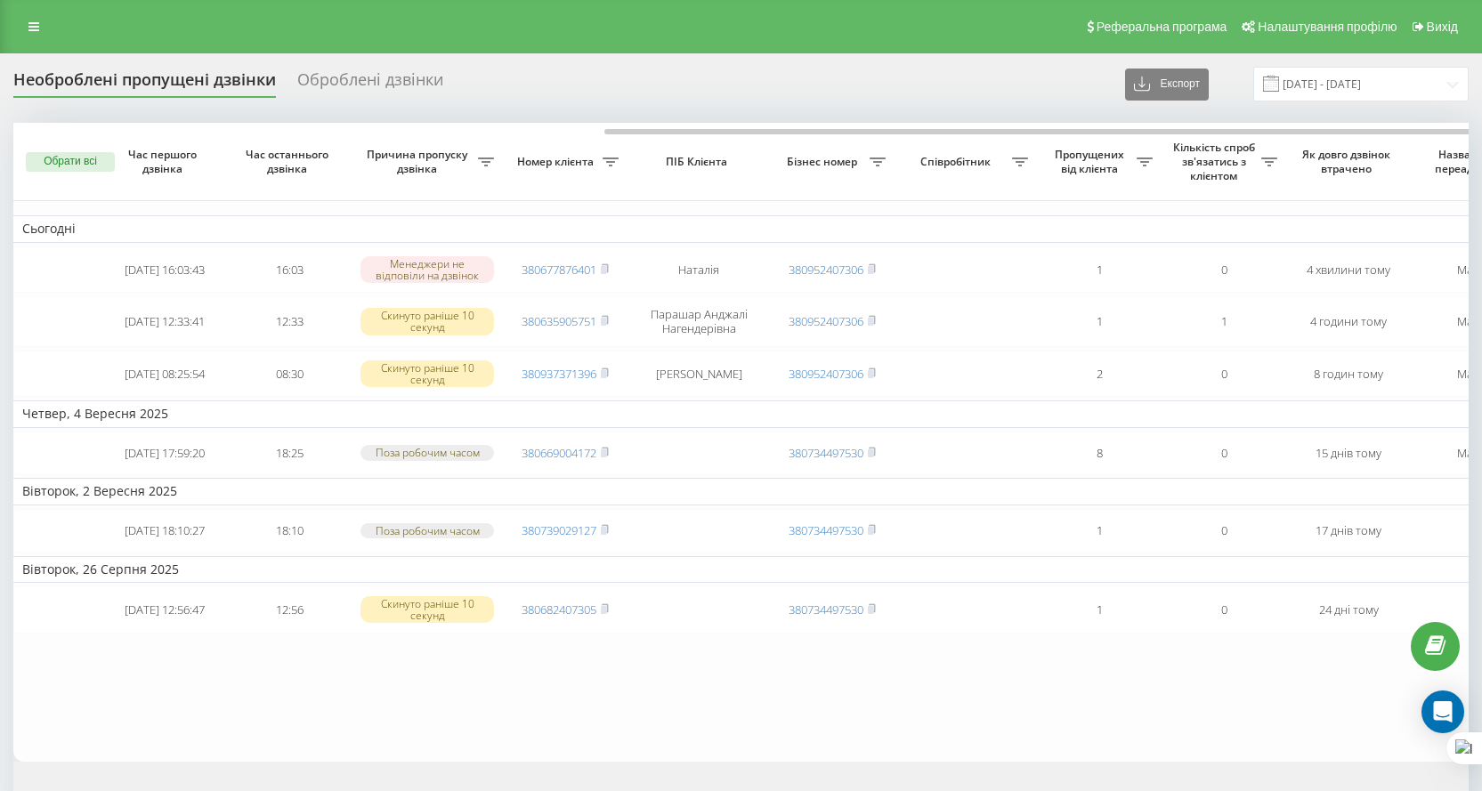
scroll to position [0, 325]
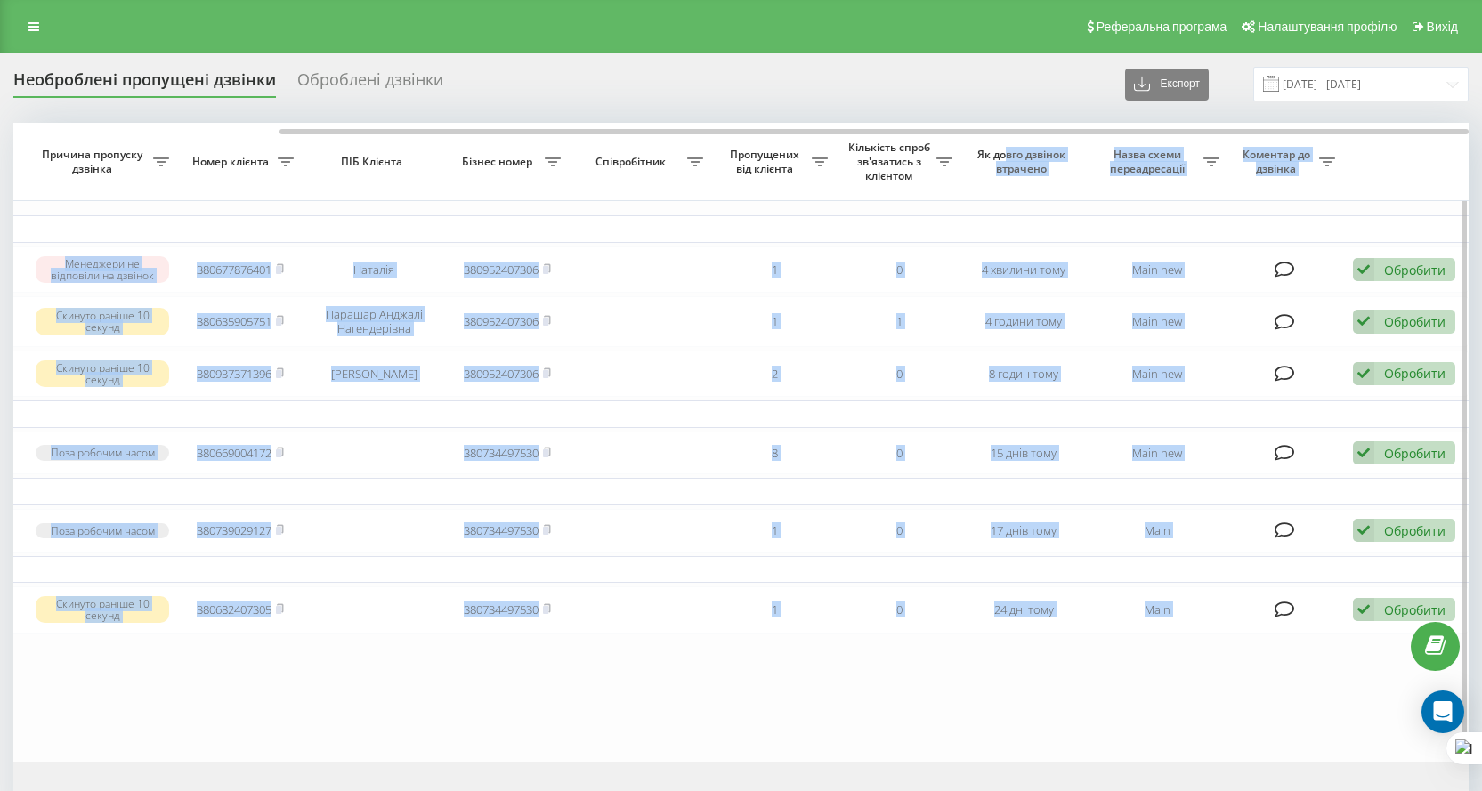
drag, startPoint x: 538, startPoint y: 128, endPoint x: 1005, endPoint y: 140, distance: 467.6
click at [1005, 140] on div "Обрати всі Час першого дзвінка Час останнього дзвінка Причина пропуску дзвінка …" at bounding box center [741, 442] width 1456 height 638
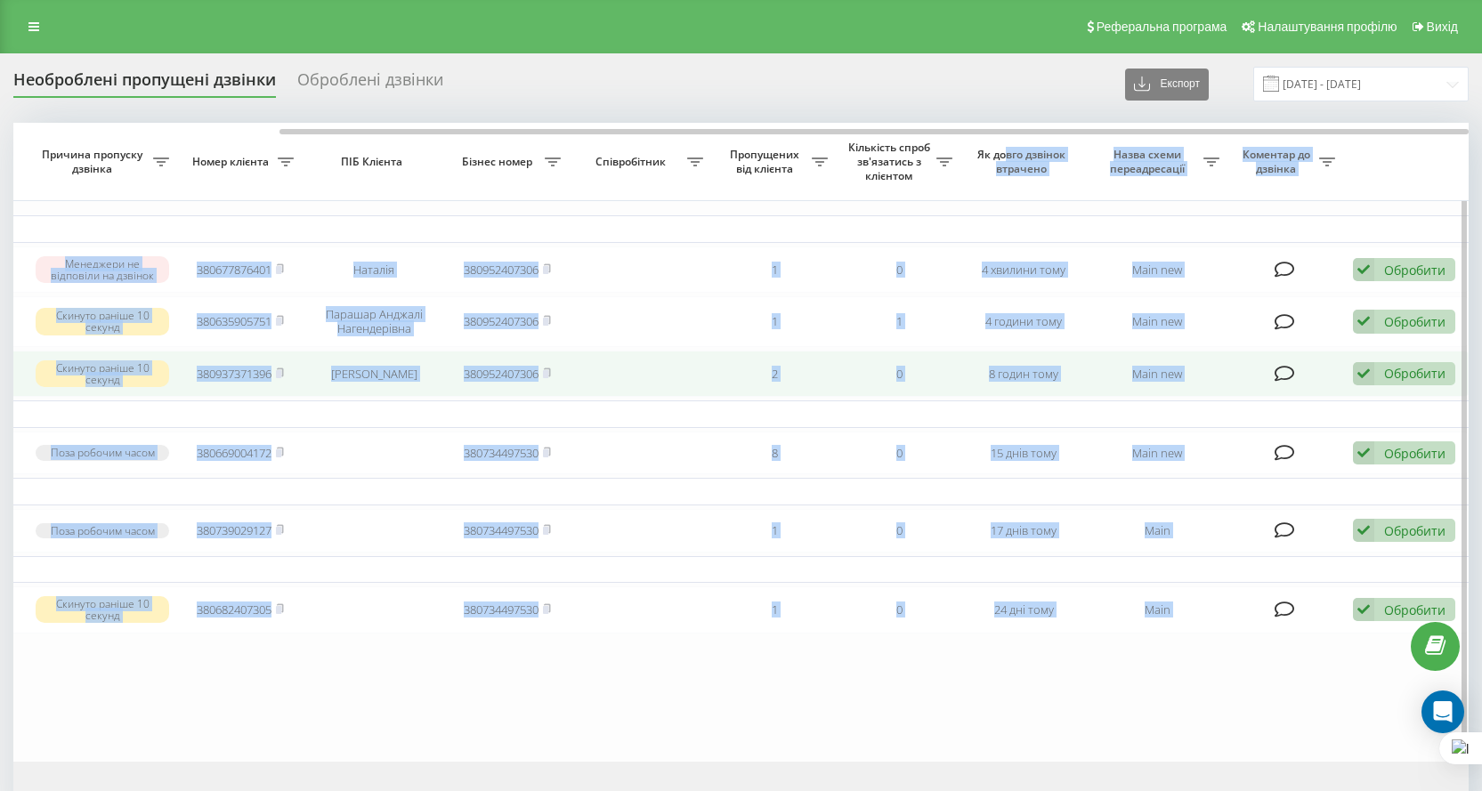
click at [984, 398] on td "8 годин тому" at bounding box center [1024, 374] width 125 height 47
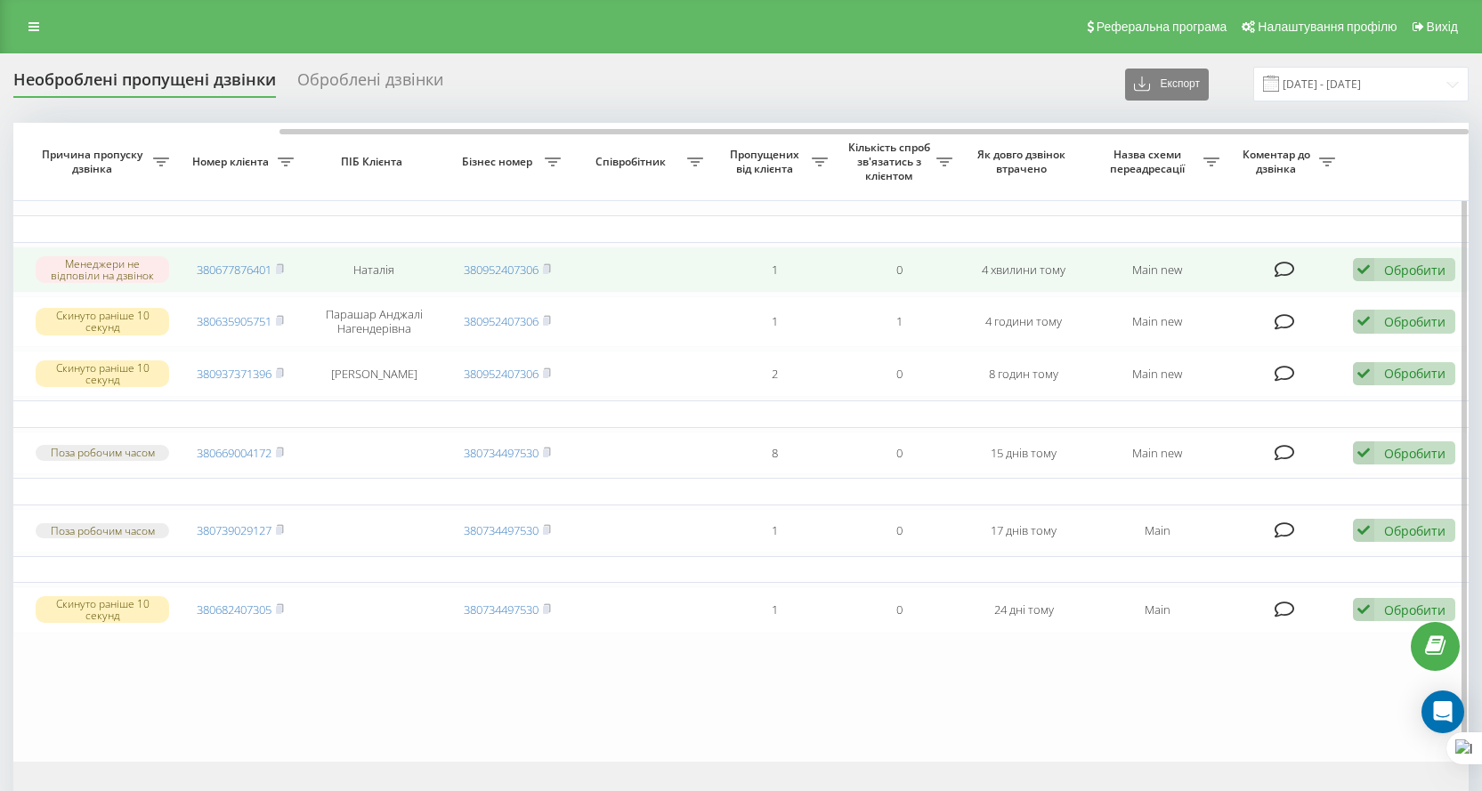
click at [1369, 271] on icon at bounding box center [1363, 270] width 21 height 24
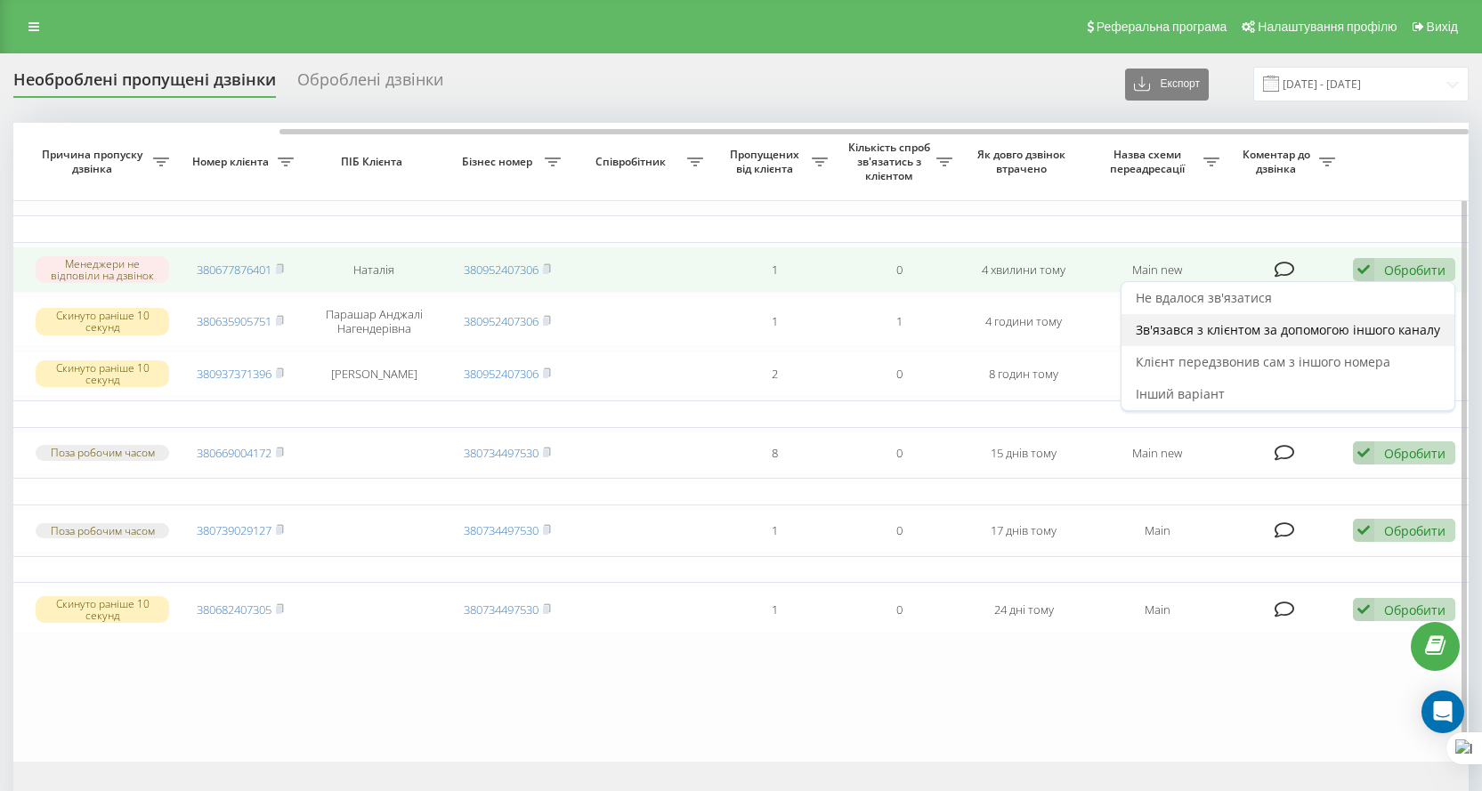
click at [1329, 325] on span "Зв'язався з клієнтом за допомогою іншого каналу" at bounding box center [1288, 329] width 304 height 17
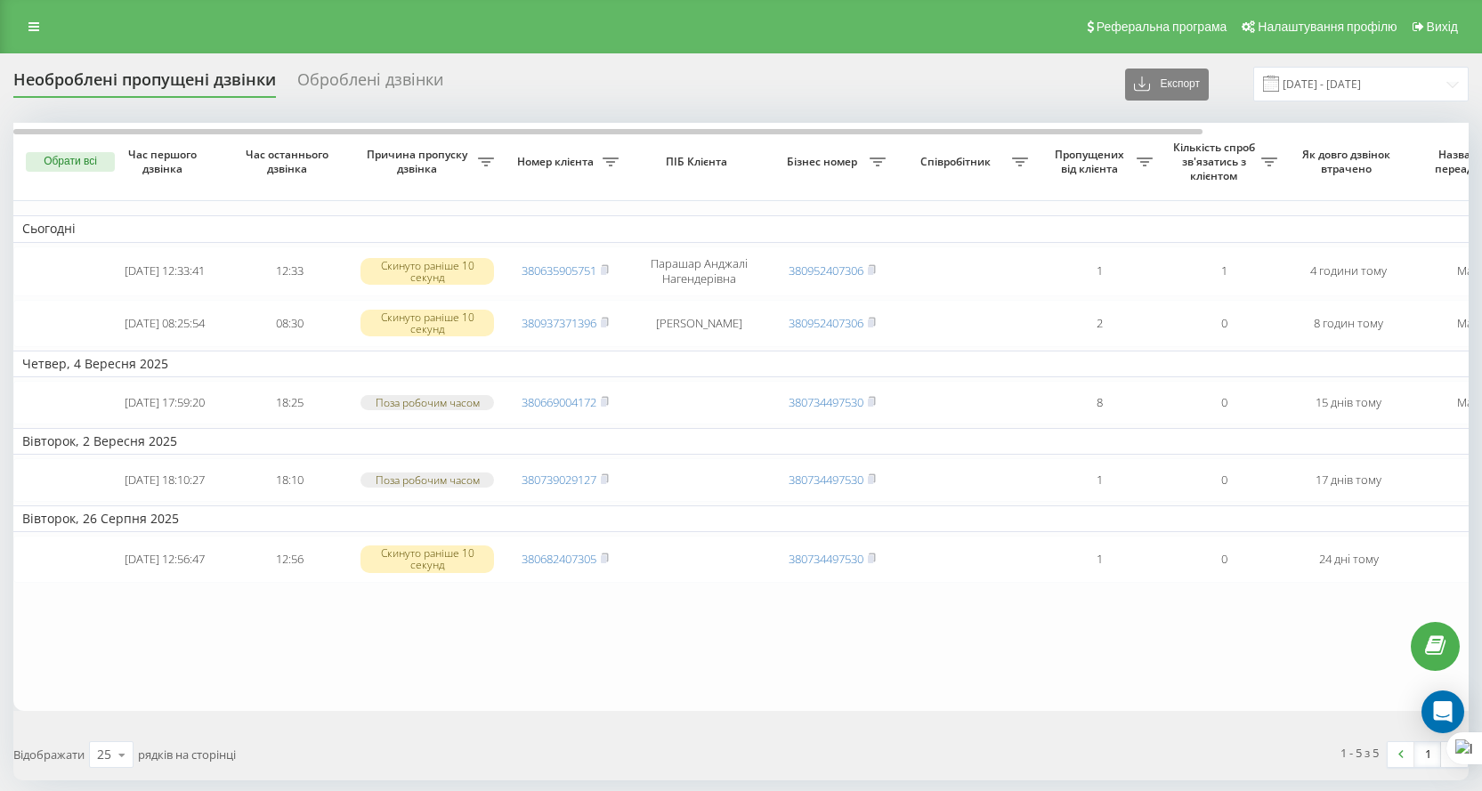
click at [380, 85] on div "Оброблені дзвінки" at bounding box center [370, 84] width 146 height 28
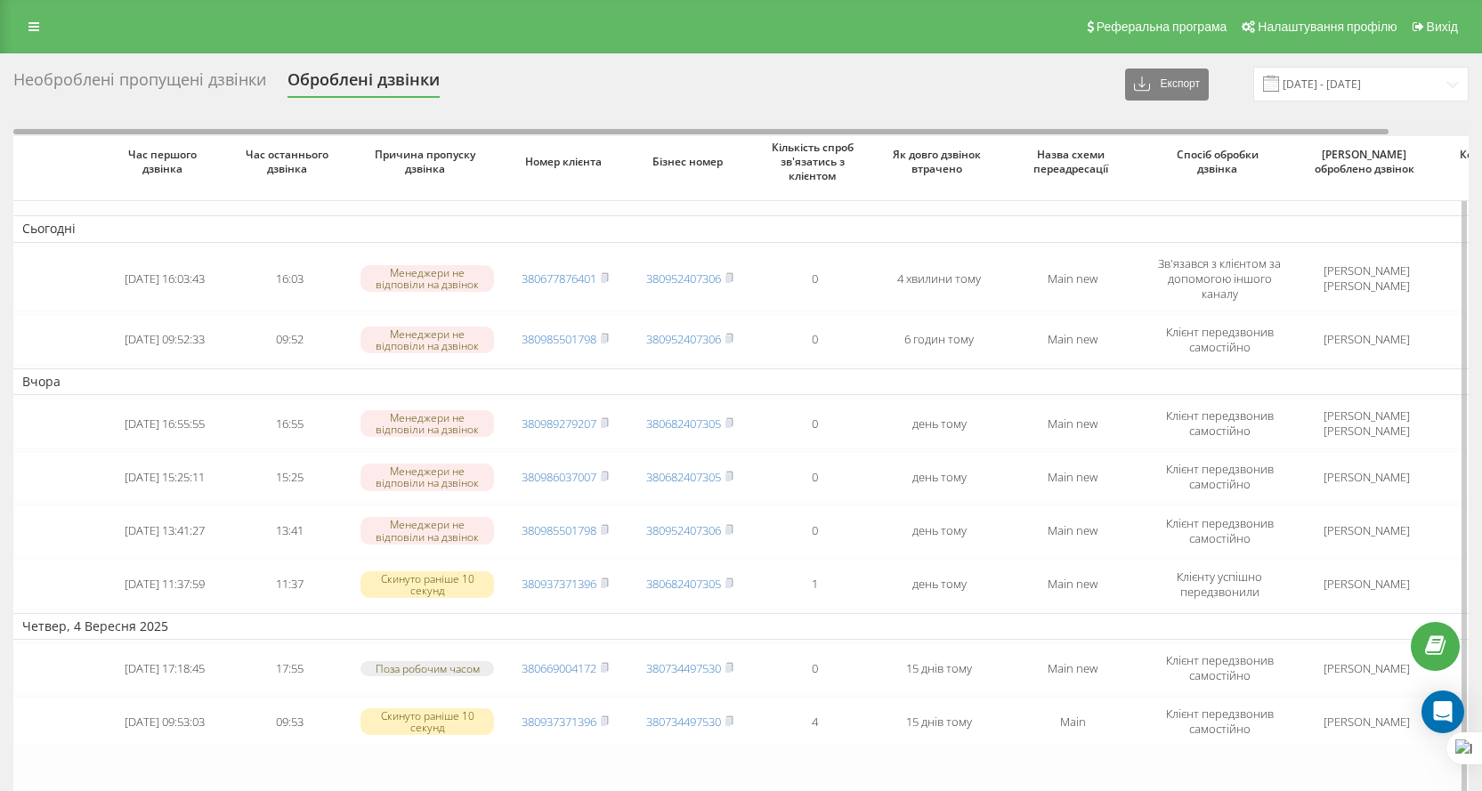
scroll to position [0, 85]
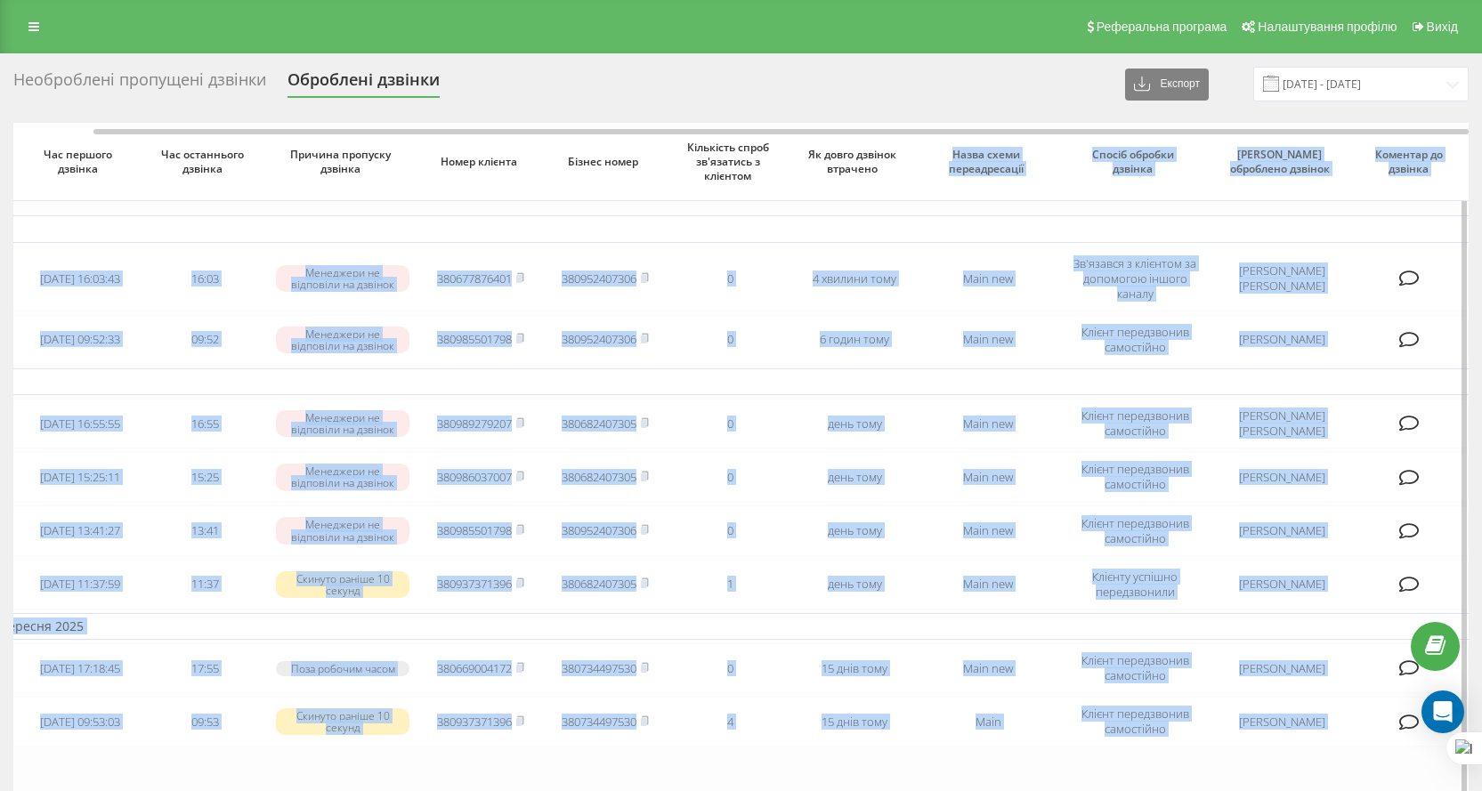
drag, startPoint x: 554, startPoint y: 128, endPoint x: 918, endPoint y: 151, distance: 364.9
click at [918, 151] on div "Час першого дзвінка Час останнього дзвінка Причина пропуску дзвінка Номер клієн…" at bounding box center [741, 569] width 1456 height 893
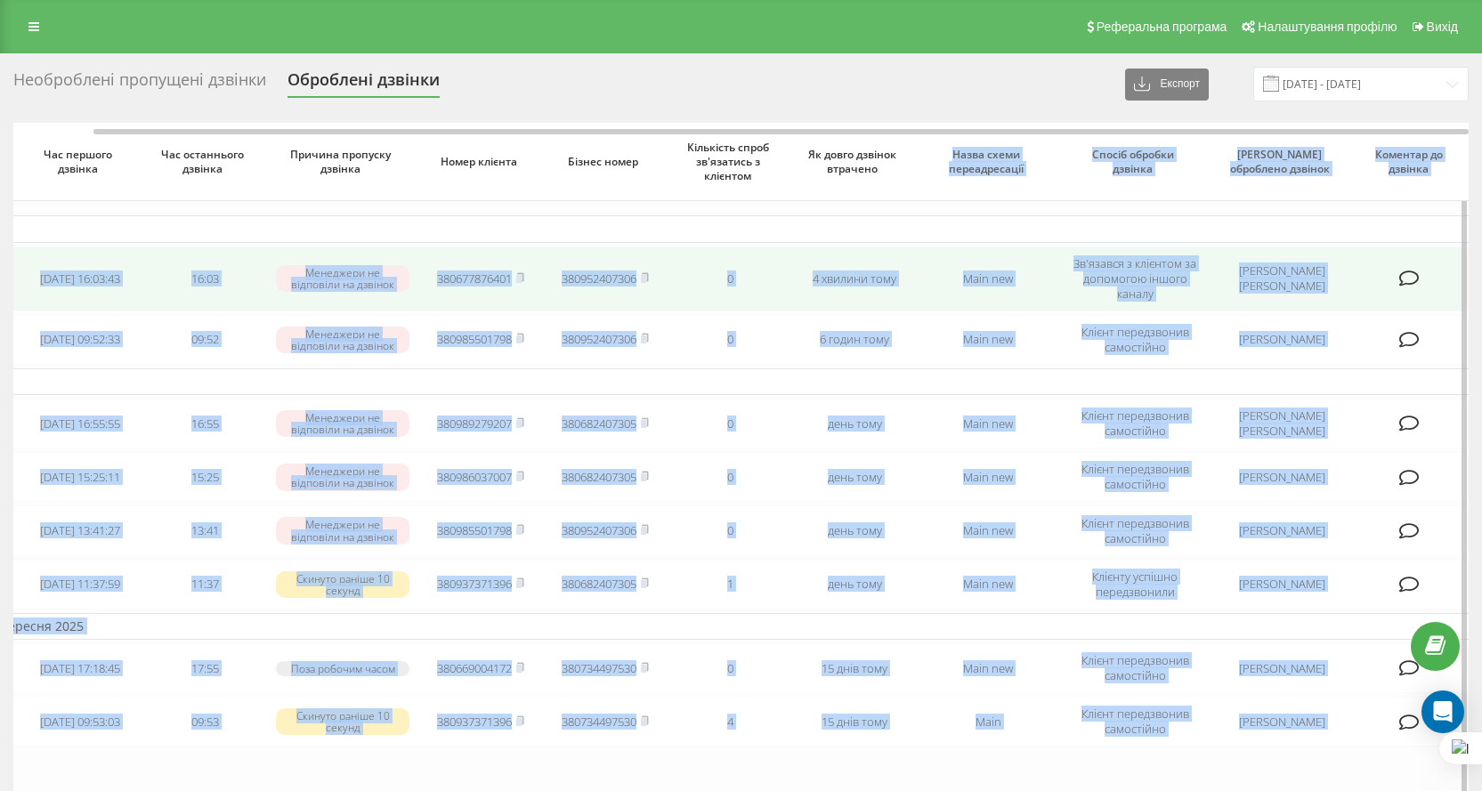
click at [720, 260] on td "0" at bounding box center [730, 279] width 125 height 65
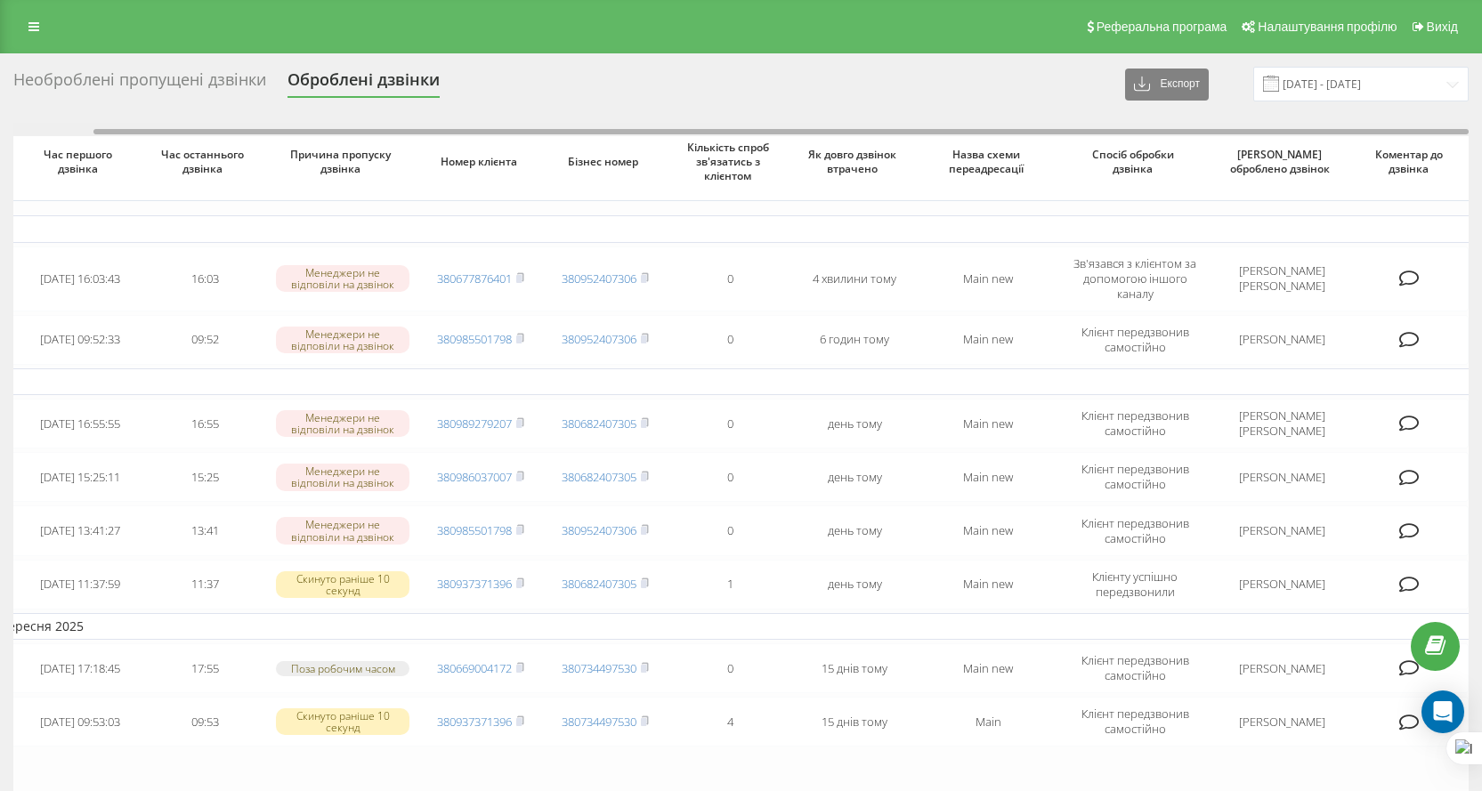
scroll to position [0, 0]
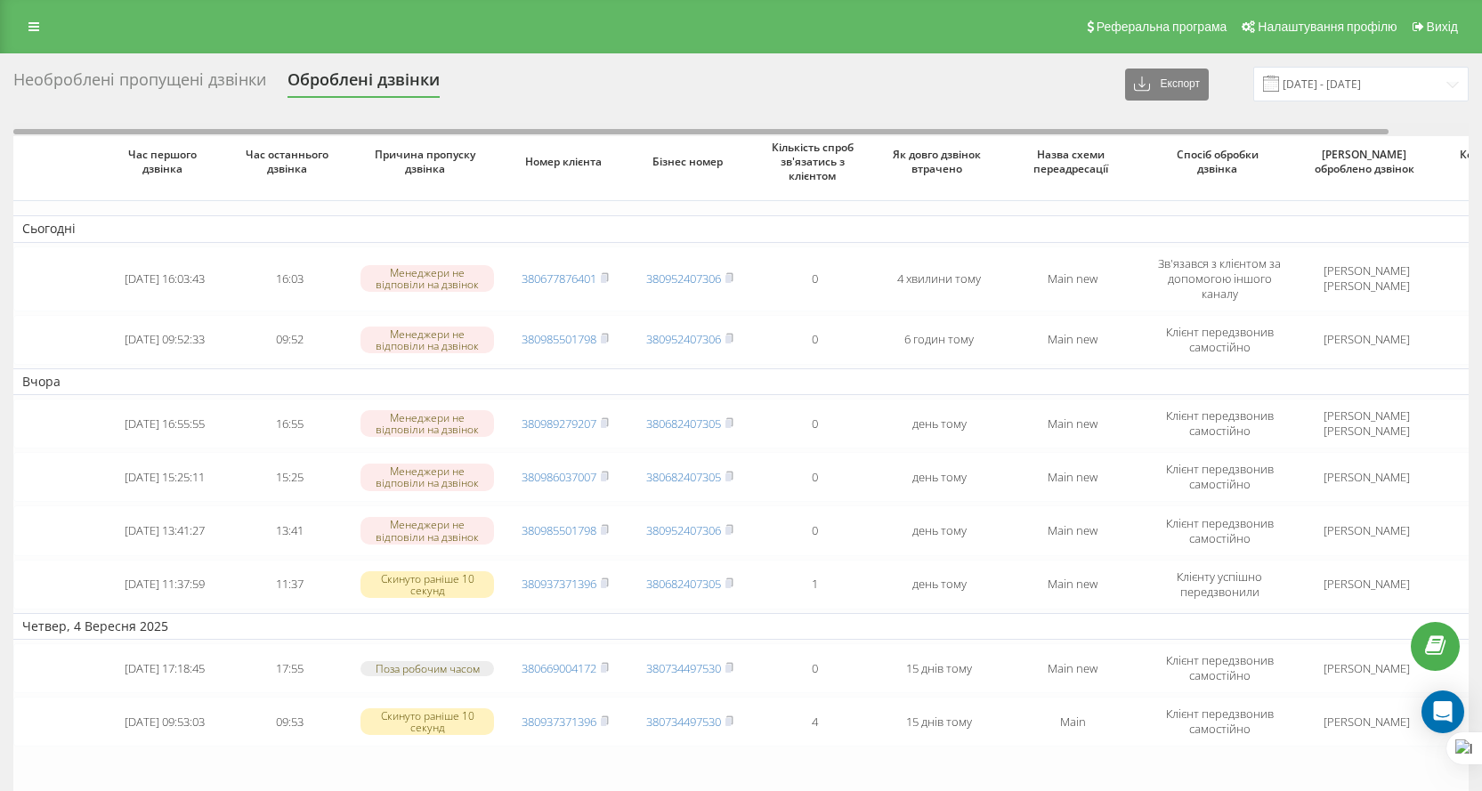
drag, startPoint x: 766, startPoint y: 129, endPoint x: 429, endPoint y: 118, distance: 336.7
click at [429, 118] on div "Необроблені пропущені дзвінки Оброблені дзвінки Експорт .csv .xlsx 19.08.2025 -…" at bounding box center [741, 541] width 1456 height 949
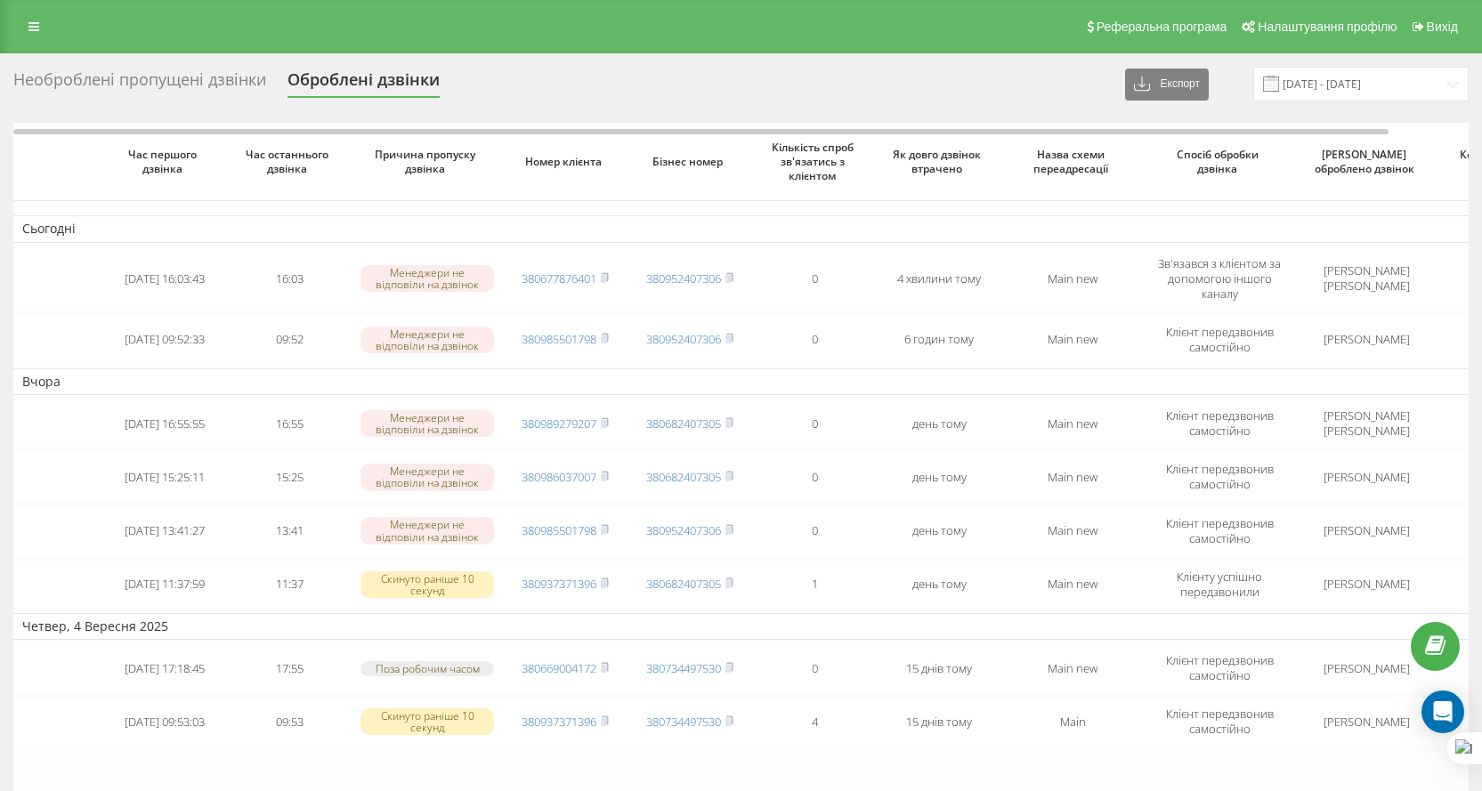
click at [79, 73] on div "Необроблені пропущені дзвінки" at bounding box center [139, 84] width 253 height 28
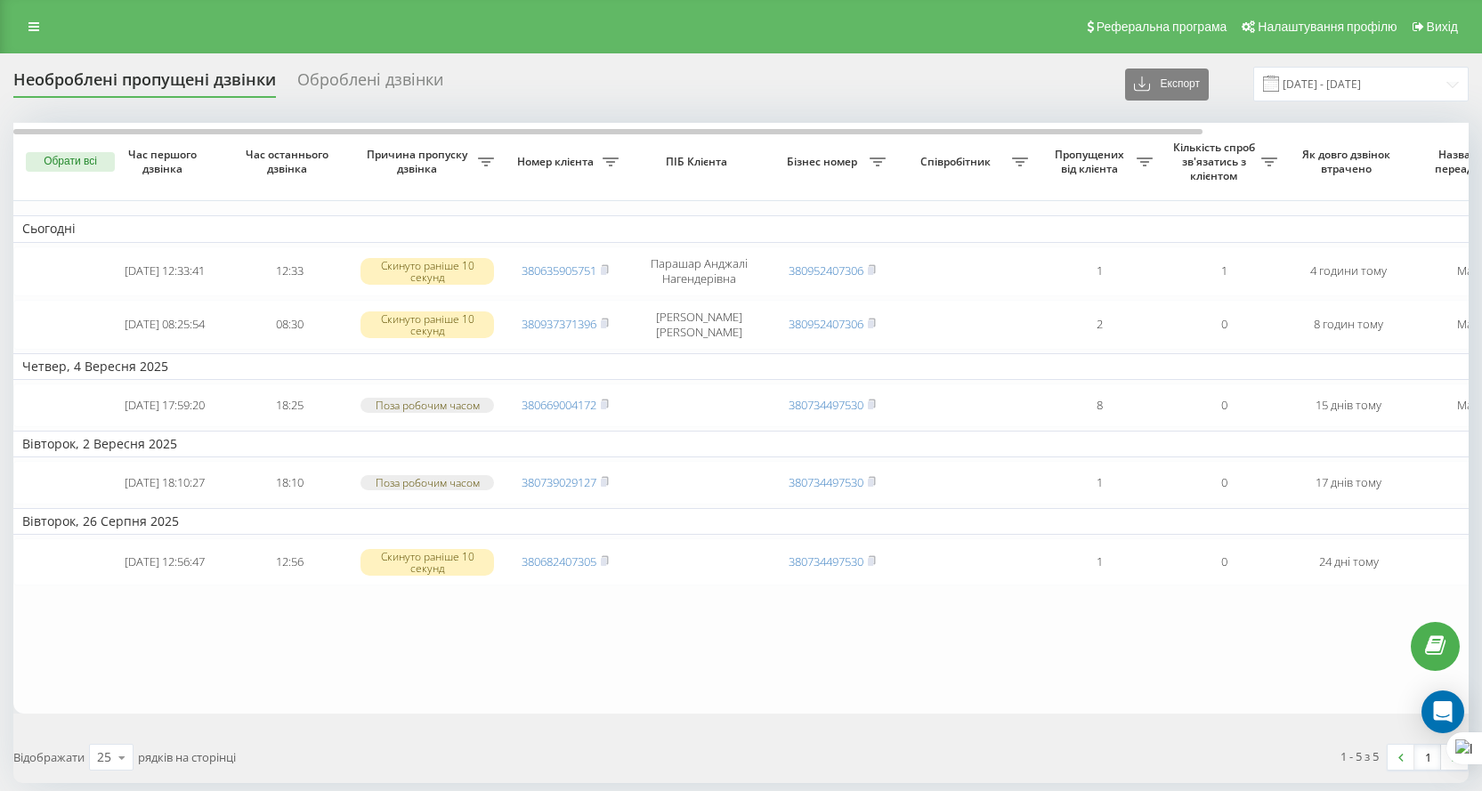
click at [15, 40] on div "Реферальна програма Налаштування профілю Вихід" at bounding box center [741, 26] width 1482 height 53
click at [29, 34] on link at bounding box center [34, 26] width 32 height 25
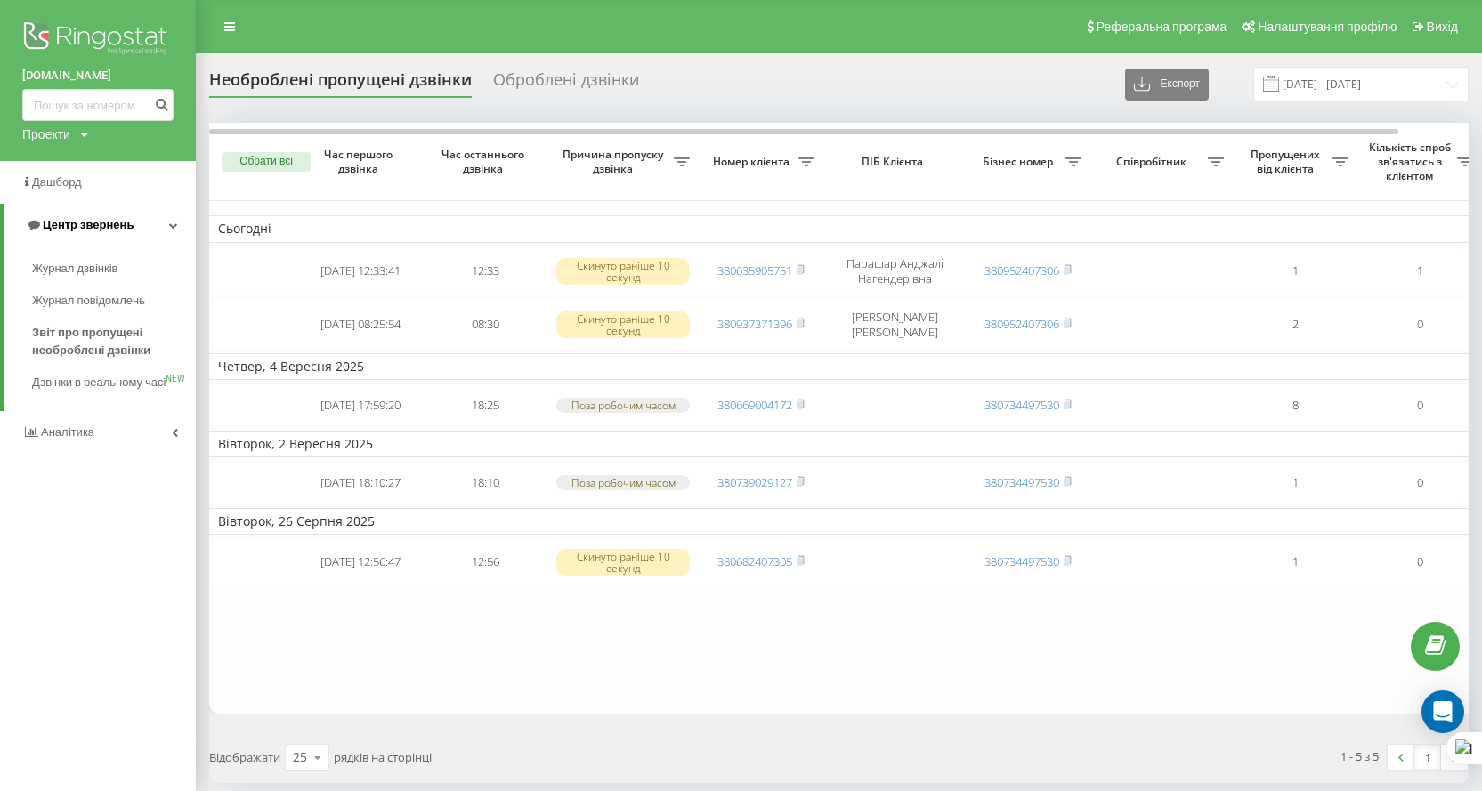
click at [54, 223] on span "Центр звернень" at bounding box center [88, 224] width 91 height 13
click at [85, 237] on link "Центр звернень" at bounding box center [98, 225] width 196 height 43
click at [92, 272] on span "Журнал дзвінків" at bounding box center [79, 269] width 94 height 18
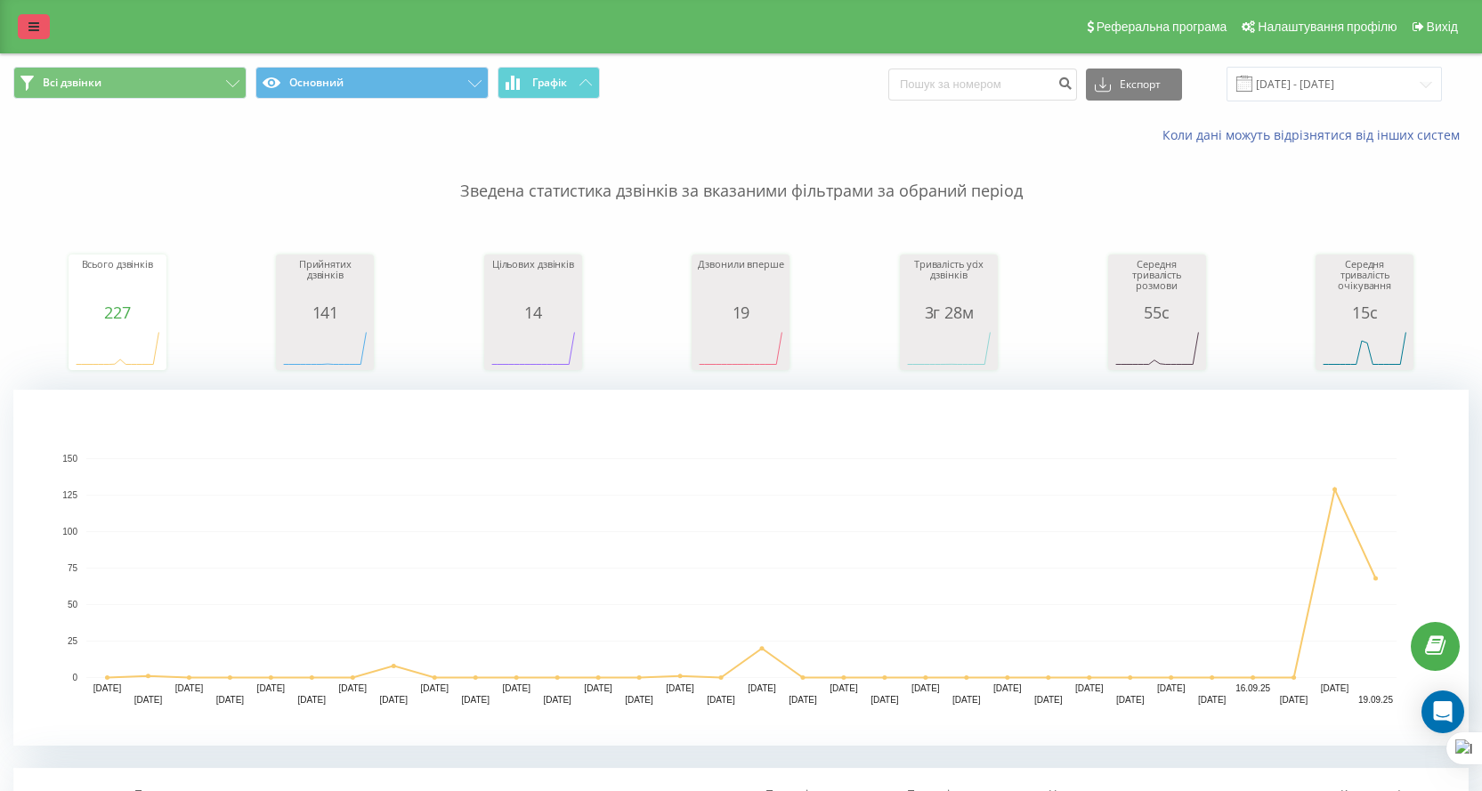
click at [22, 16] on link at bounding box center [34, 26] width 32 height 25
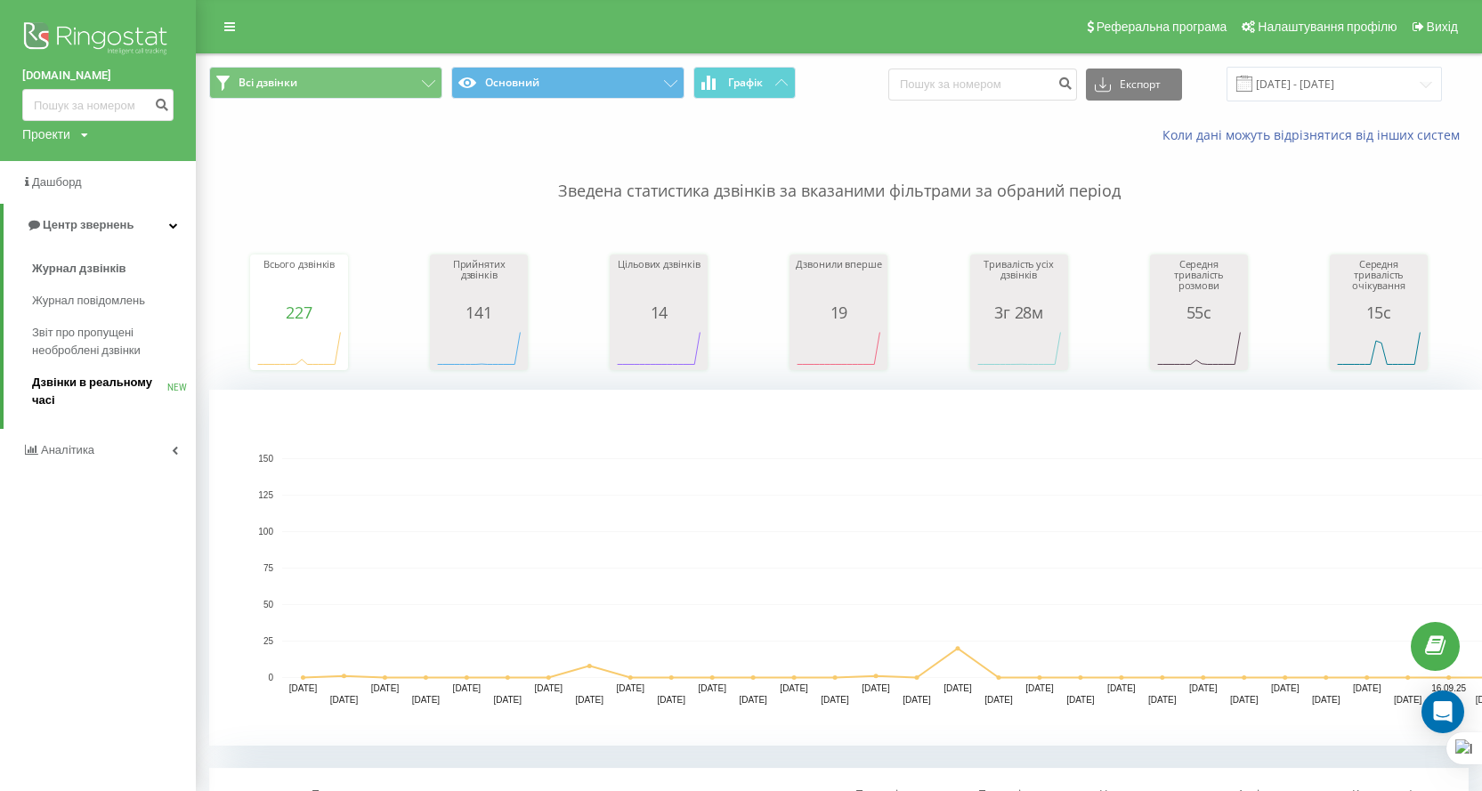
click at [106, 402] on span "Дзвінки в реальному часі" at bounding box center [99, 392] width 135 height 36
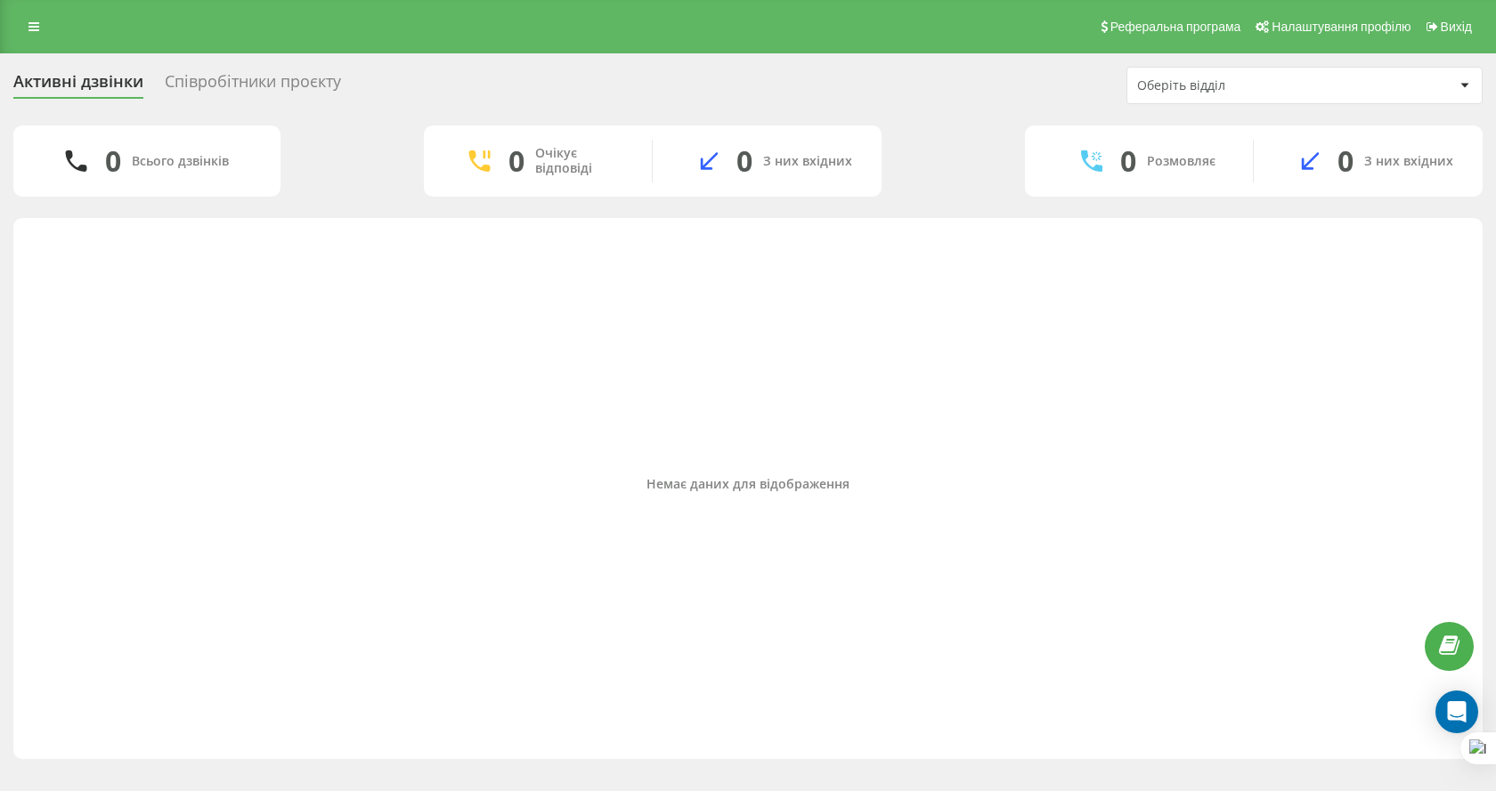
click at [315, 435] on div "Немає даних для відображення" at bounding box center [748, 484] width 1441 height 515
click at [20, 24] on link at bounding box center [34, 26] width 32 height 25
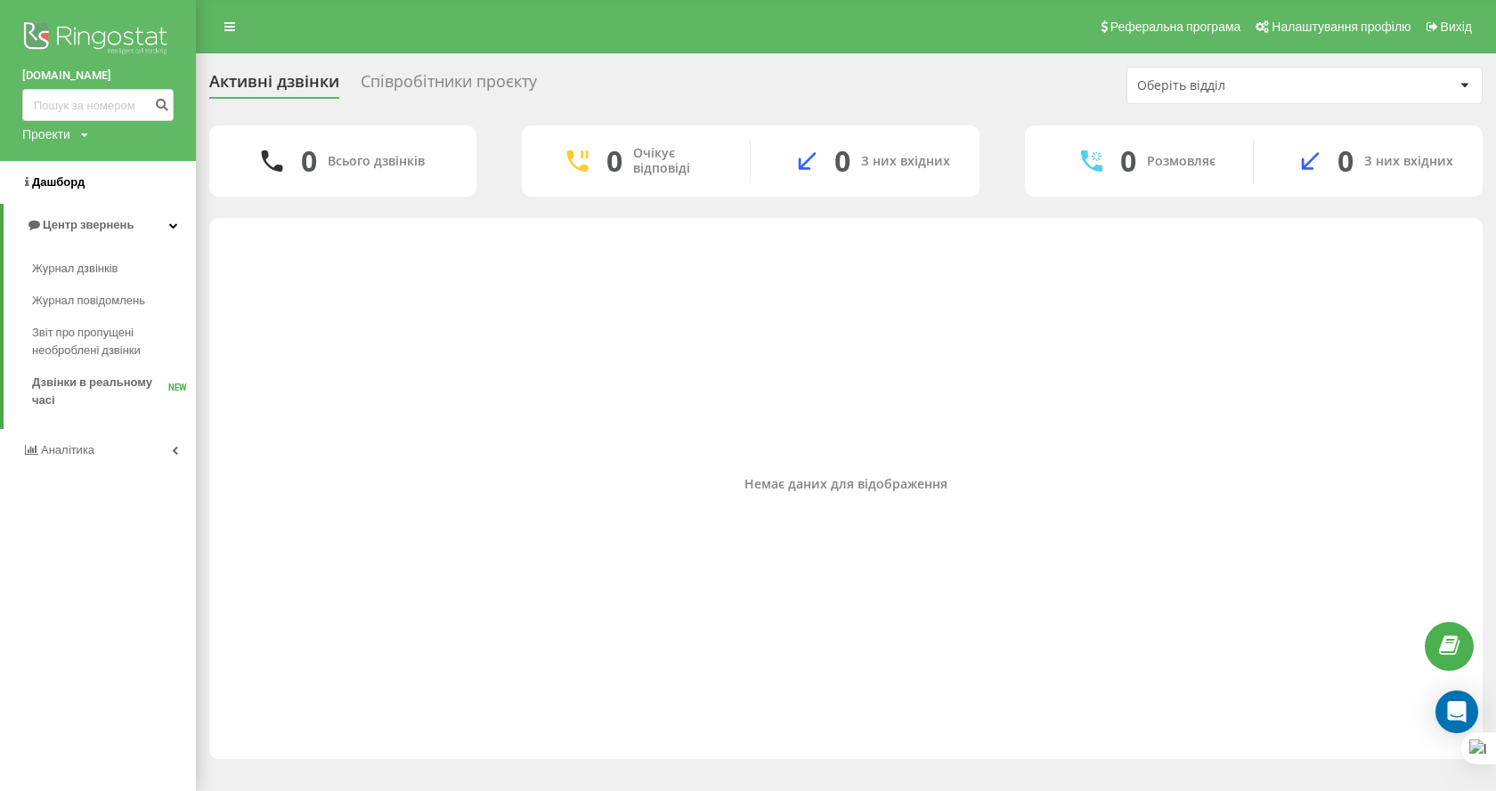
click at [68, 185] on span "Дашборд" at bounding box center [58, 181] width 53 height 13
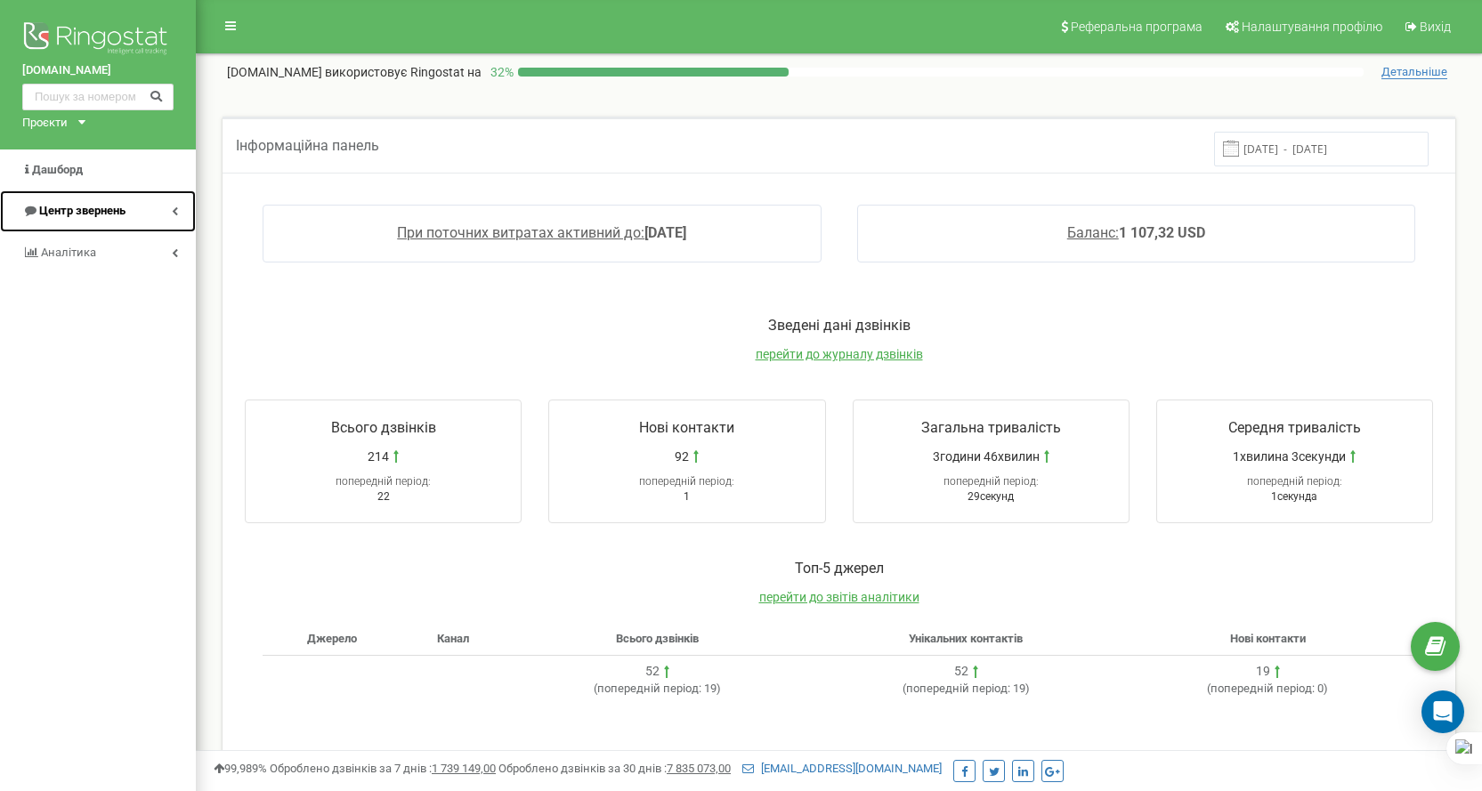
click at [83, 213] on span "Центр звернень" at bounding box center [82, 210] width 86 height 13
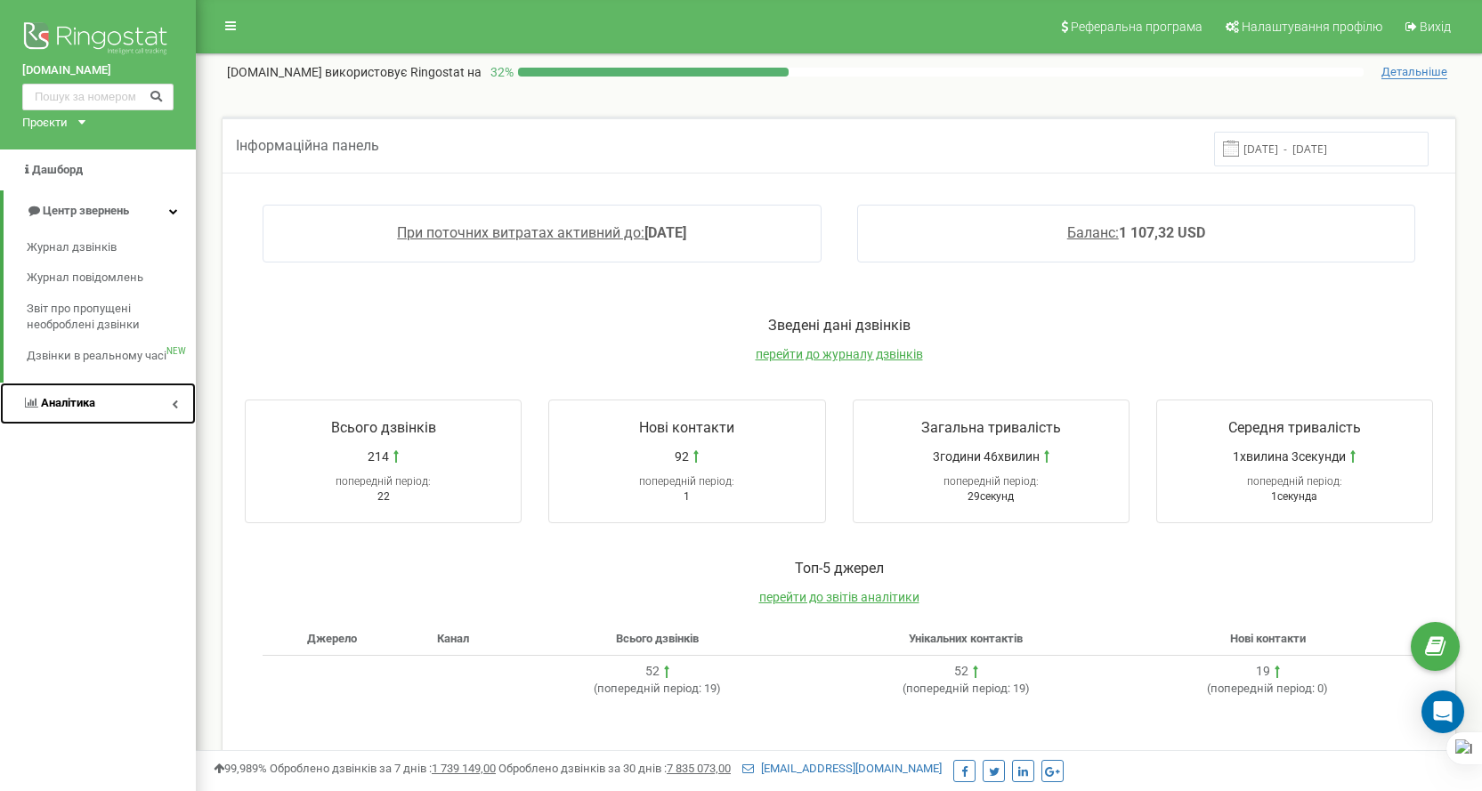
click at [92, 397] on span "Аналiтика" at bounding box center [68, 402] width 54 height 13
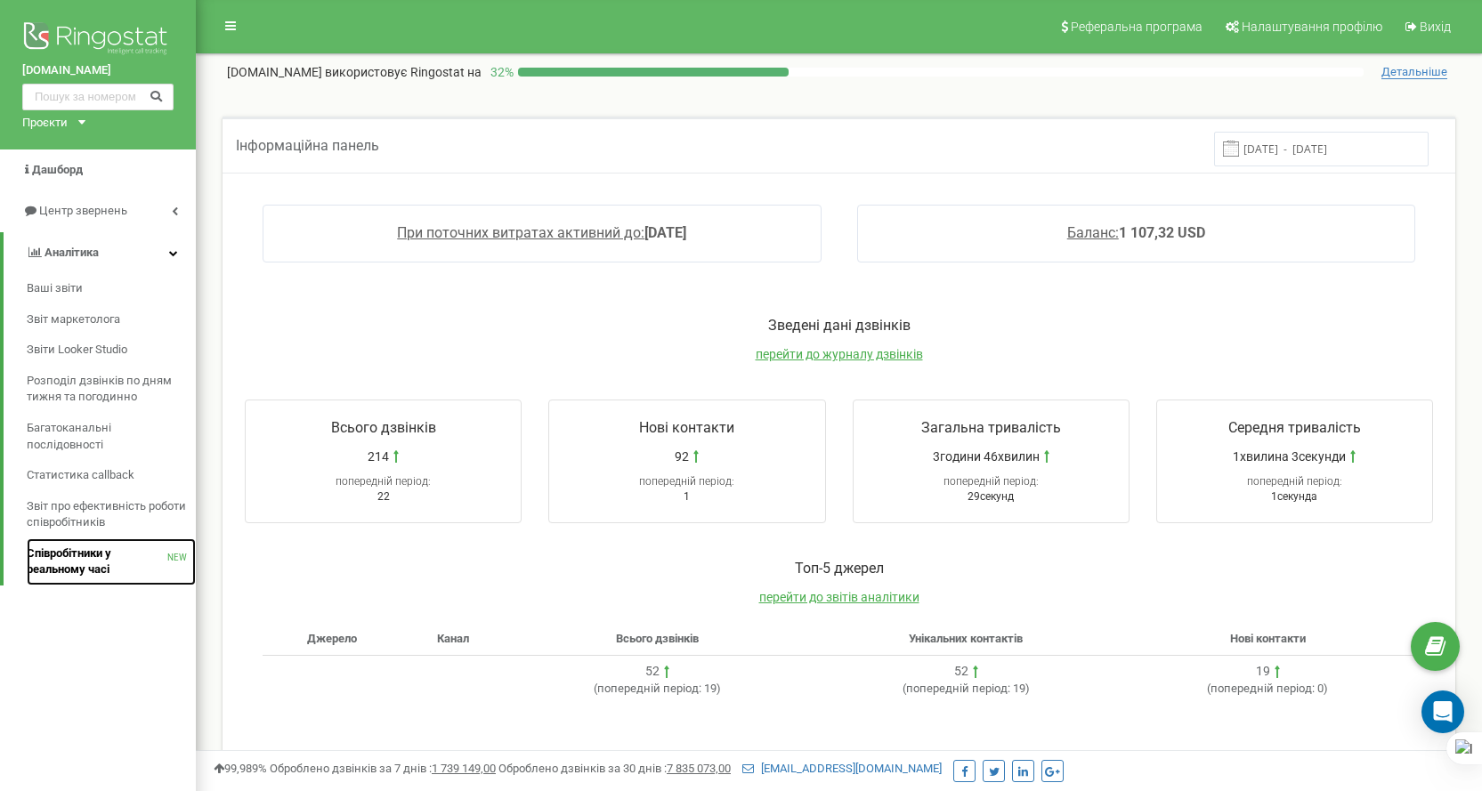
click at [98, 547] on span "Співробітники у реальному часі" at bounding box center [97, 562] width 141 height 33
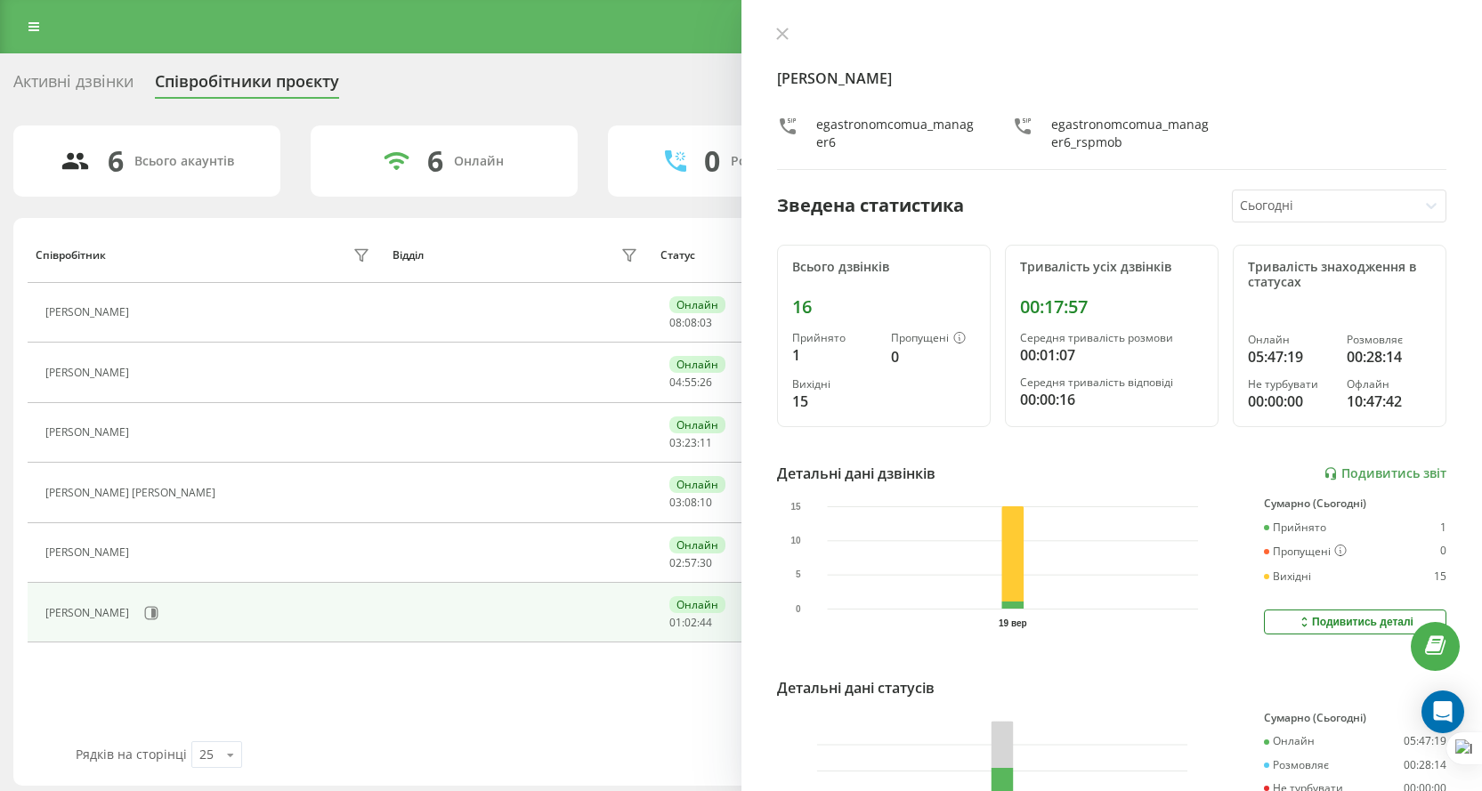
scroll to position [162, 0]
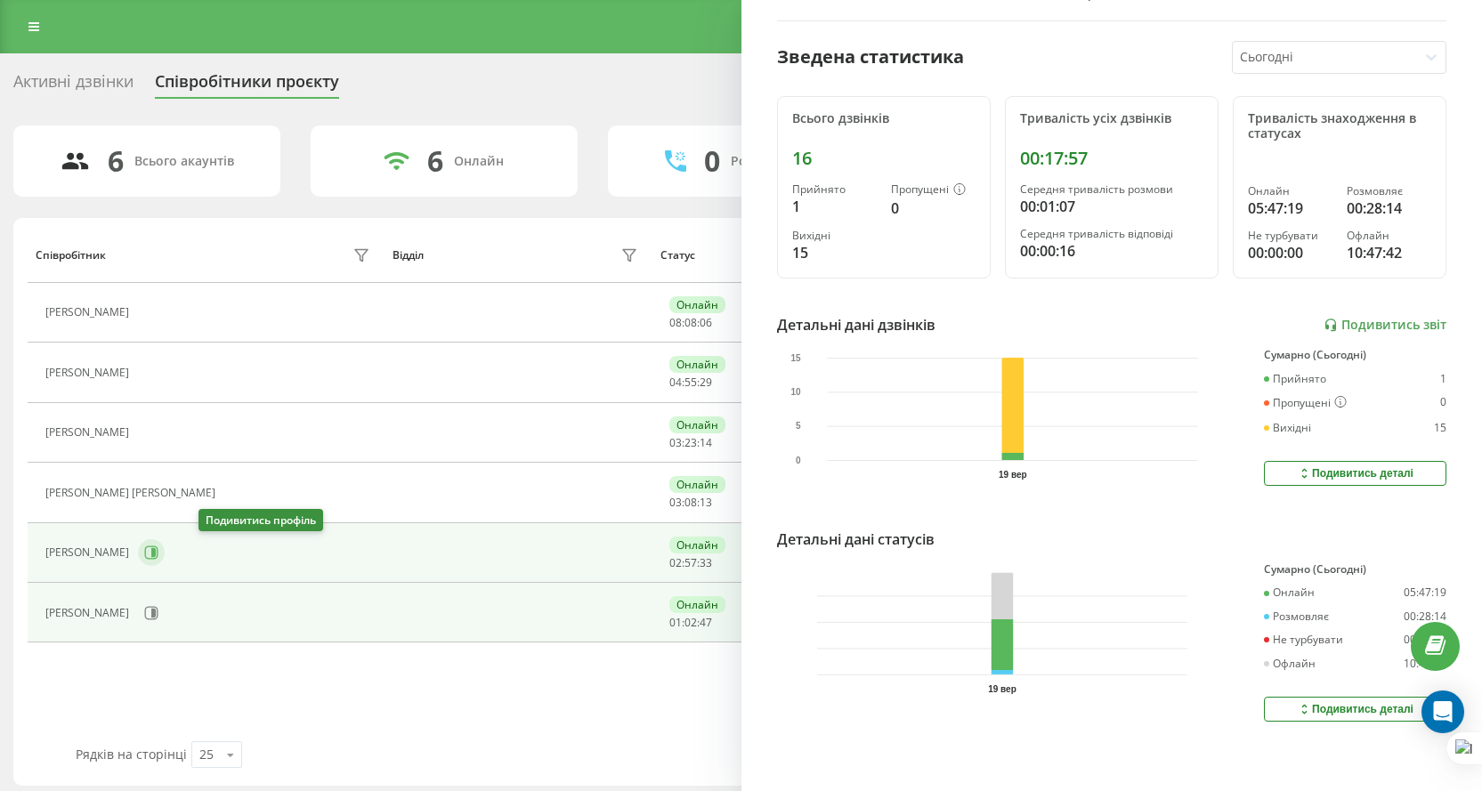
click at [165, 562] on button at bounding box center [151, 553] width 27 height 27
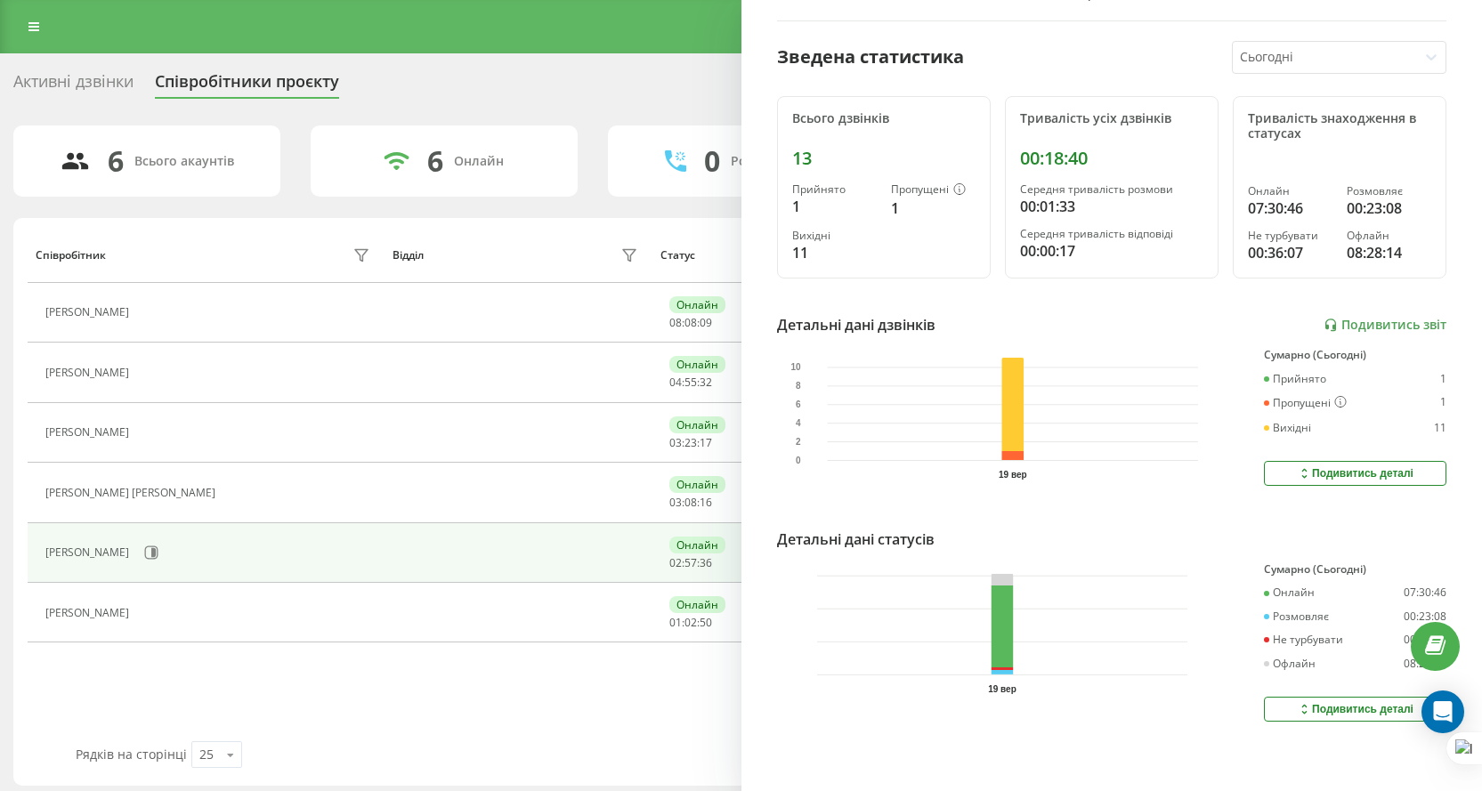
scroll to position [8, 0]
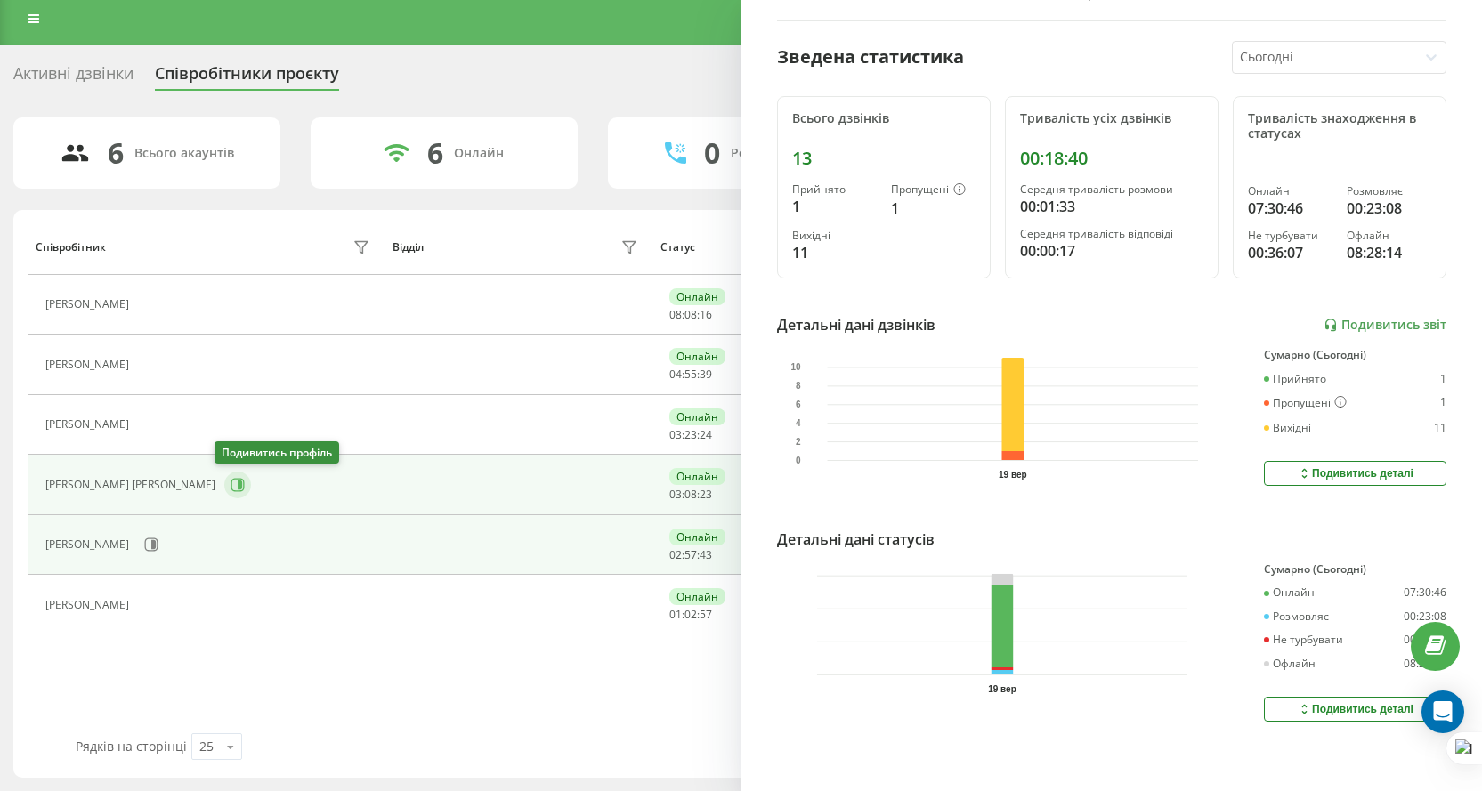
click at [231, 478] on icon at bounding box center [238, 485] width 14 height 14
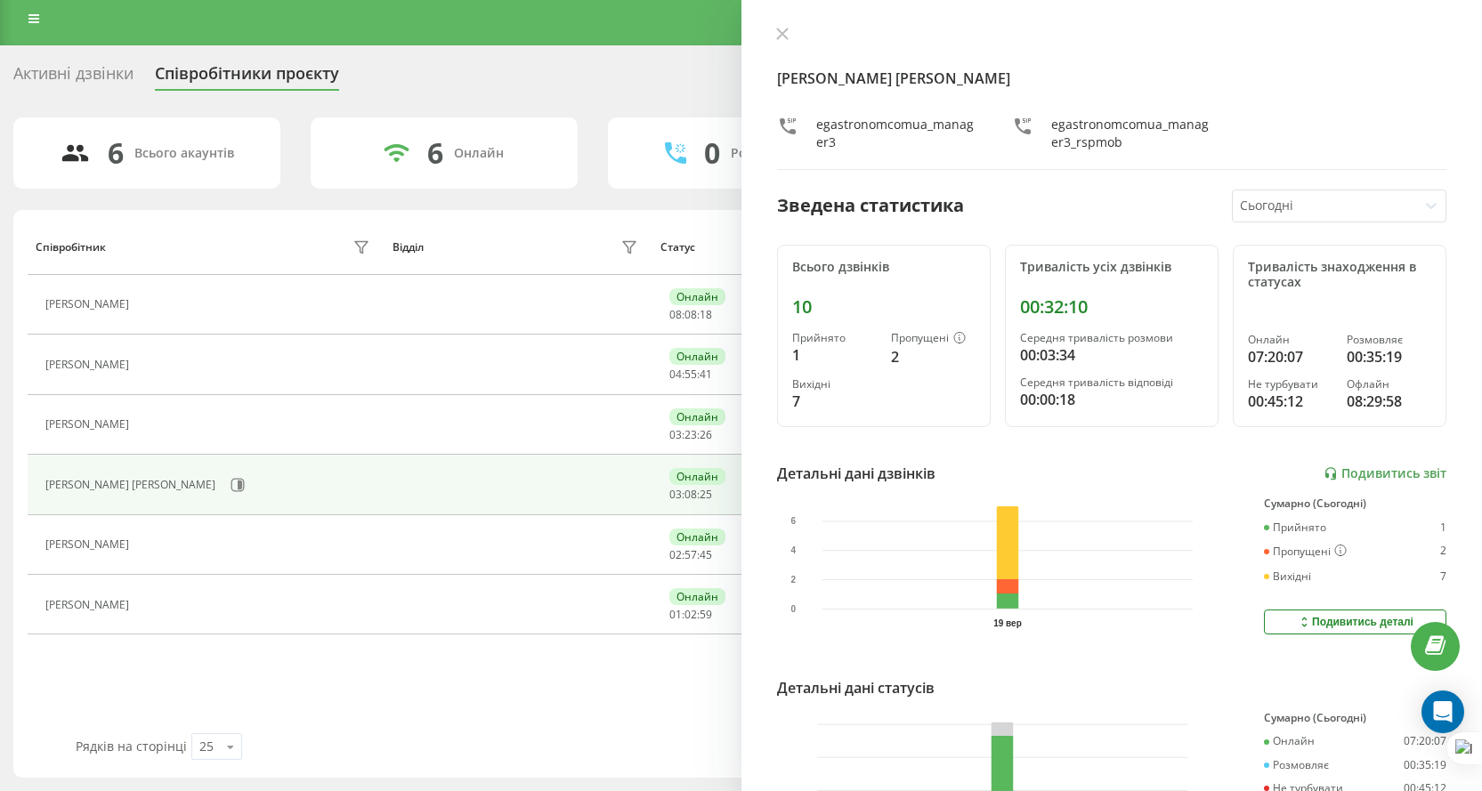
scroll to position [162, 0]
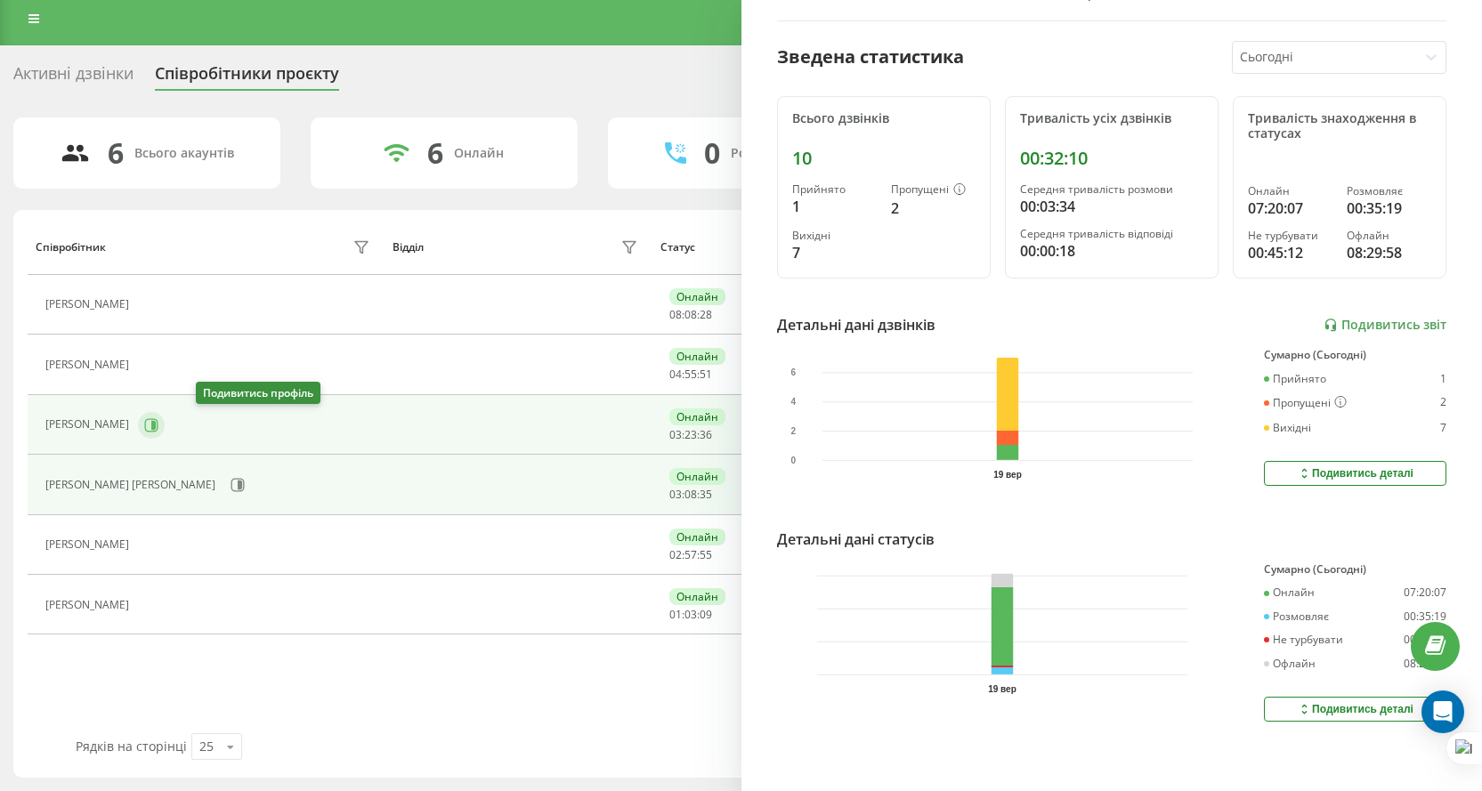
click at [165, 425] on button at bounding box center [151, 425] width 27 height 27
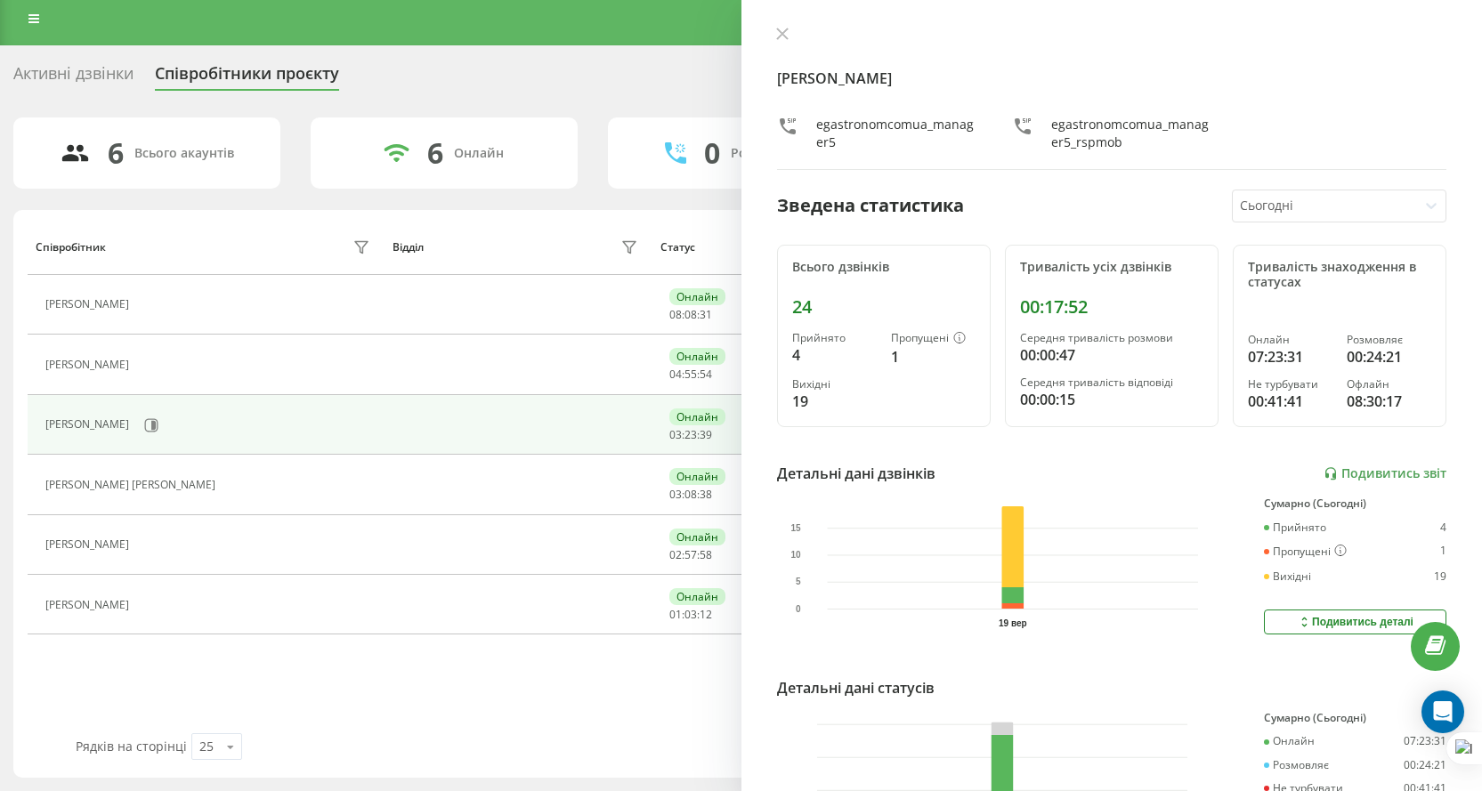
scroll to position [162, 0]
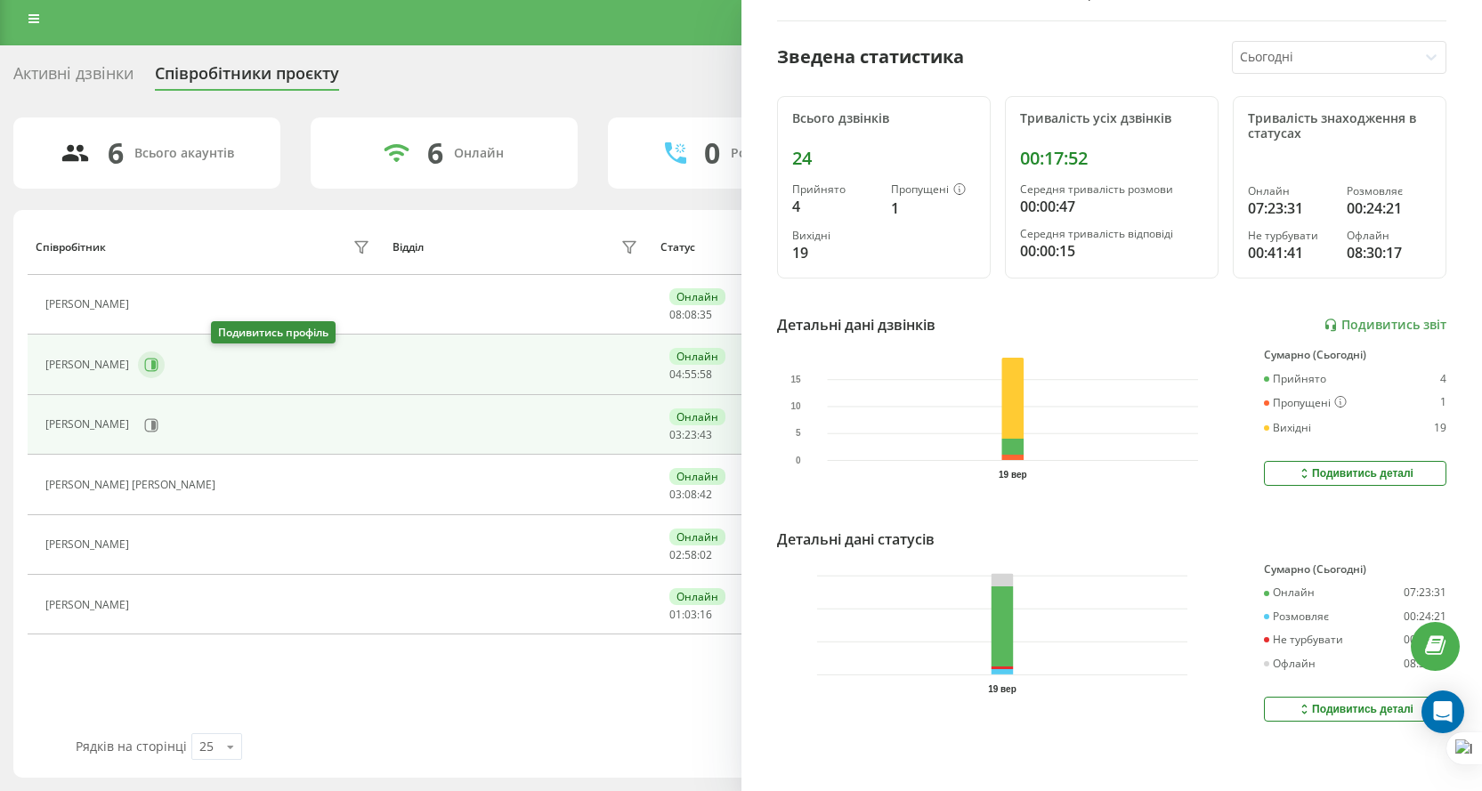
click at [158, 365] on icon at bounding box center [151, 365] width 14 height 14
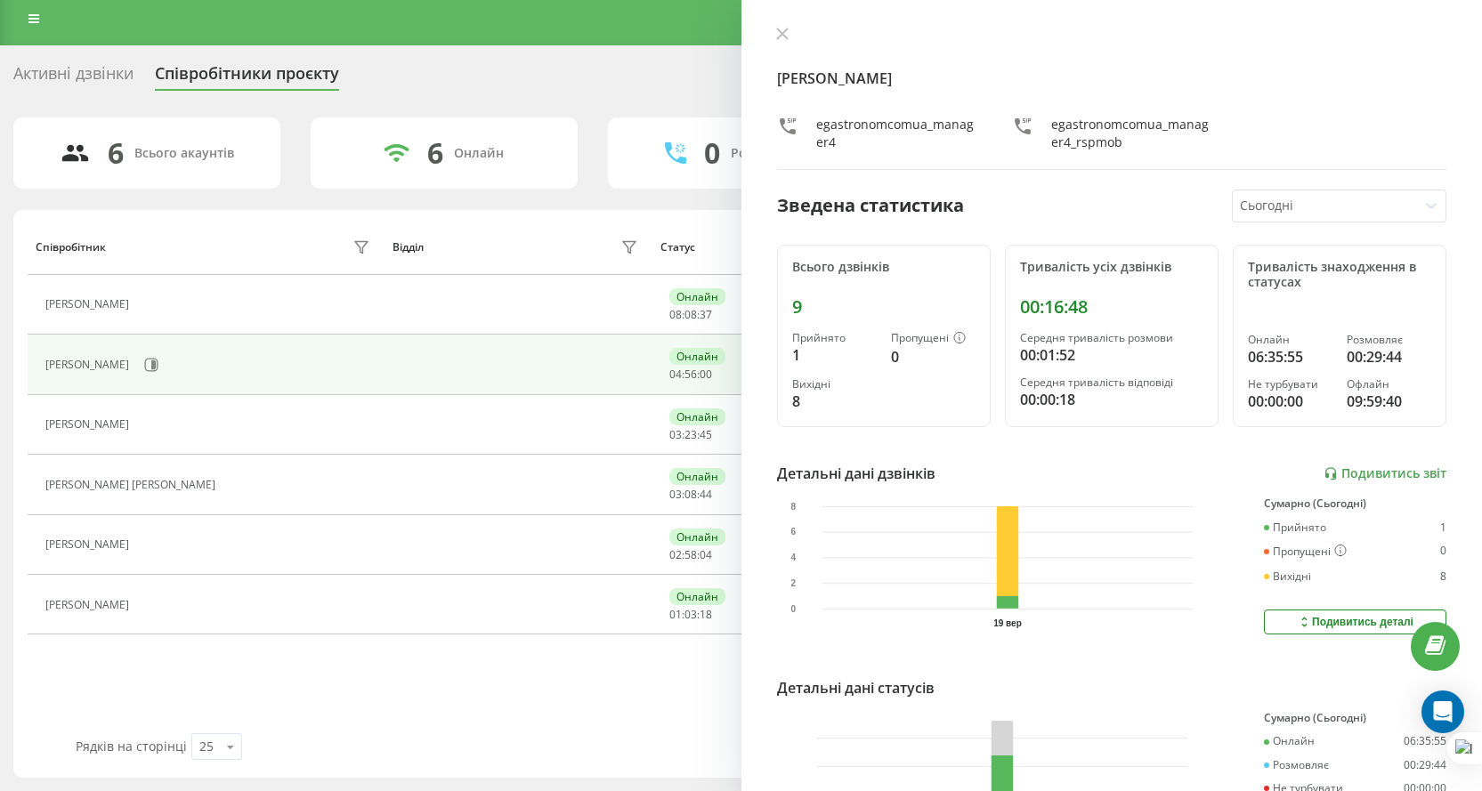
scroll to position [162, 0]
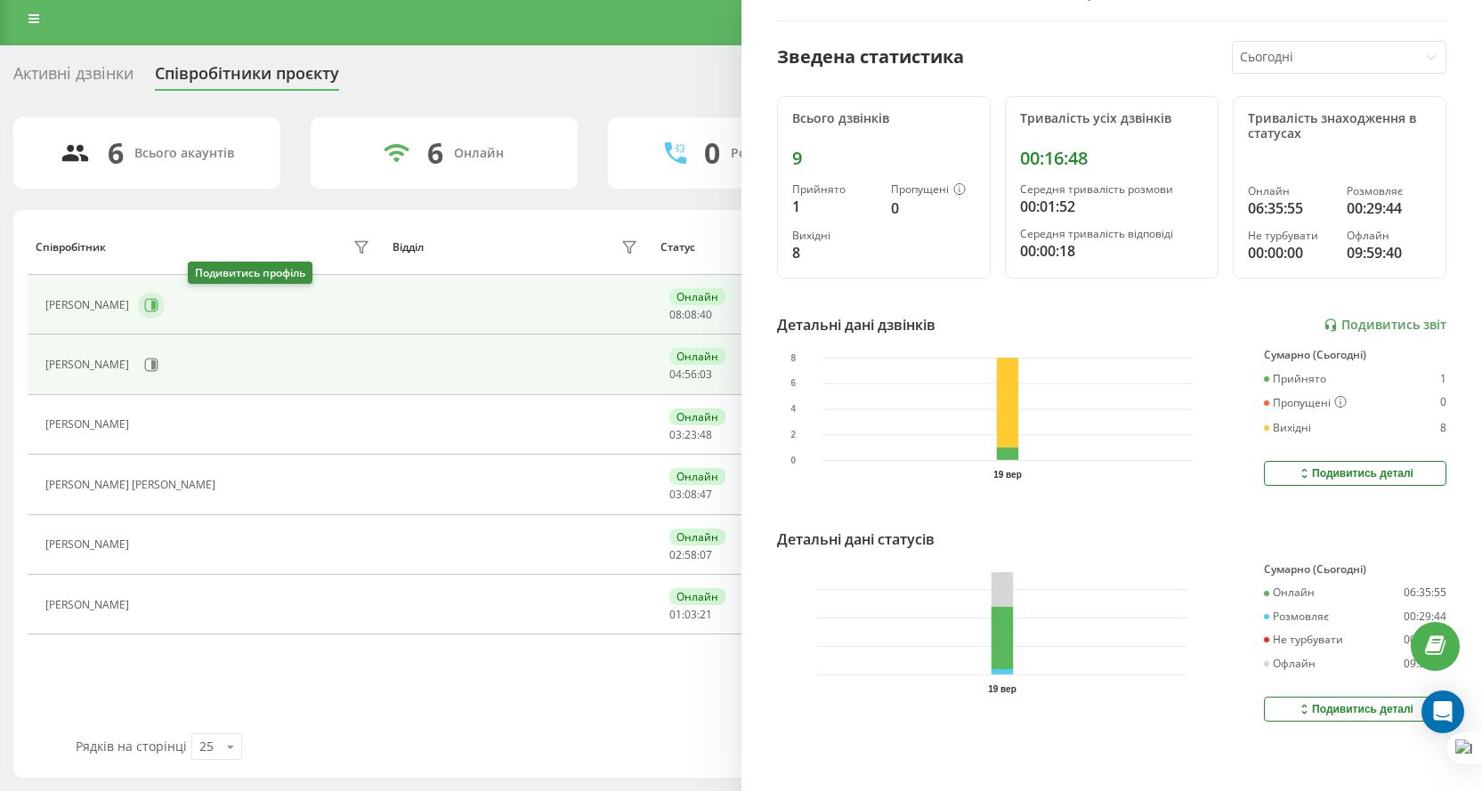
click at [165, 301] on button at bounding box center [151, 305] width 27 height 27
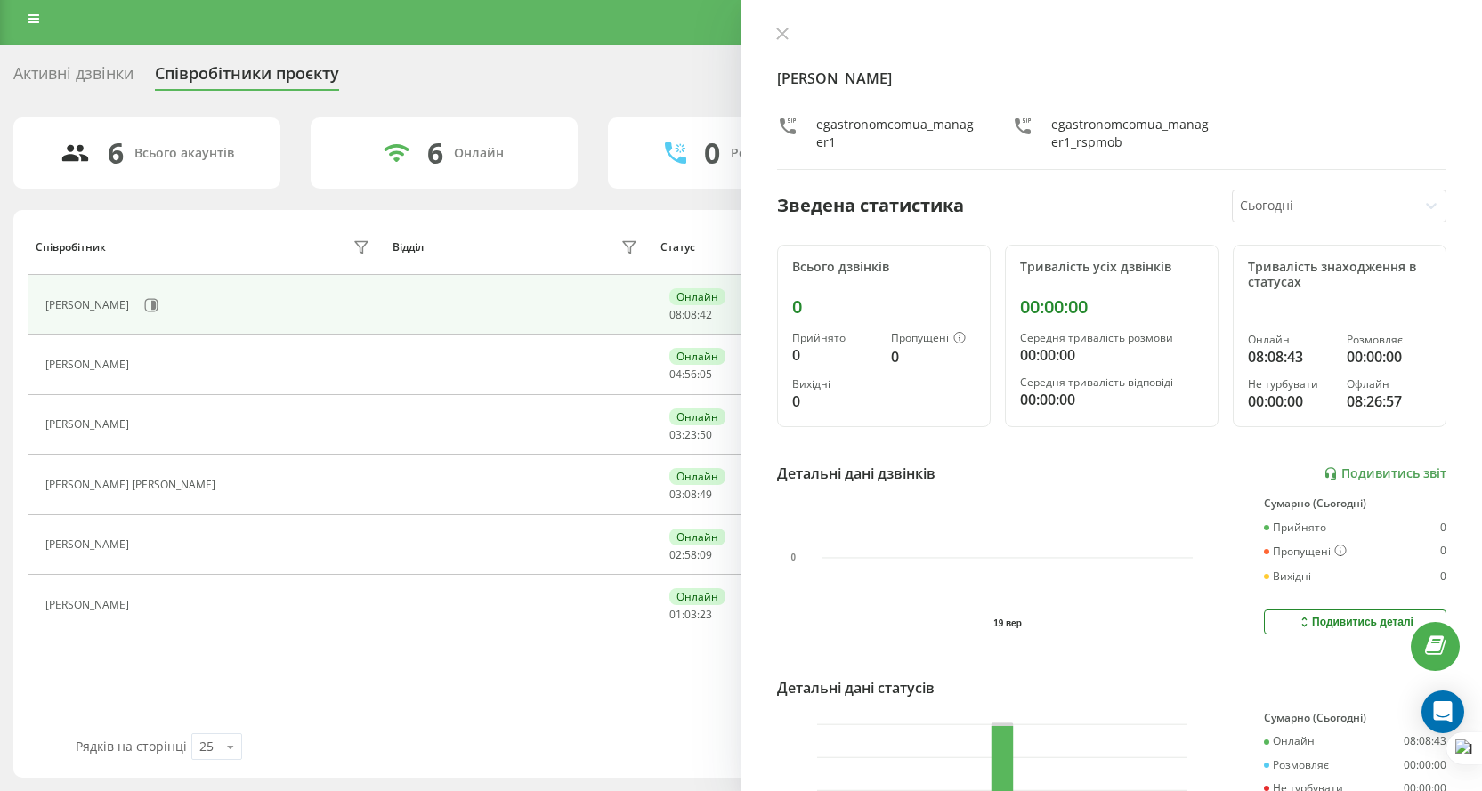
scroll to position [162, 0]
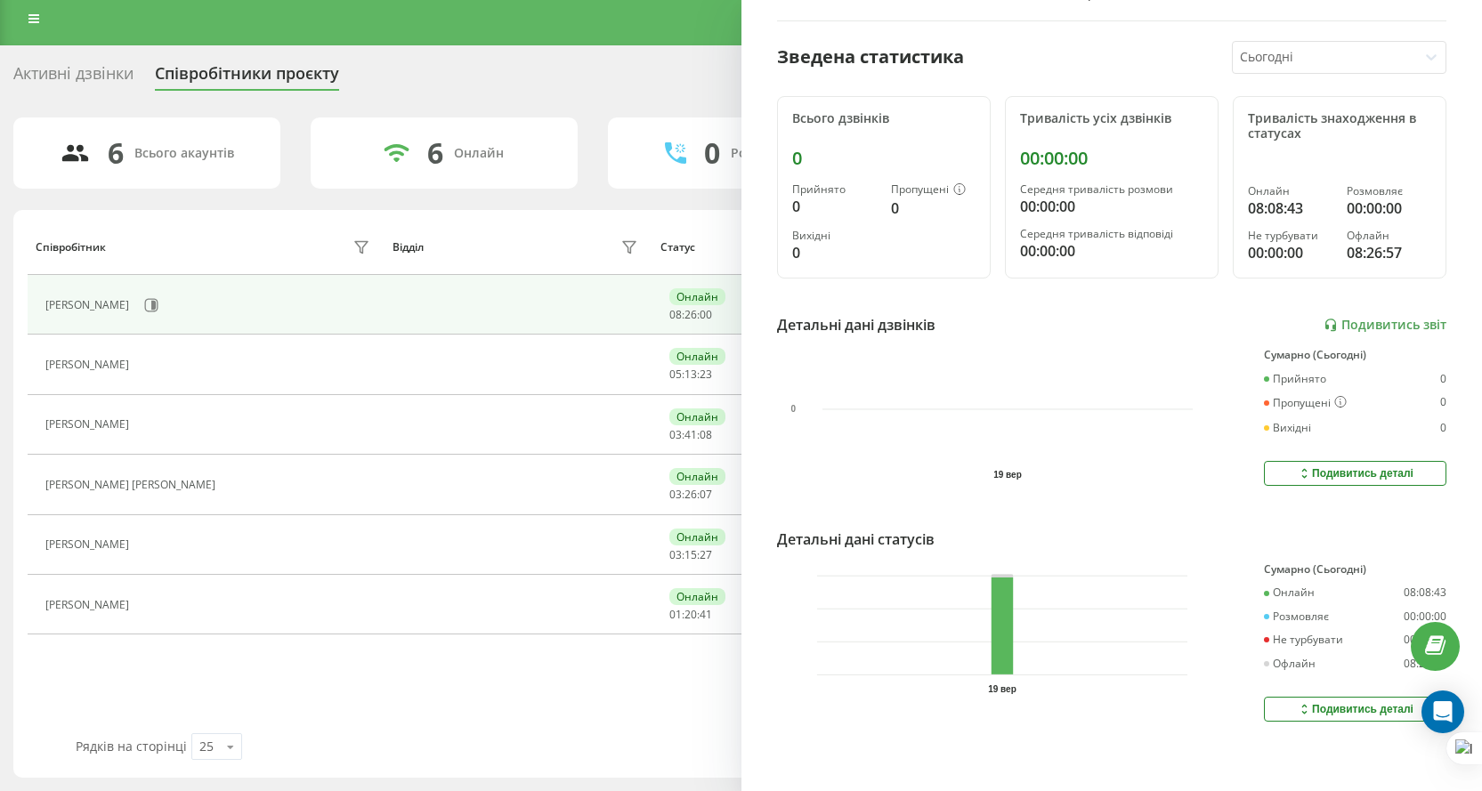
click at [462, 152] on div "Онлайн" at bounding box center [479, 153] width 50 height 15
click at [20, 29] on link at bounding box center [34, 18] width 32 height 25
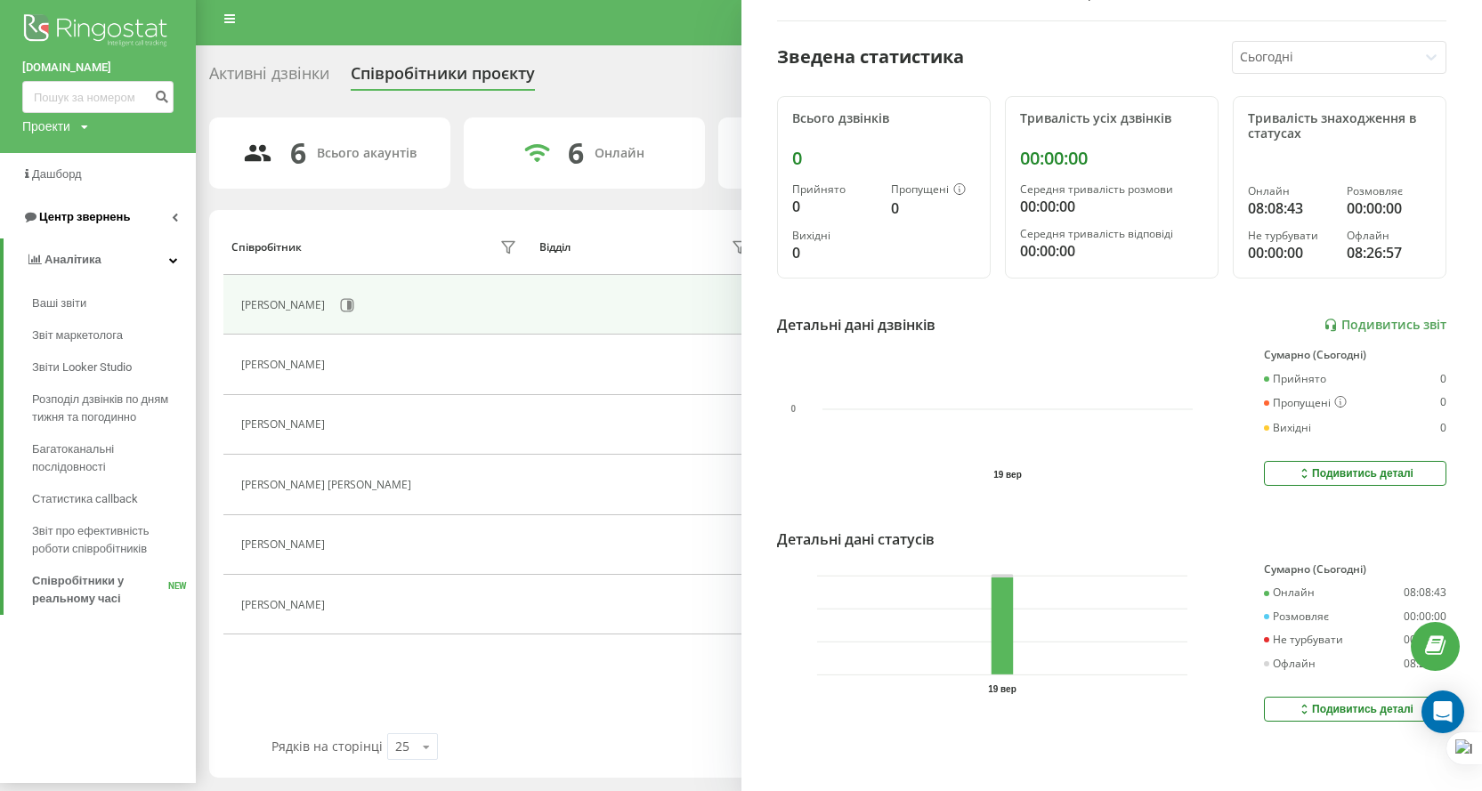
click at [84, 219] on span "Центр звернень" at bounding box center [84, 216] width 91 height 13
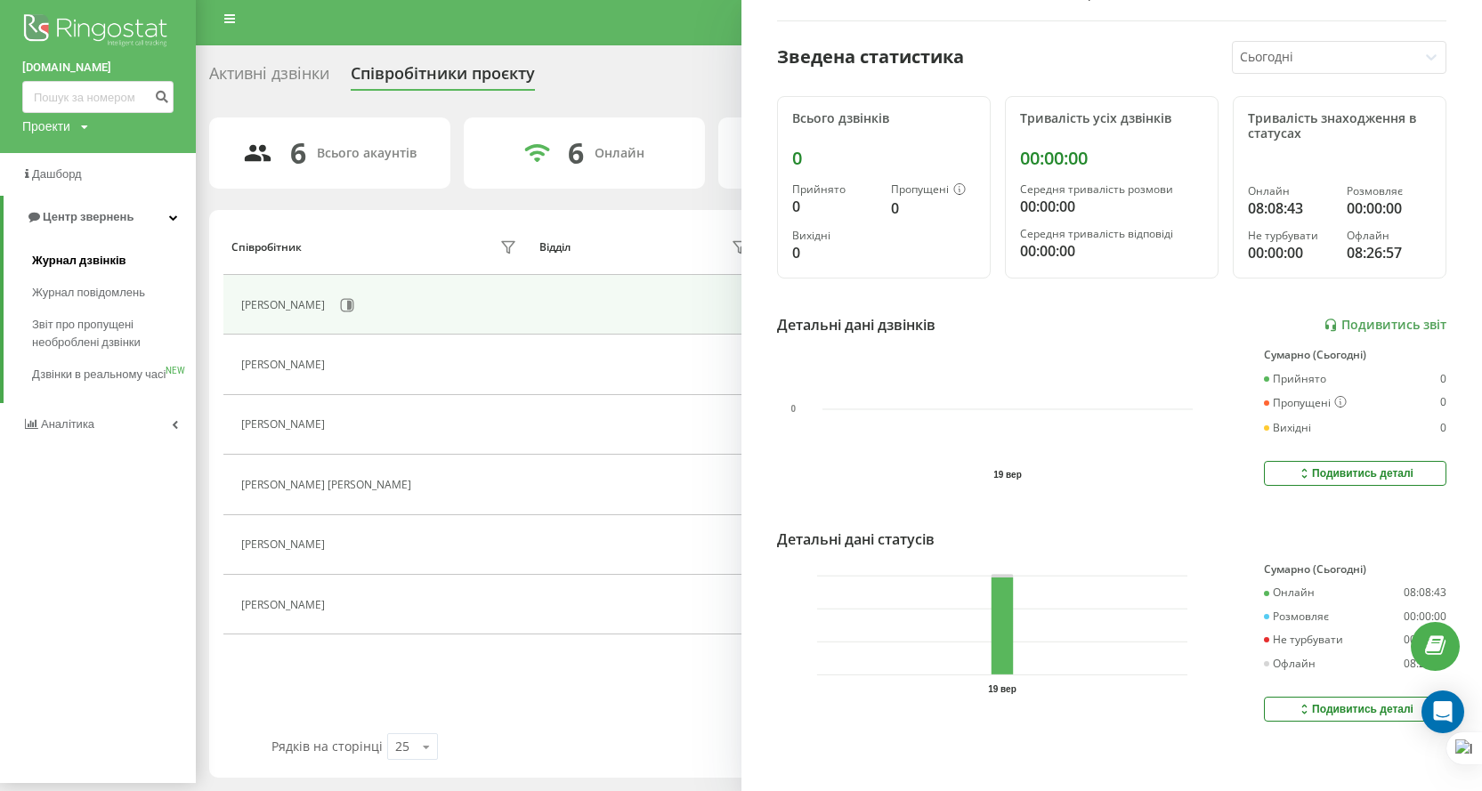
click at [84, 264] on span "Журнал дзвінків" at bounding box center [79, 261] width 94 height 18
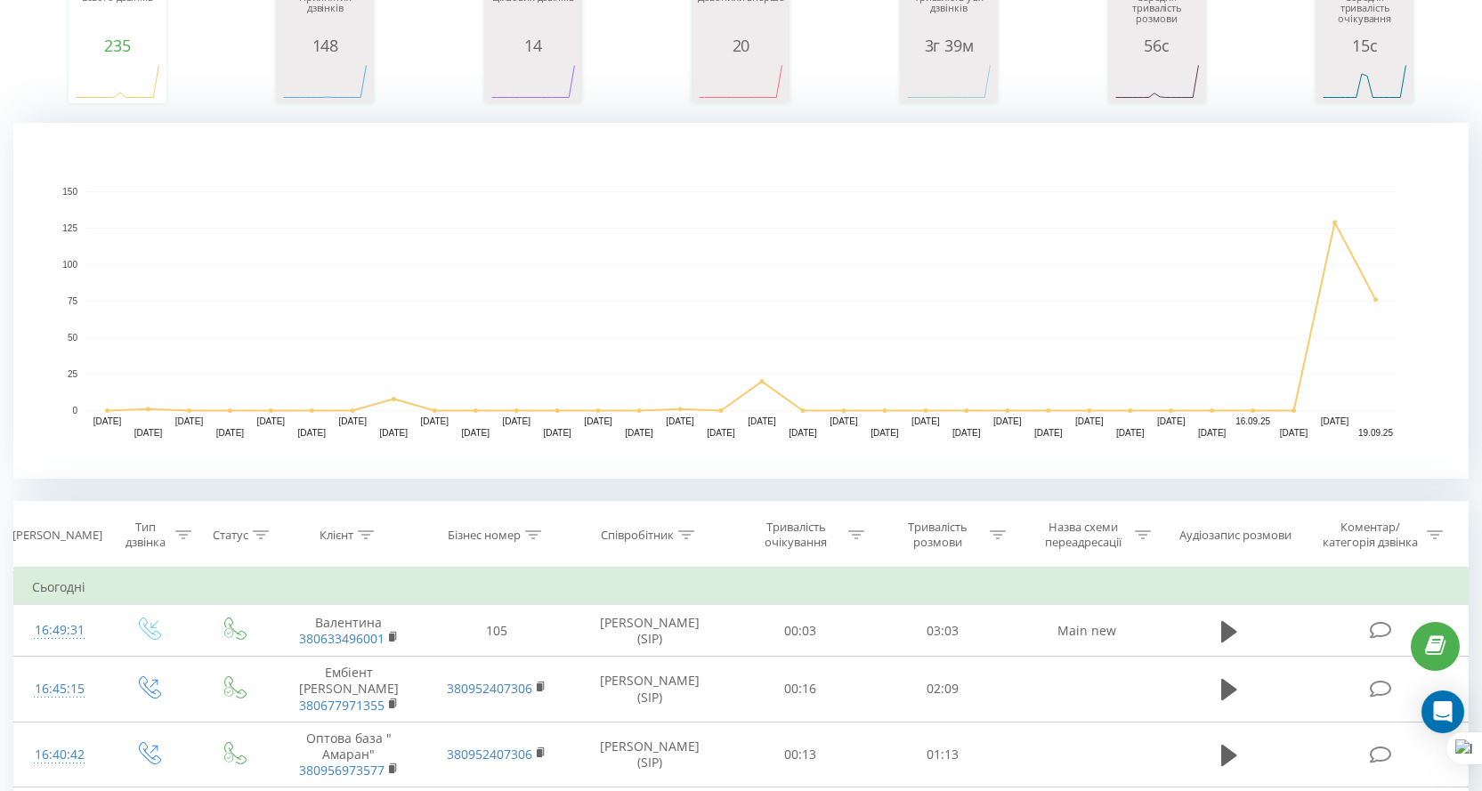
scroll to position [445, 0]
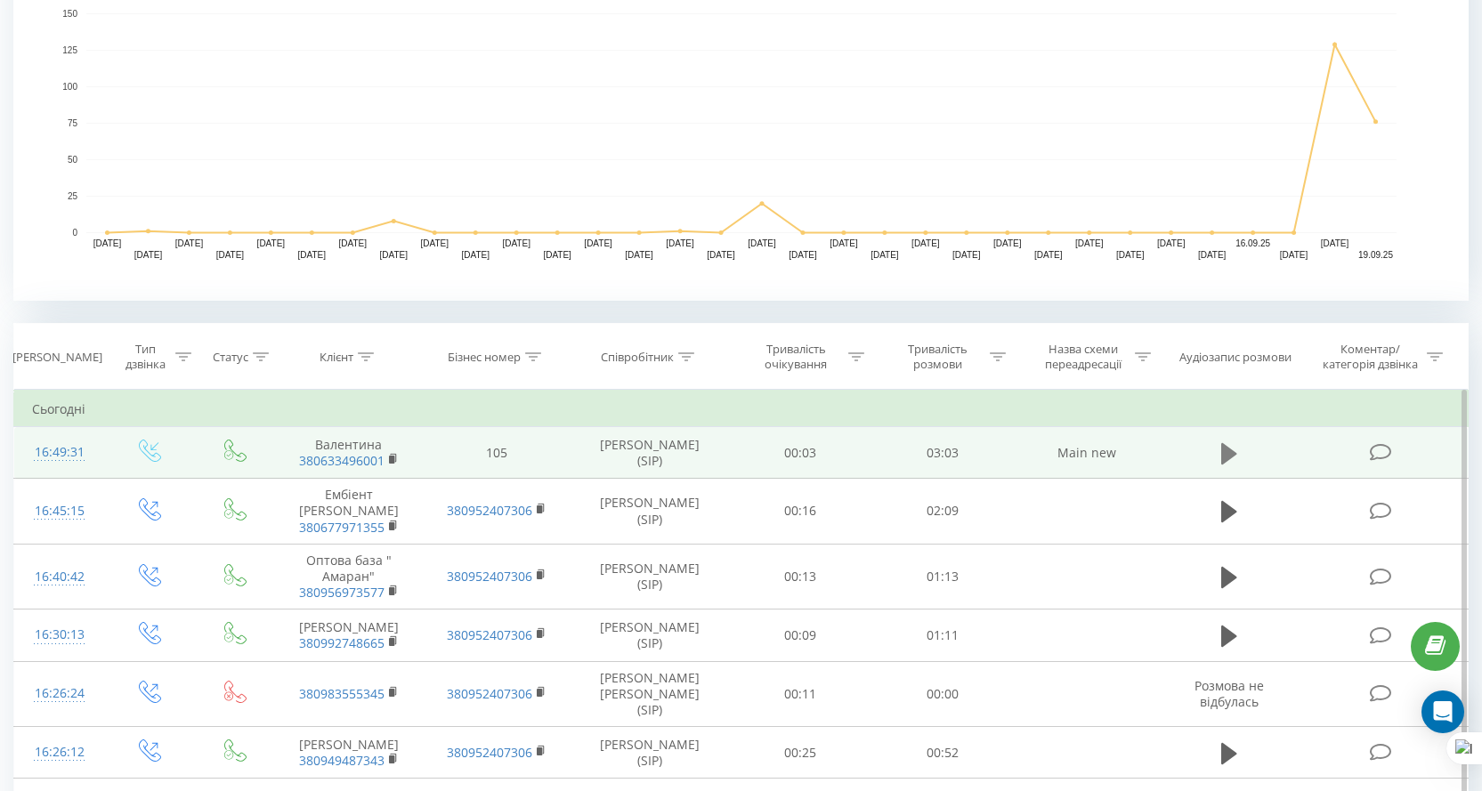
click at [1229, 456] on icon at bounding box center [1229, 452] width 16 height 21
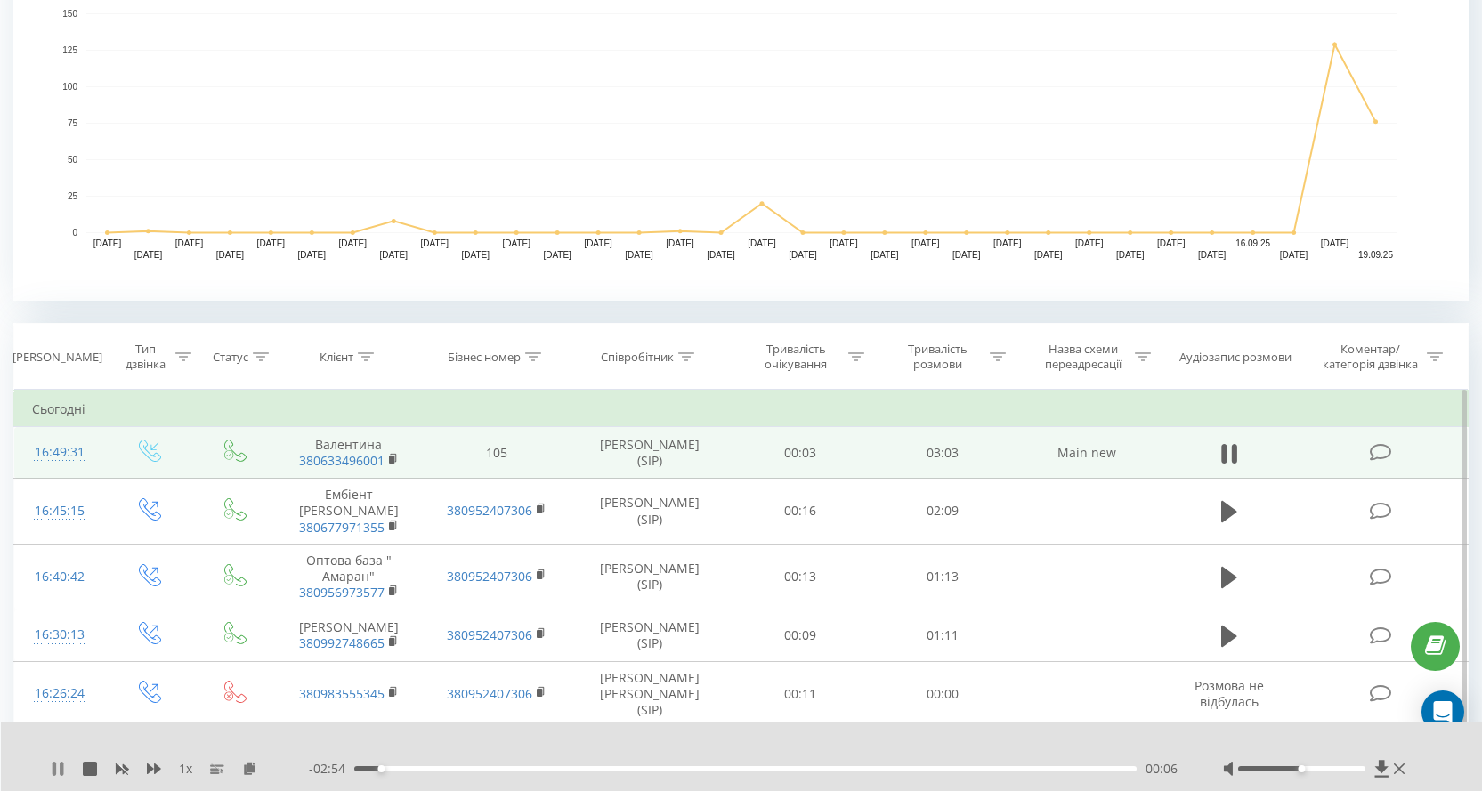
click at [51, 772] on icon at bounding box center [58, 769] width 14 height 14
click at [182, 765] on span "1 x" at bounding box center [185, 769] width 13 height 18
click at [183, 766] on span "1 x" at bounding box center [185, 769] width 13 height 18
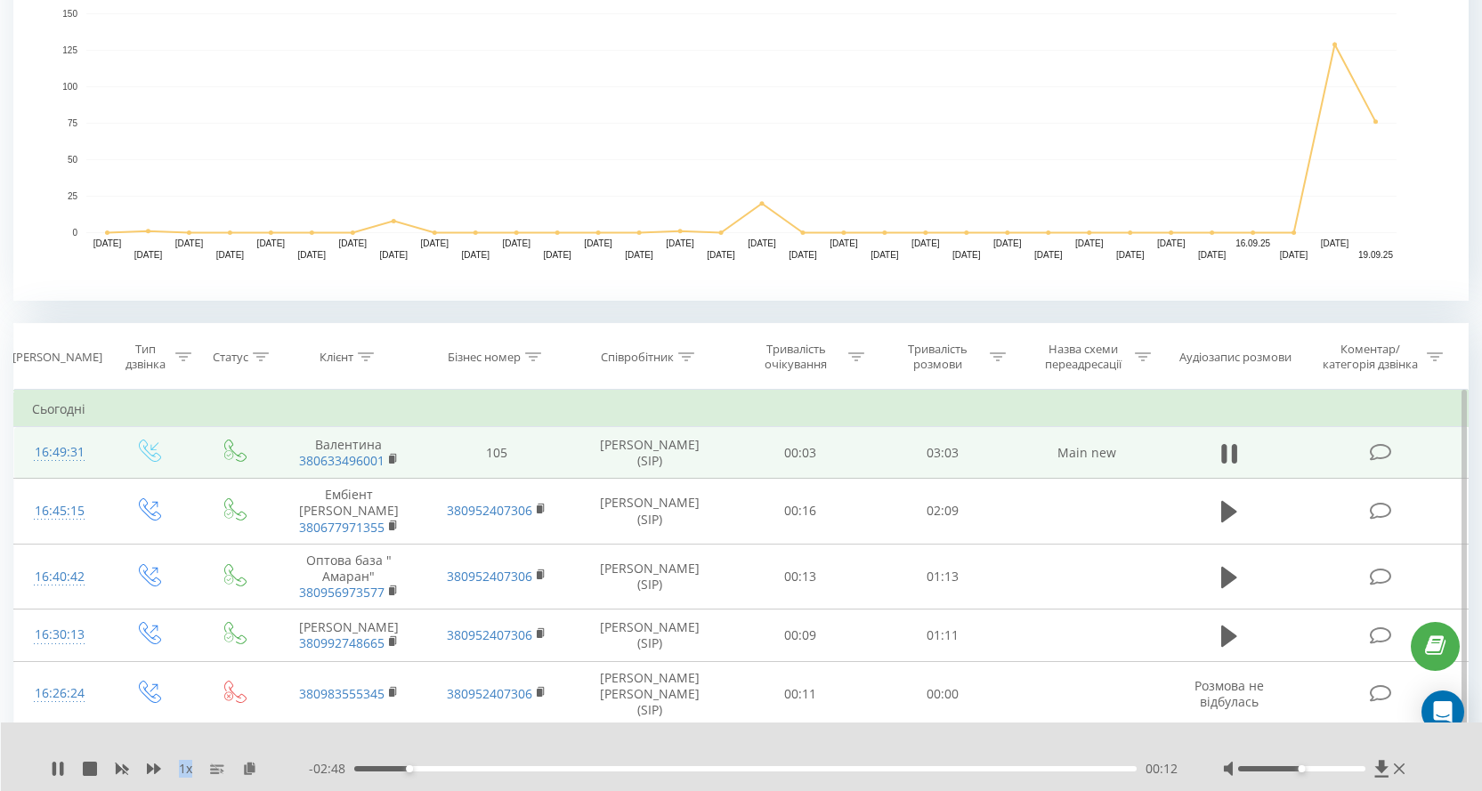
click at [183, 766] on span "1 x" at bounding box center [185, 769] width 13 height 18
click at [214, 775] on icon at bounding box center [217, 769] width 14 height 14
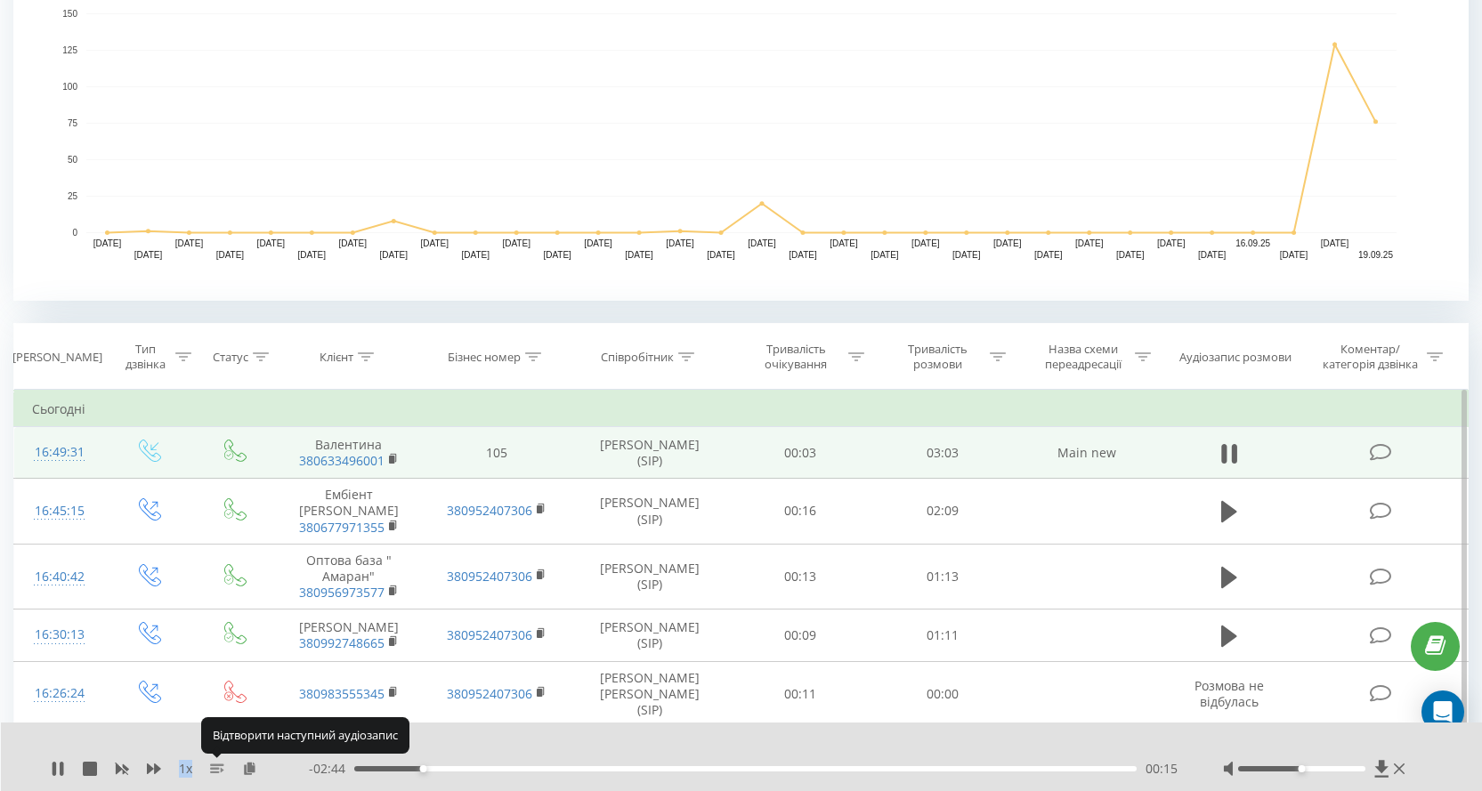
click at [214, 775] on icon at bounding box center [217, 769] width 14 height 14
click at [54, 771] on icon at bounding box center [55, 769] width 4 height 14
click at [62, 768] on icon at bounding box center [58, 769] width 14 height 14
click at [524, 771] on div "00:37" at bounding box center [745, 769] width 783 height 5
